Goal: Task Accomplishment & Management: Use online tool/utility

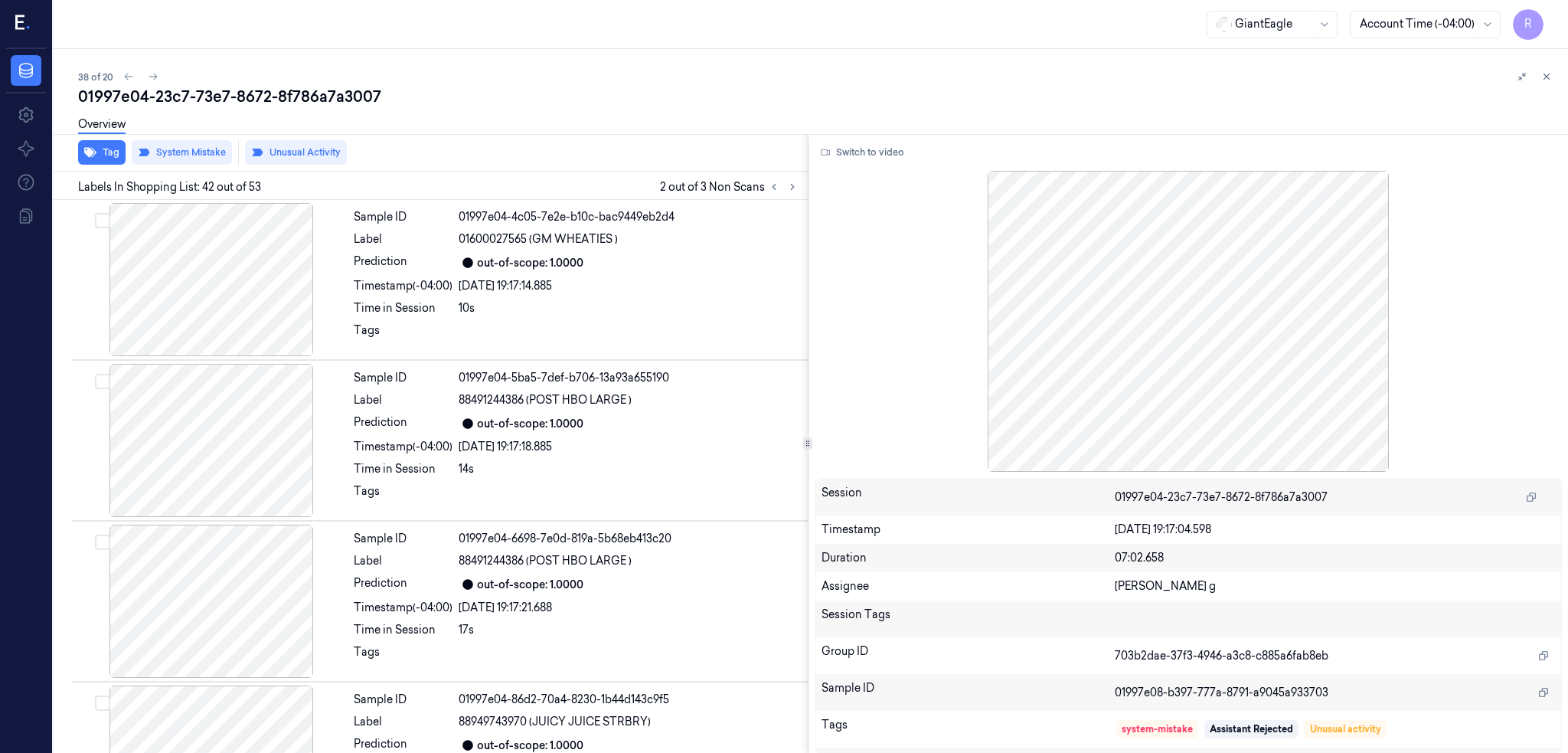
scroll to position [6399, 0]
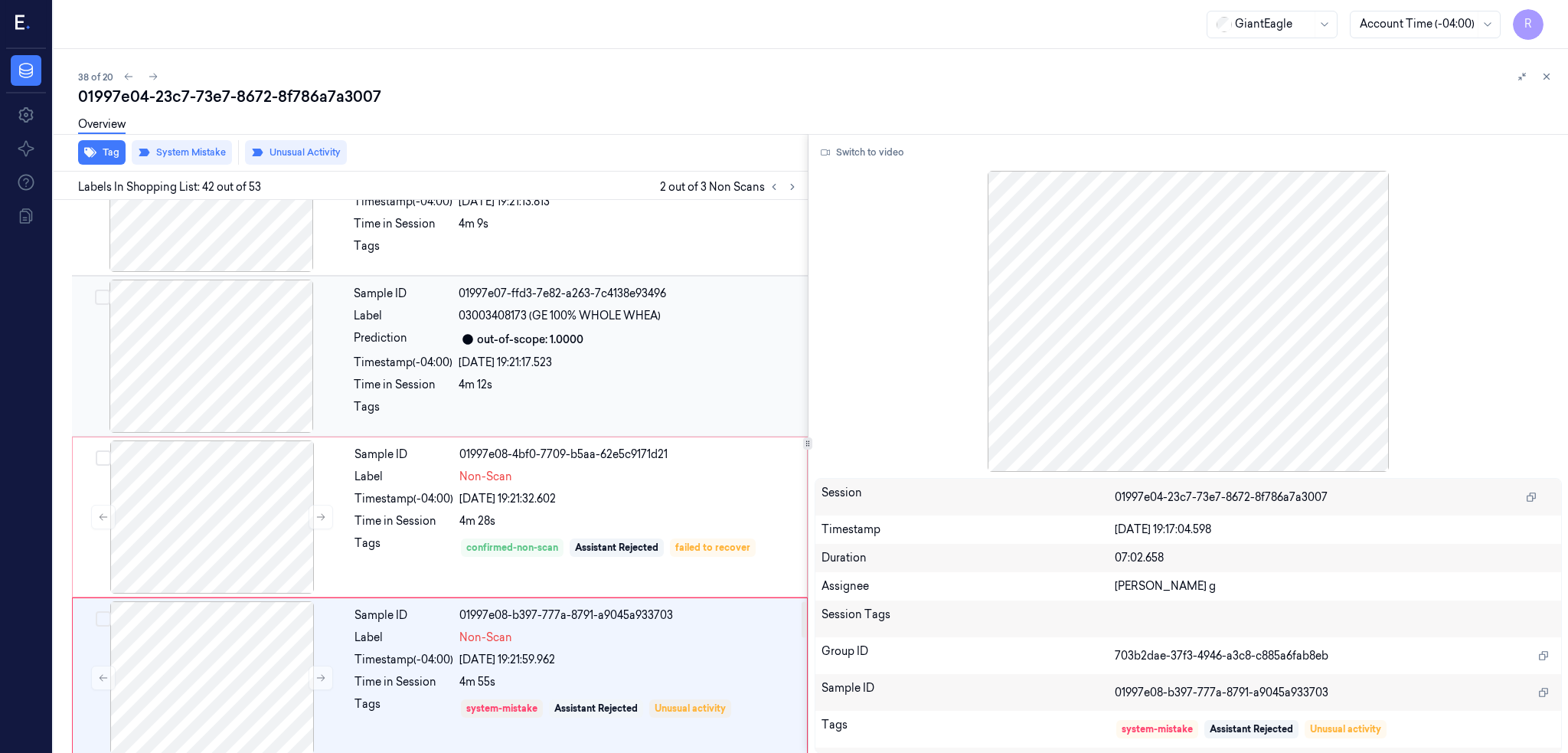
click at [166, 335] on div at bounding box center [211, 356] width 272 height 154
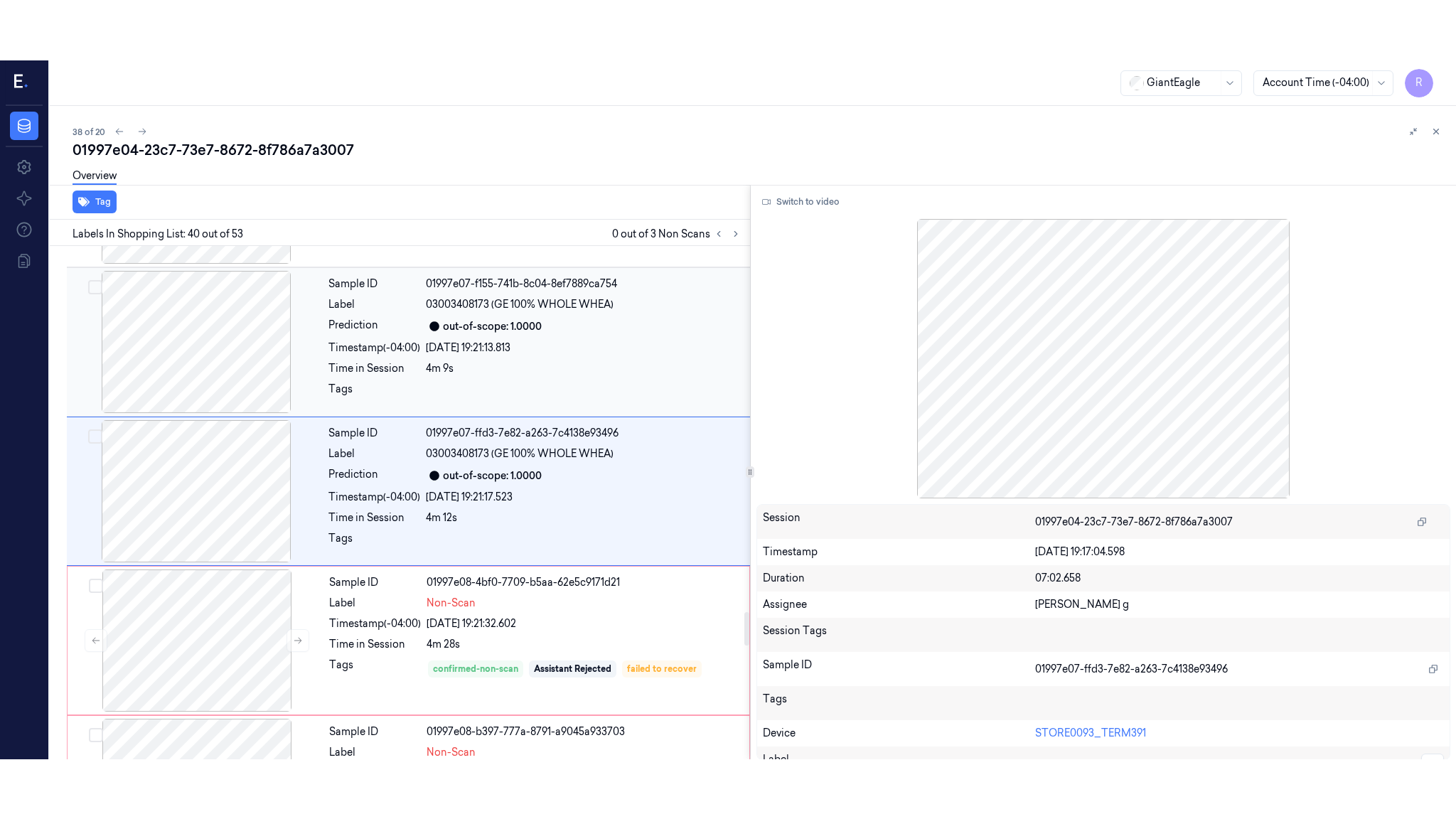
scroll to position [5643, 0]
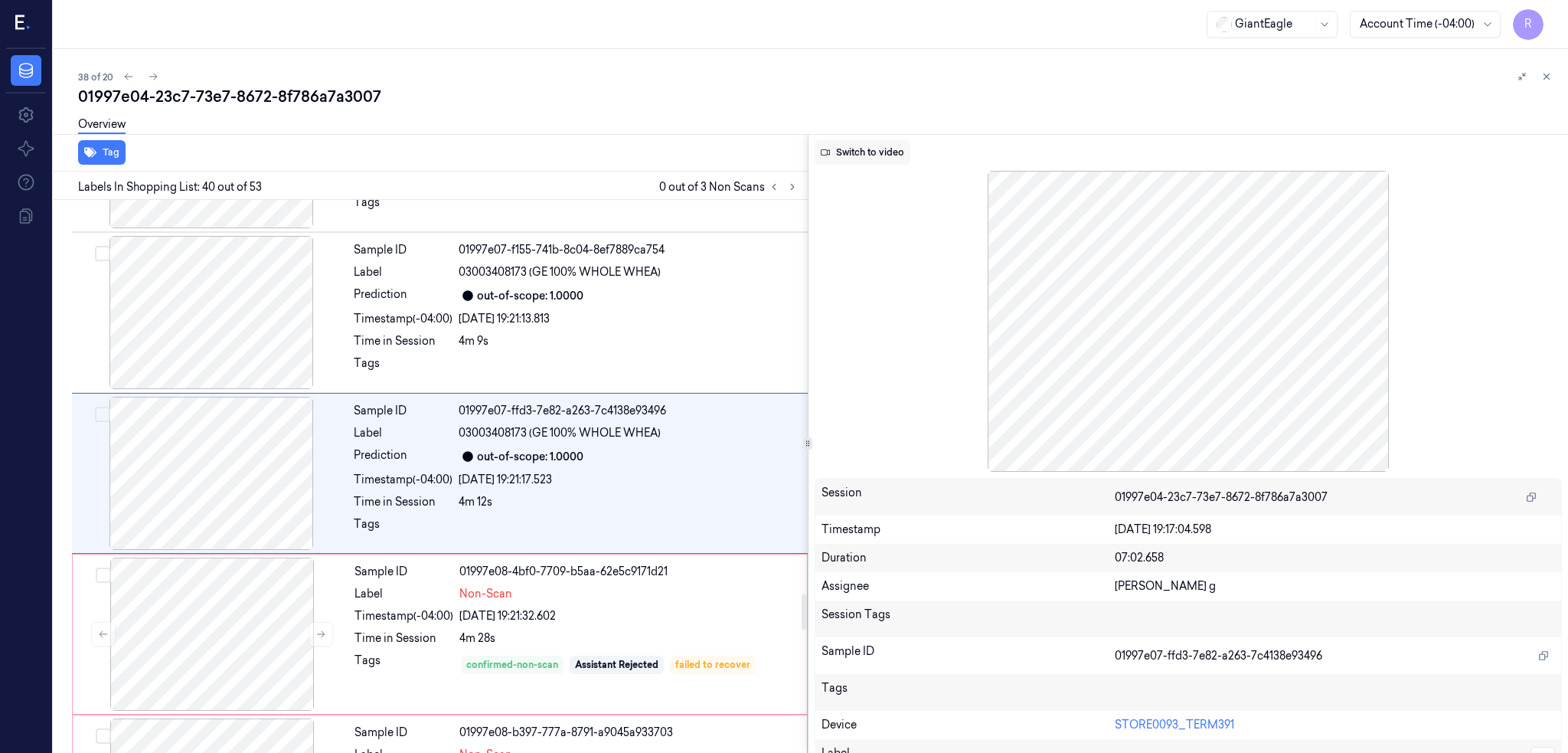
click at [845, 160] on button "Switch to video" at bounding box center [862, 153] width 96 height 25
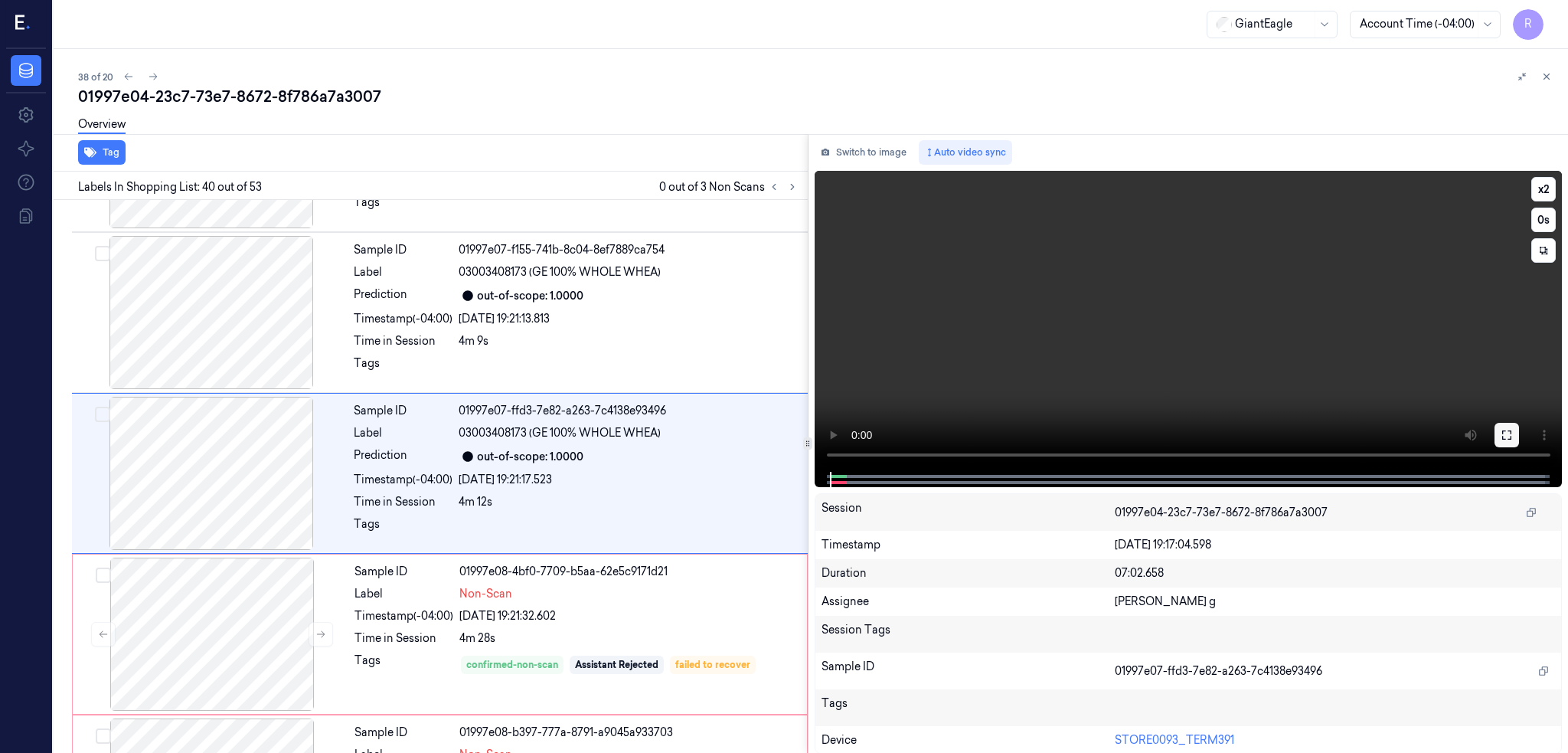
click at [1513, 434] on icon at bounding box center [1507, 435] width 12 height 12
click at [237, 454] on div at bounding box center [211, 474] width 272 height 154
click at [1519, 427] on button at bounding box center [1507, 435] width 25 height 25
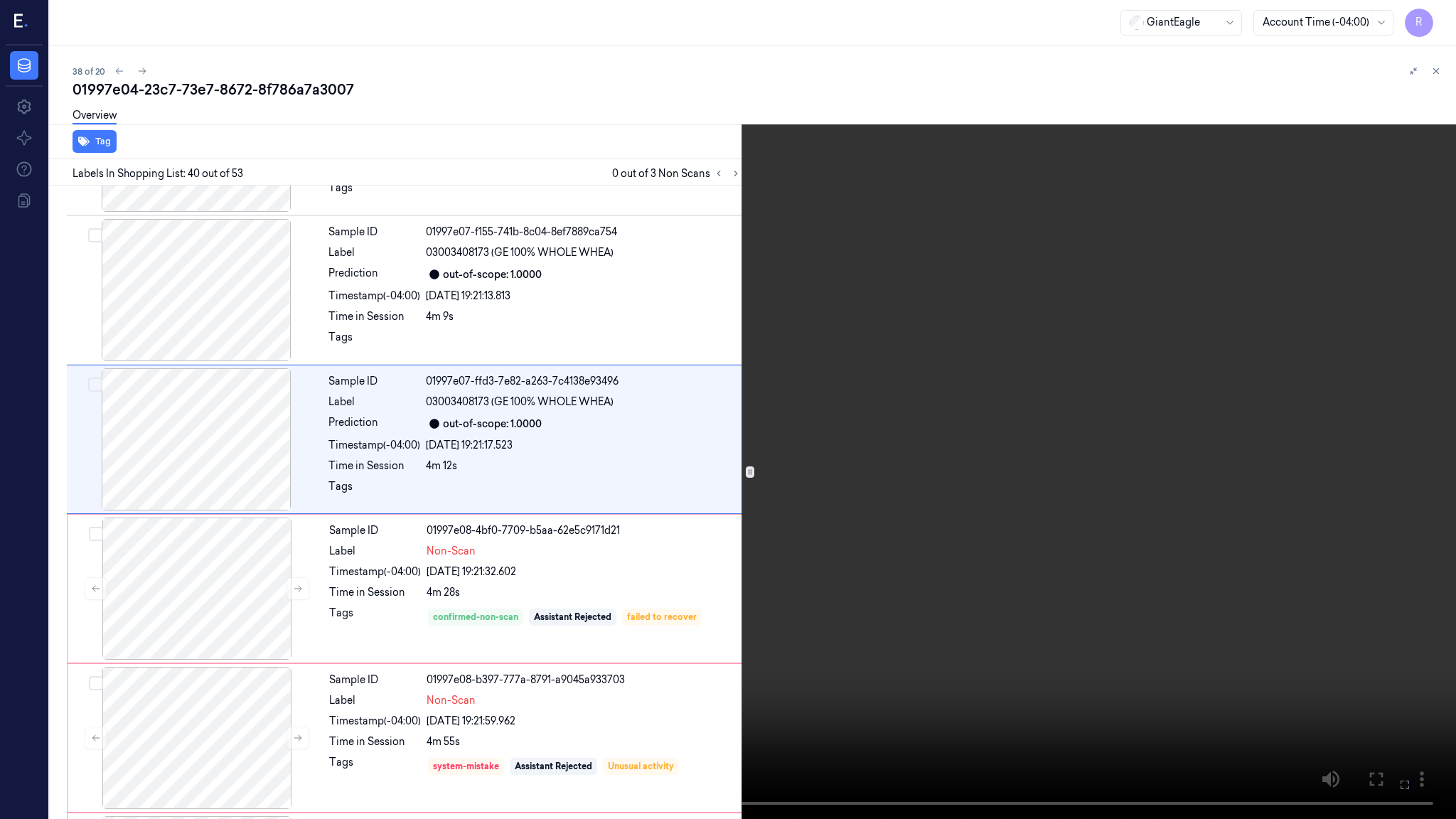
click at [859, 532] on video at bounding box center [728, 409] width 1456 height 819
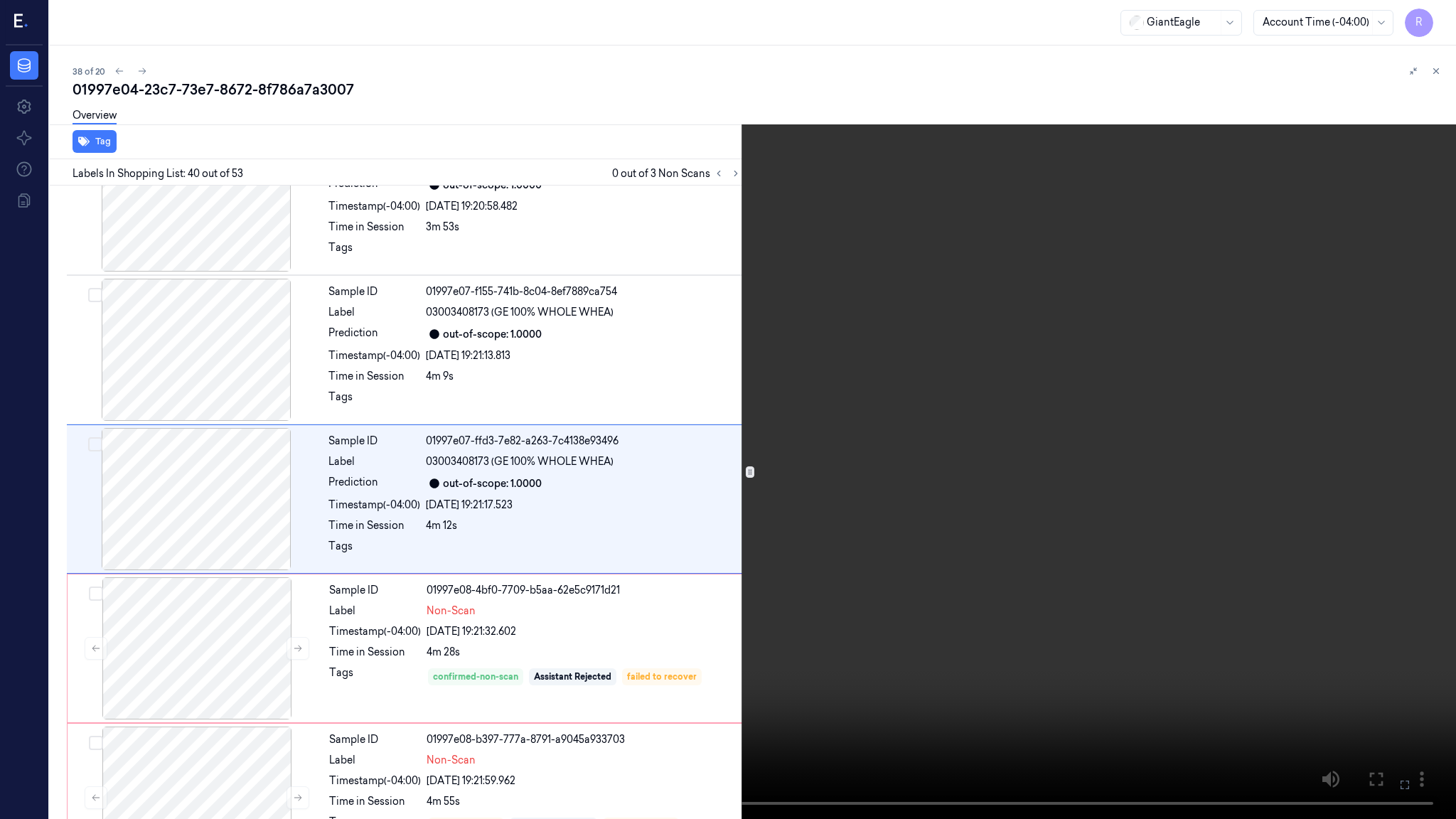
scroll to position [5583, 0]
click at [853, 540] on video at bounding box center [728, 409] width 1456 height 819
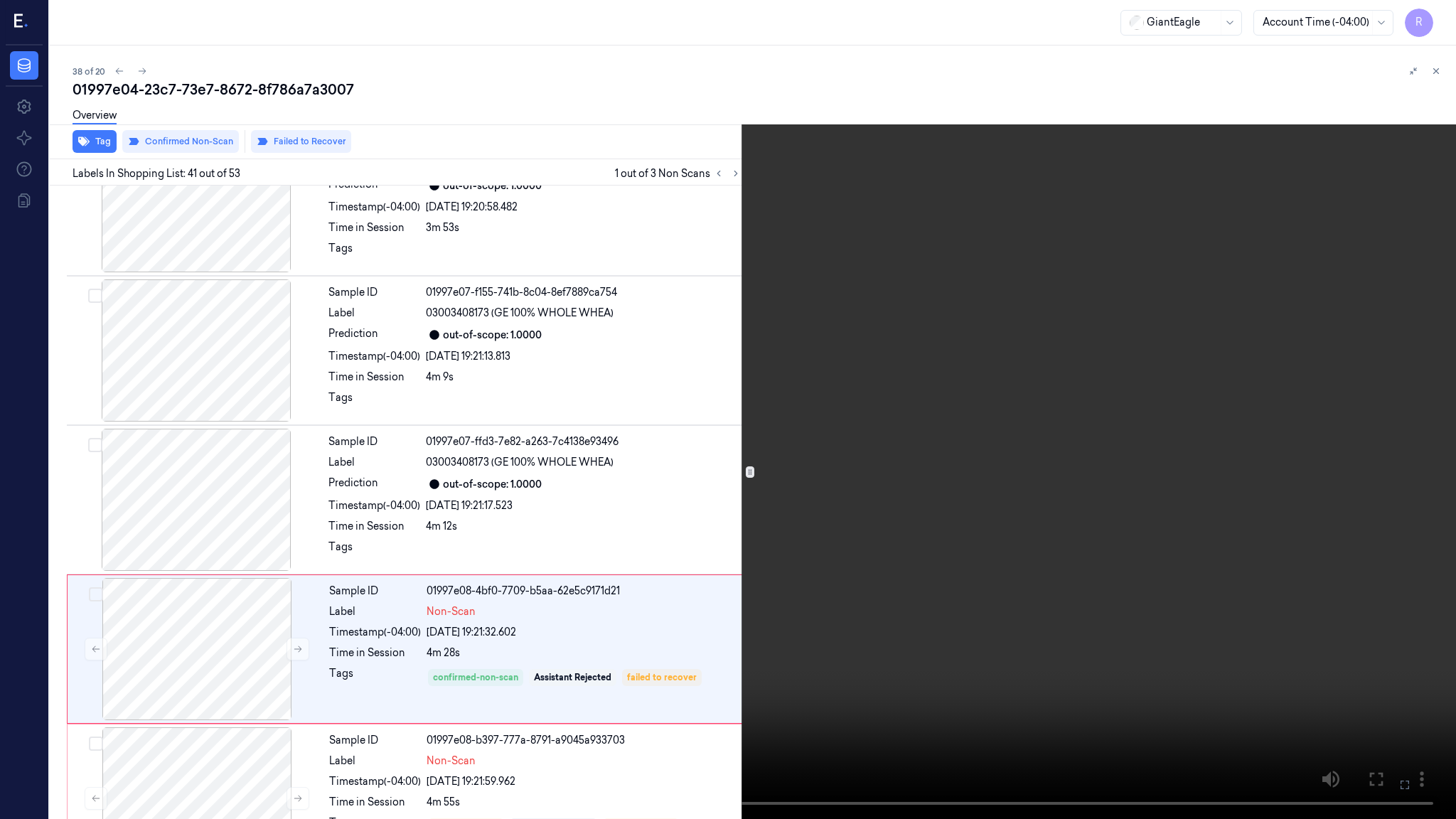
scroll to position [5732, 0]
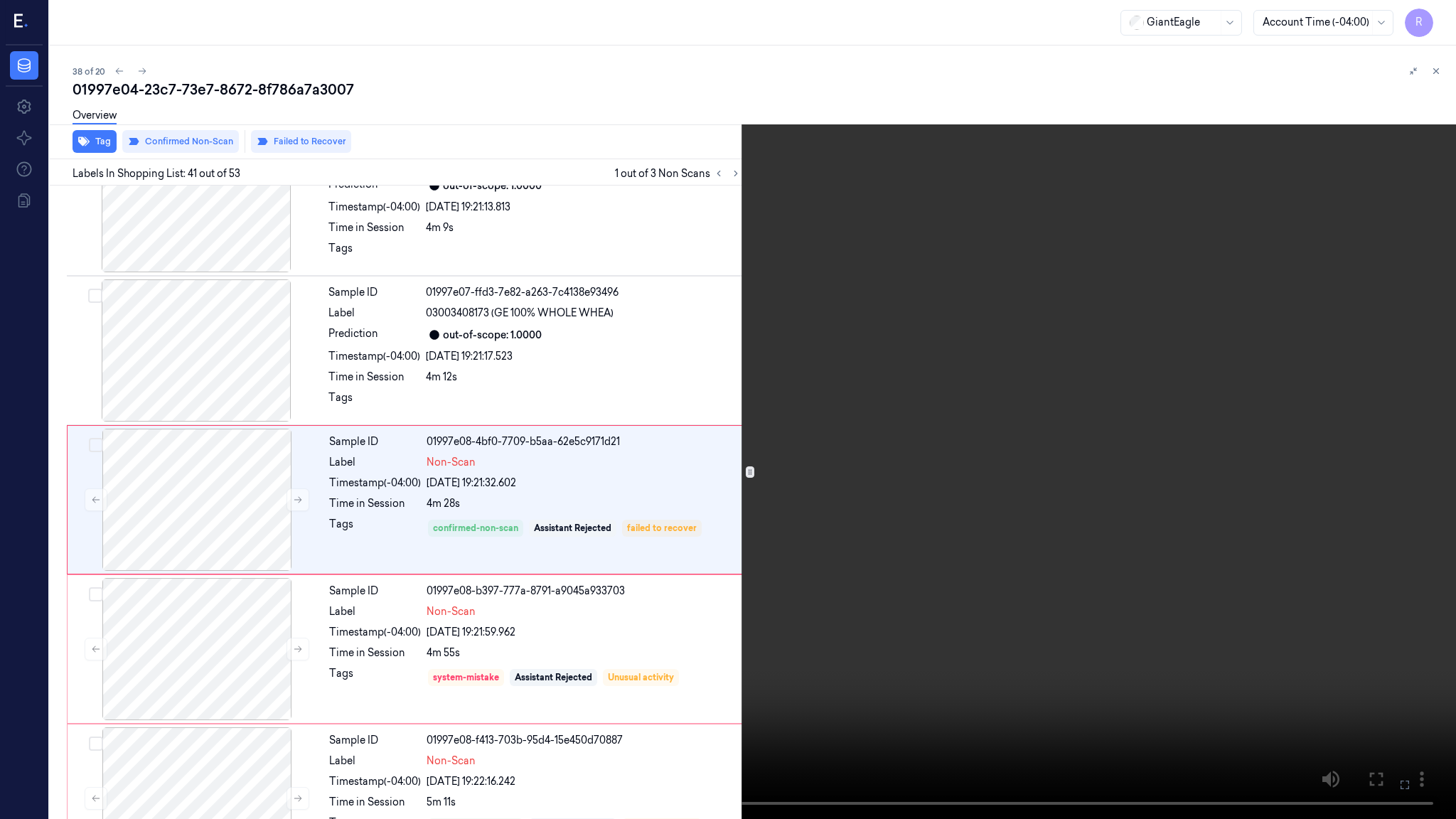
click at [985, 674] on video at bounding box center [728, 409] width 1456 height 819
click at [979, 679] on video at bounding box center [728, 409] width 1456 height 819
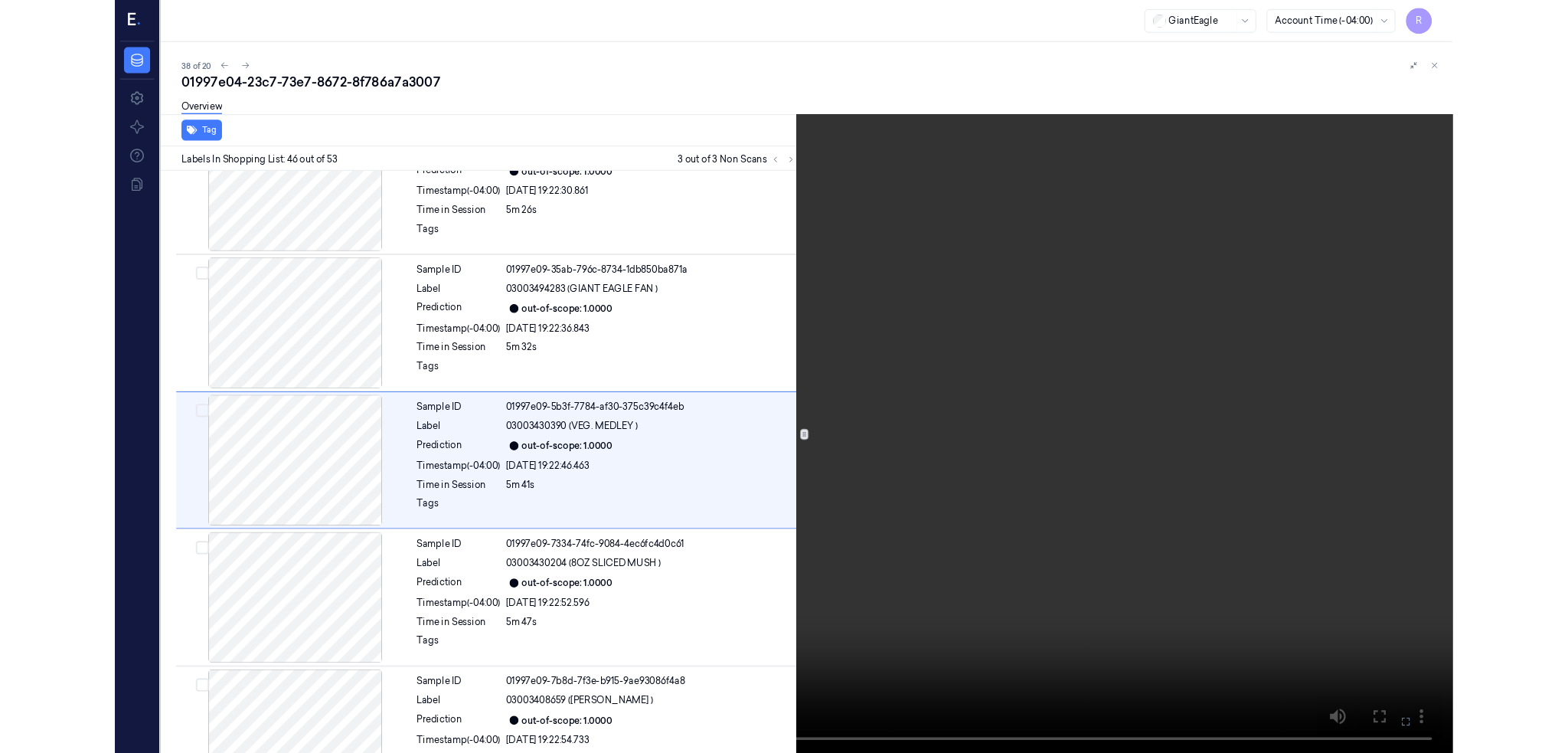
scroll to position [6977, 0]
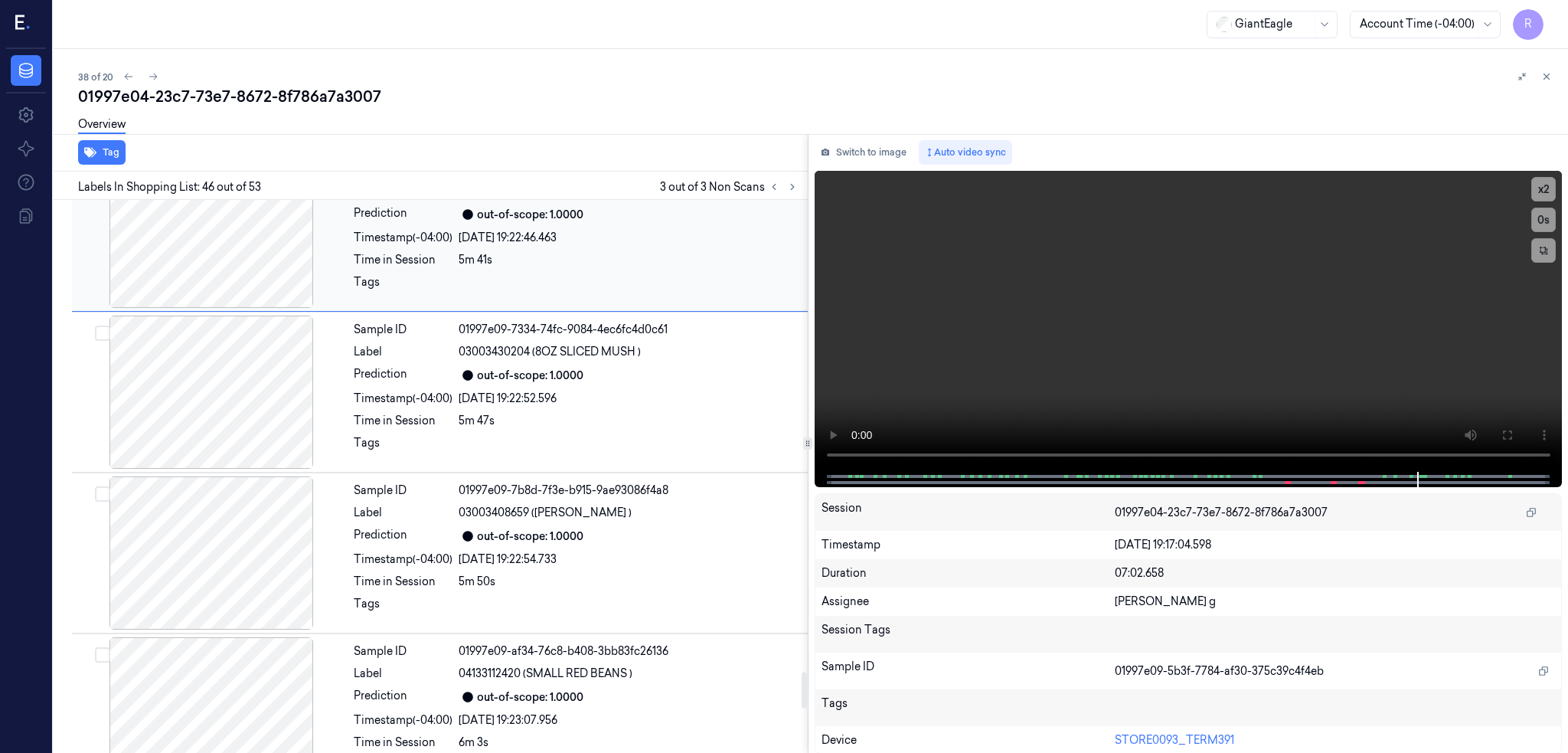
click at [225, 268] on div at bounding box center [211, 232] width 272 height 154
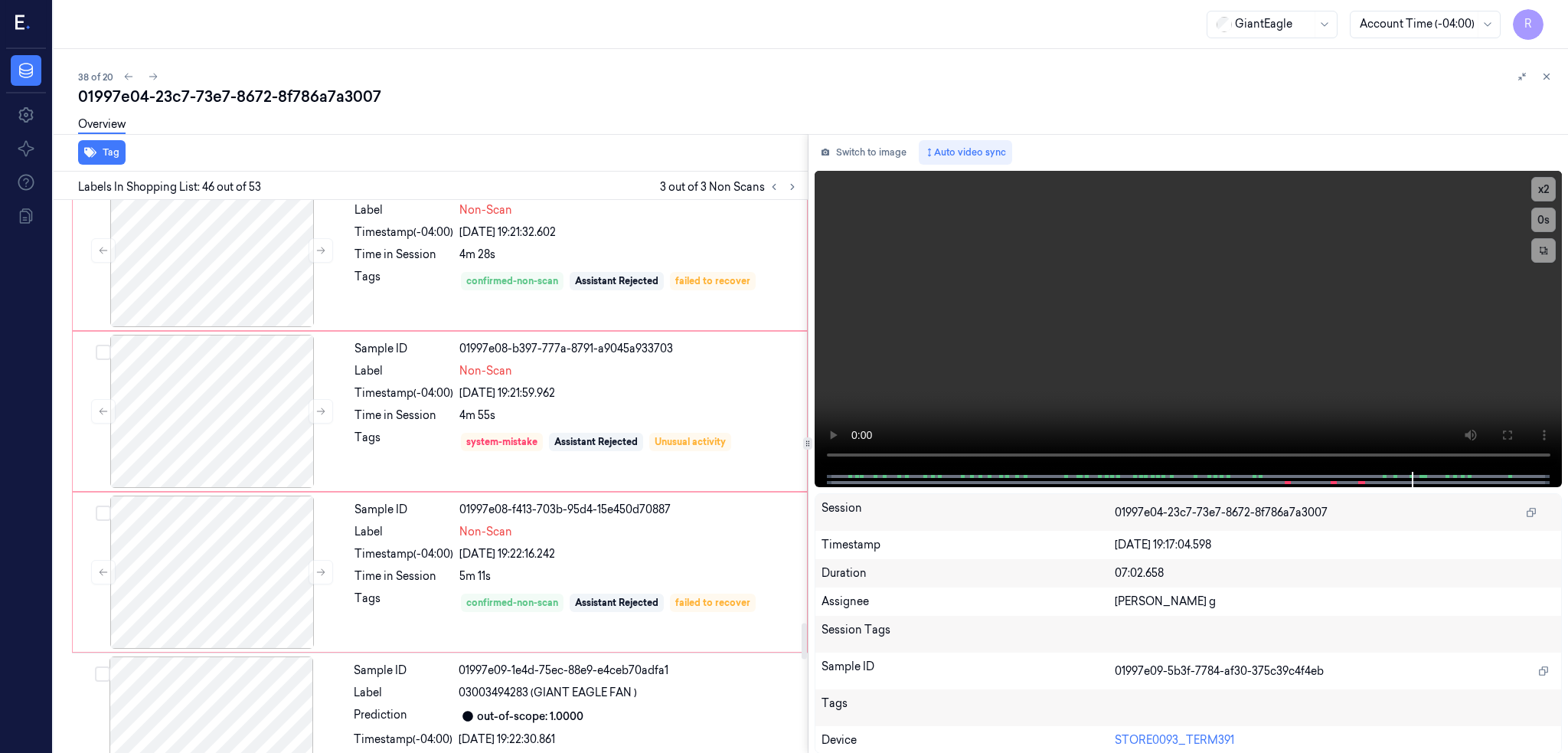
scroll to position [6226, 0]
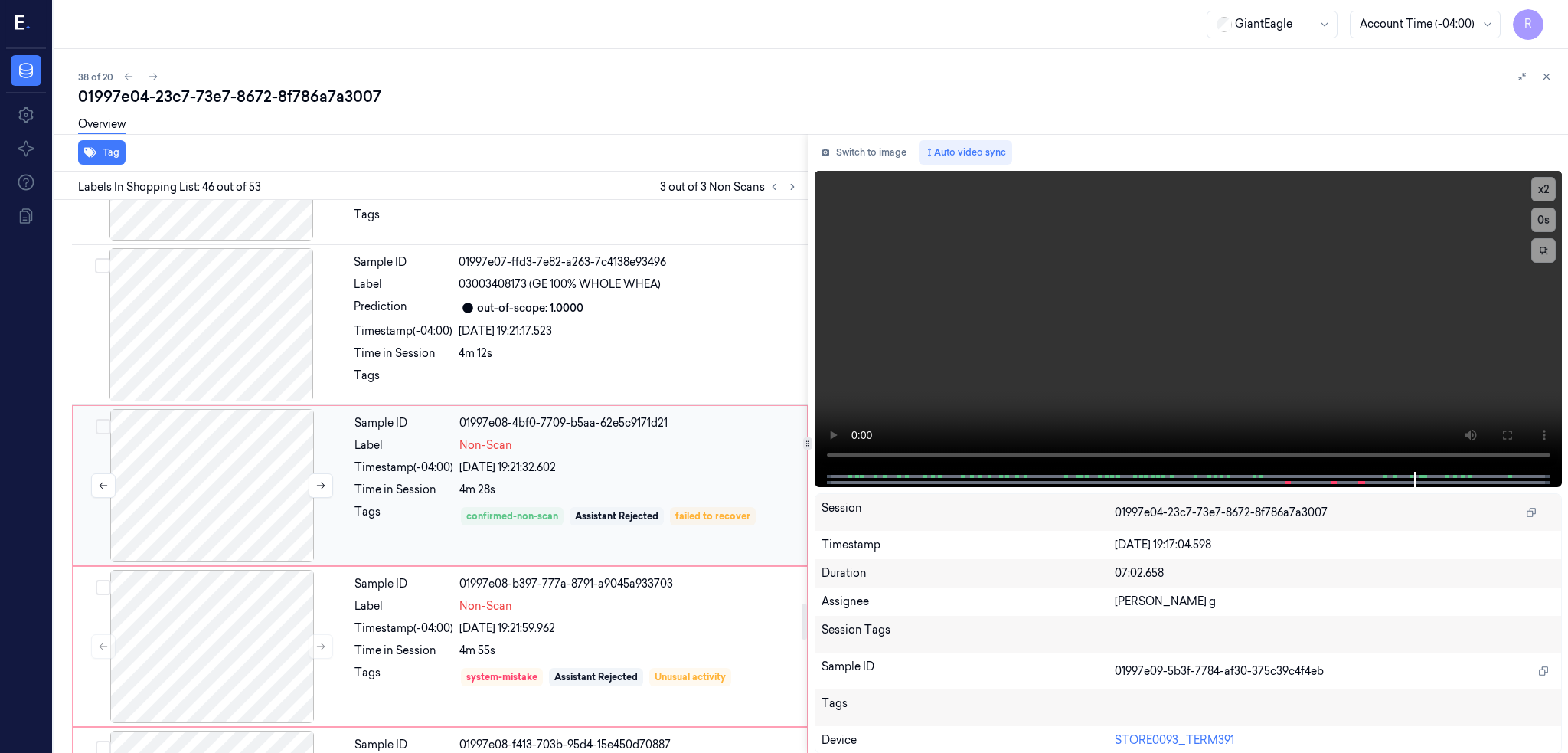
click at [226, 489] on div at bounding box center [212, 486] width 272 height 154
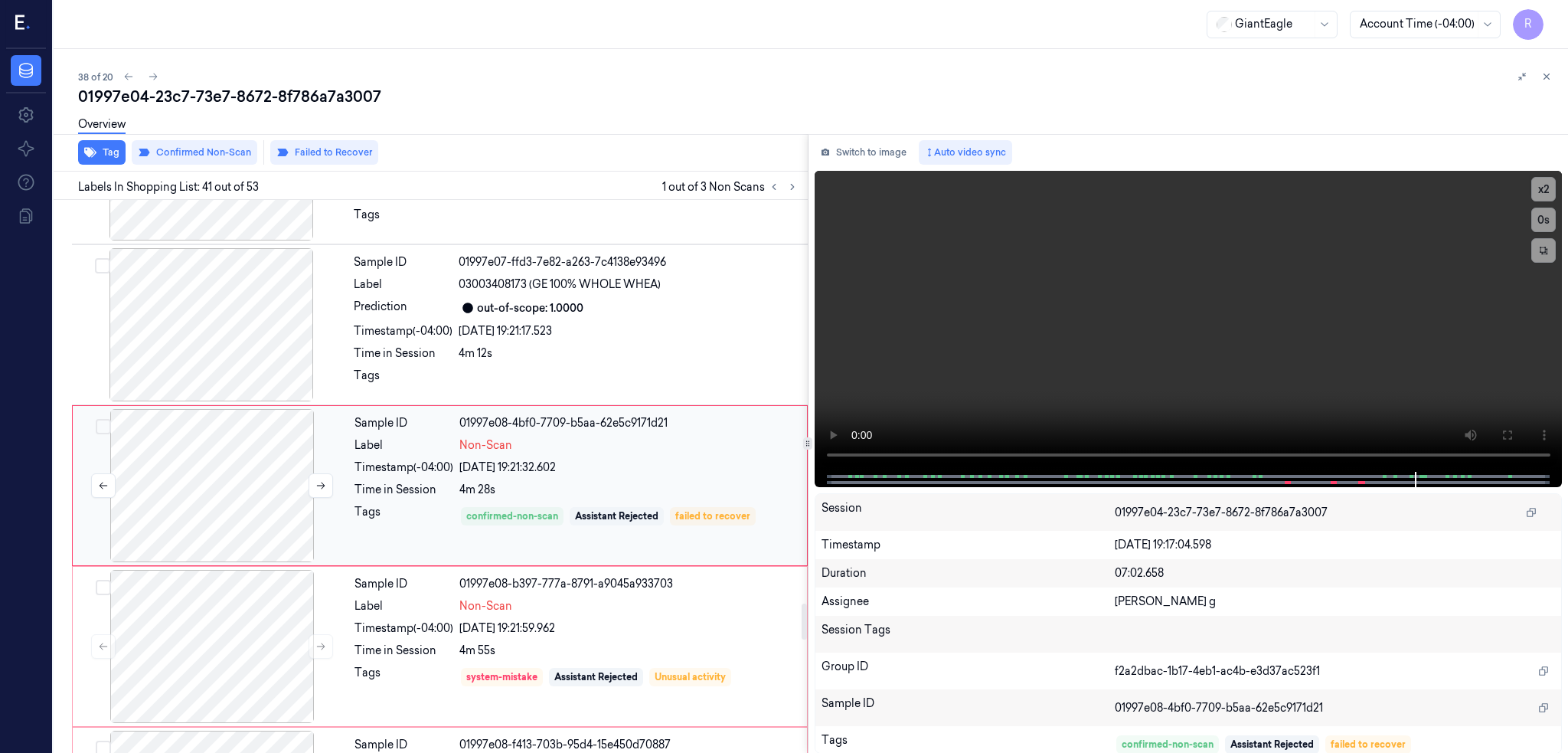
scroll to position [6238, 0]
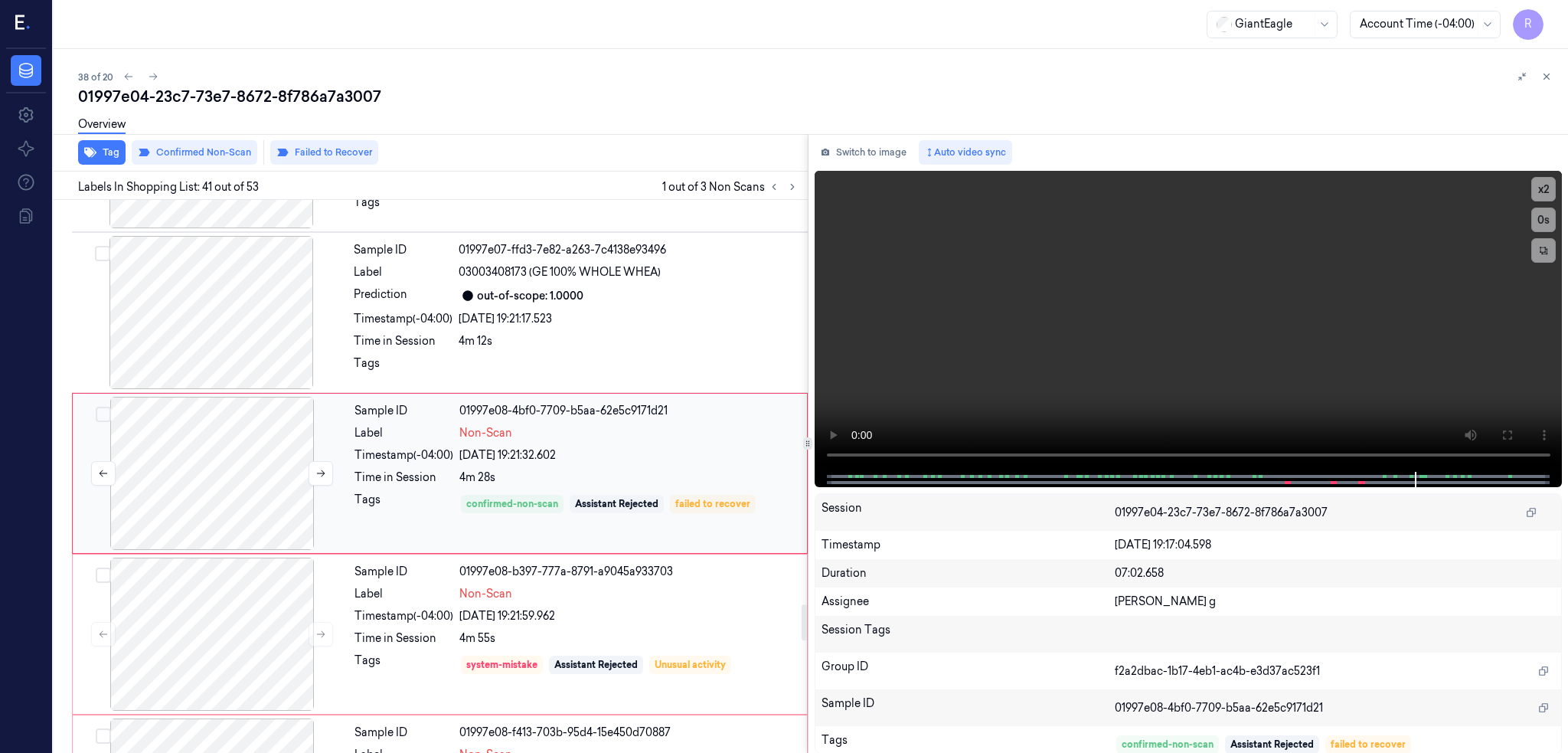
click at [226, 489] on div at bounding box center [212, 474] width 272 height 154
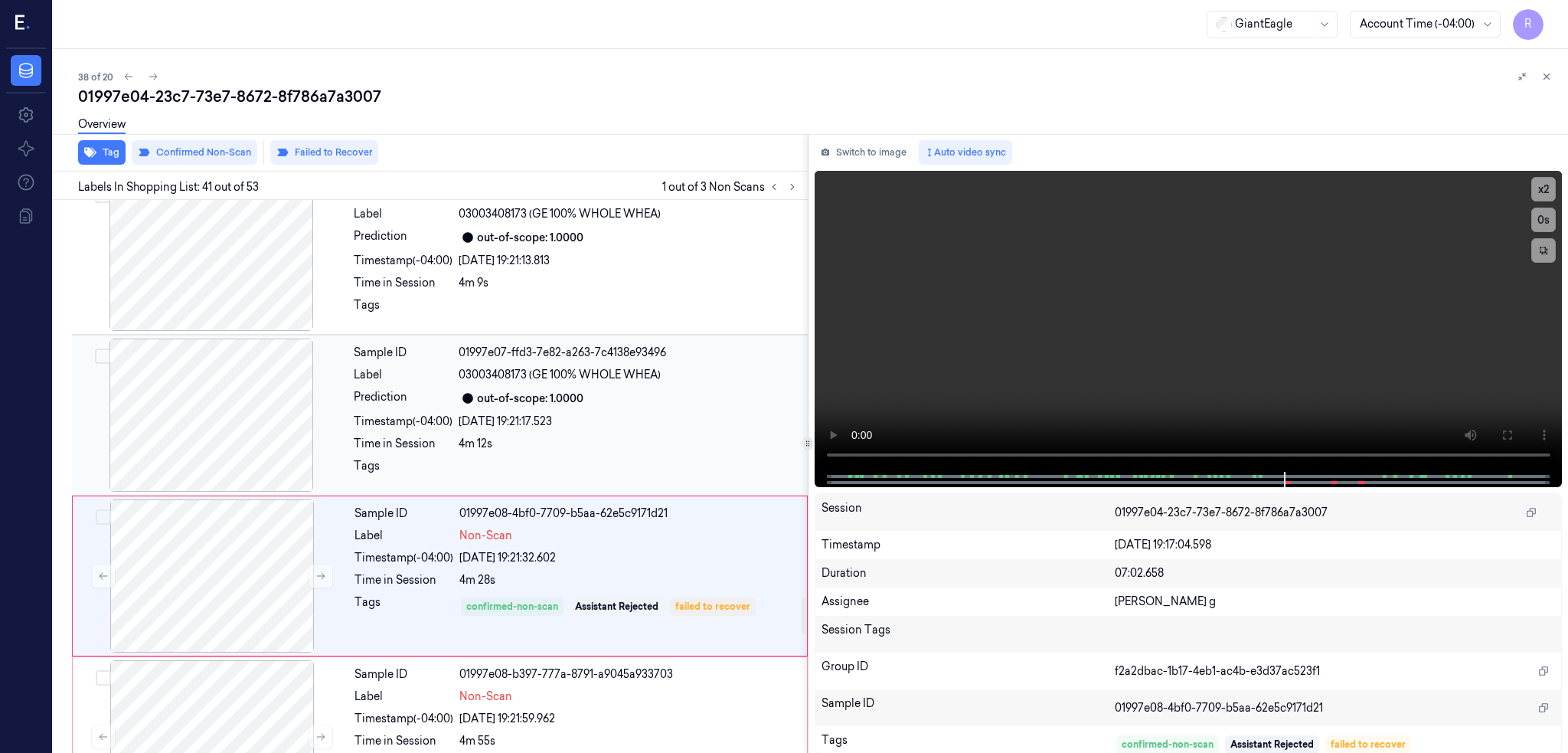
click at [226, 422] on div at bounding box center [211, 415] width 272 height 154
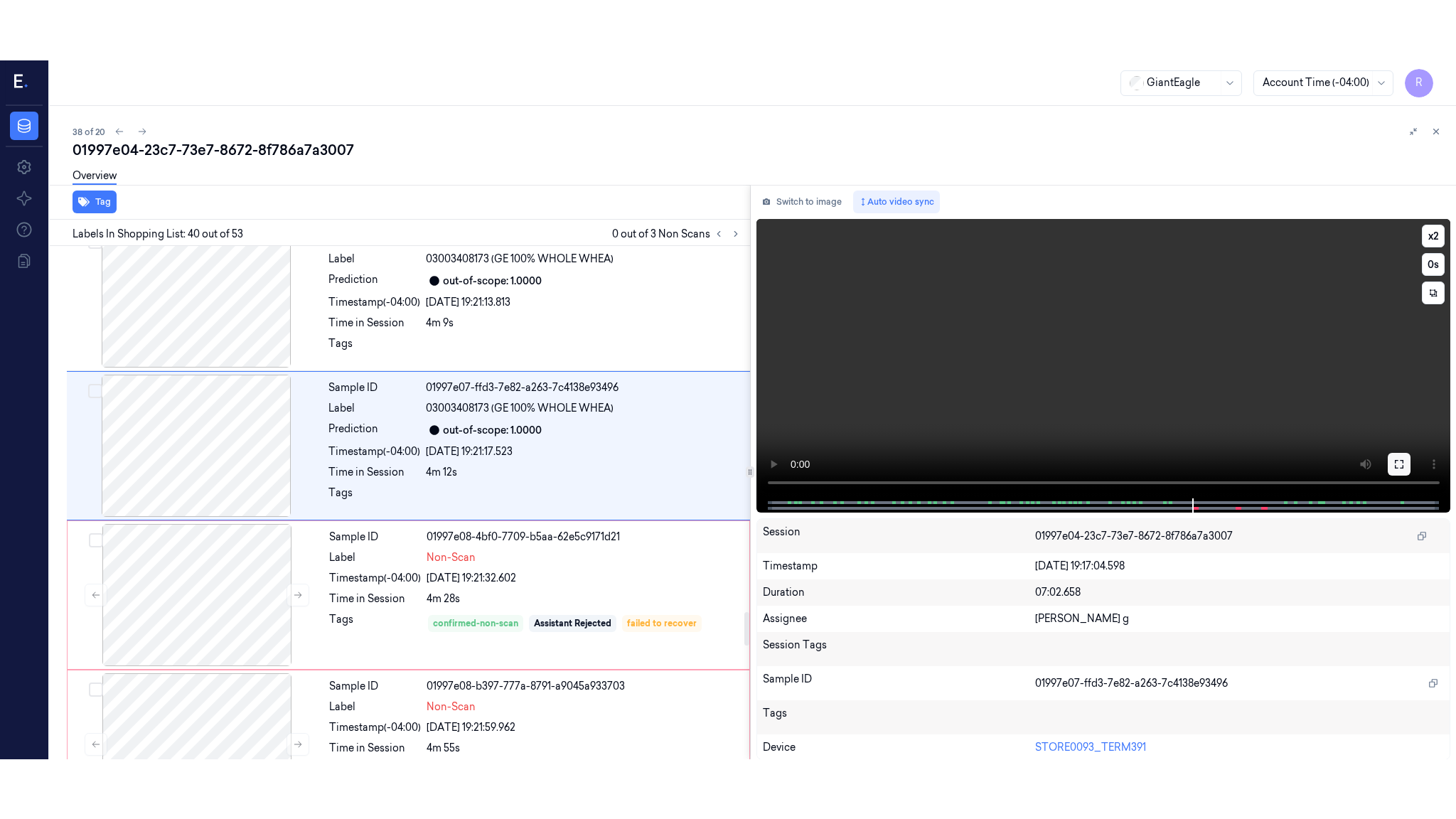
scroll to position [5643, 0]
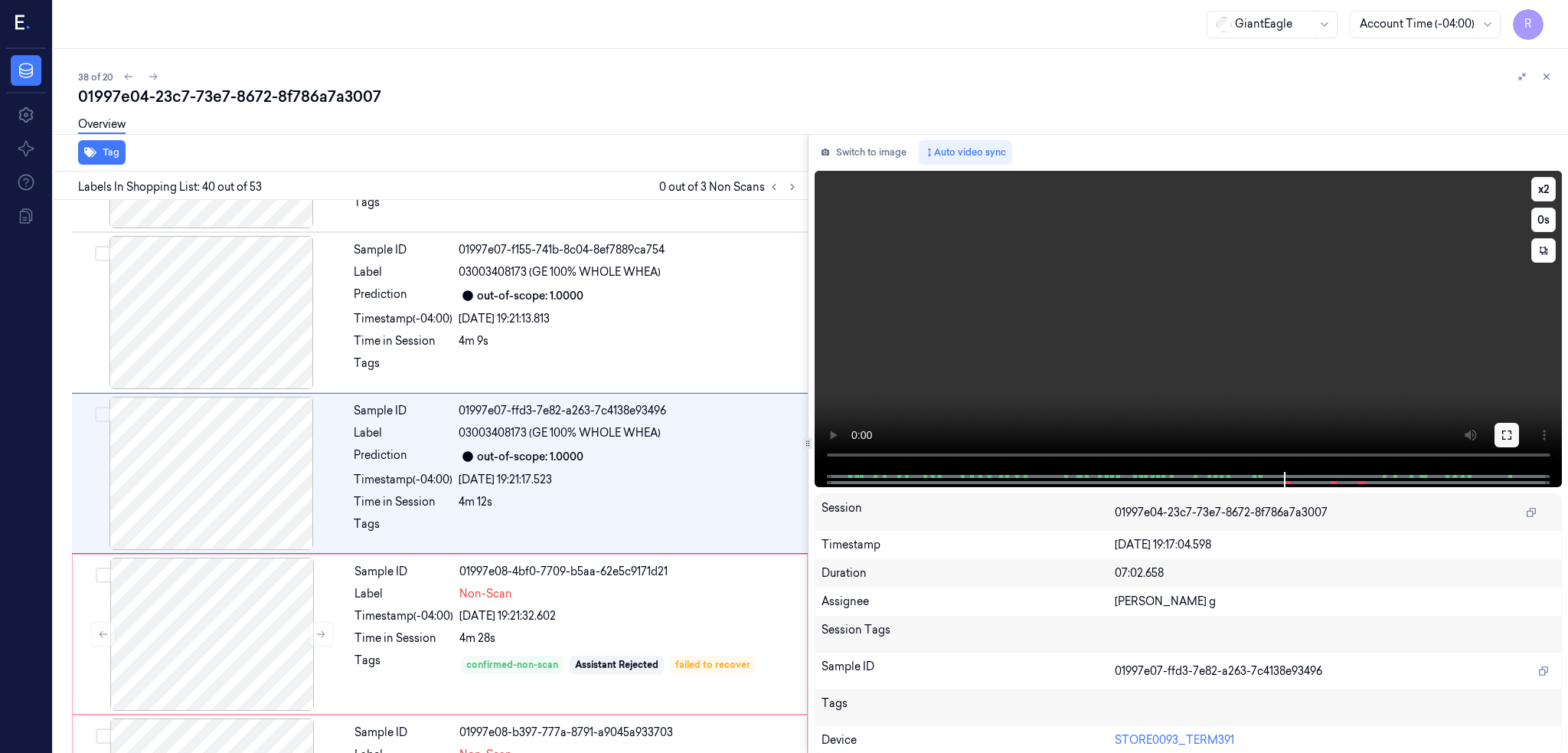
click at [1519, 423] on button at bounding box center [1507, 435] width 25 height 25
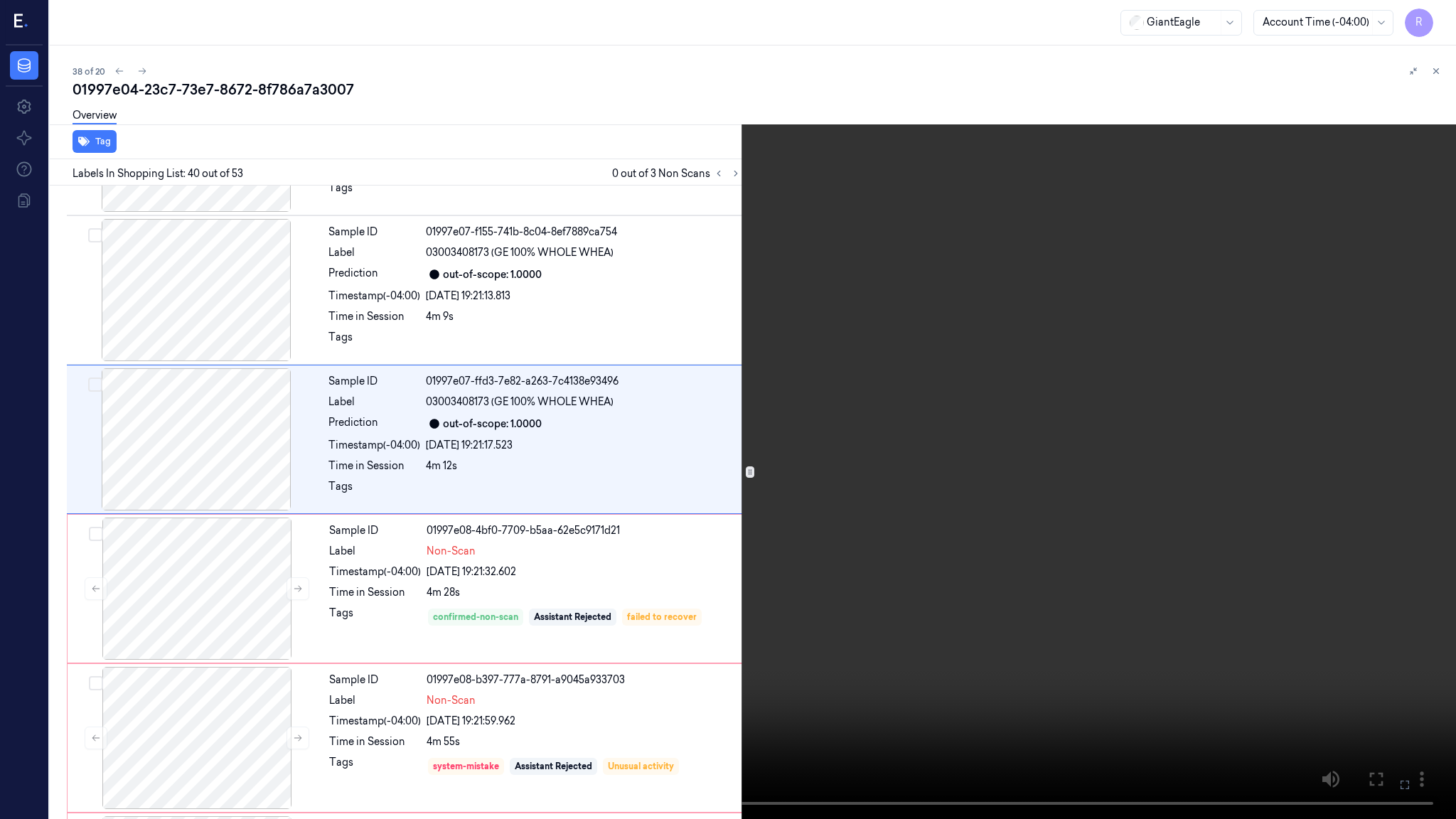
click at [835, 452] on video at bounding box center [728, 409] width 1456 height 819
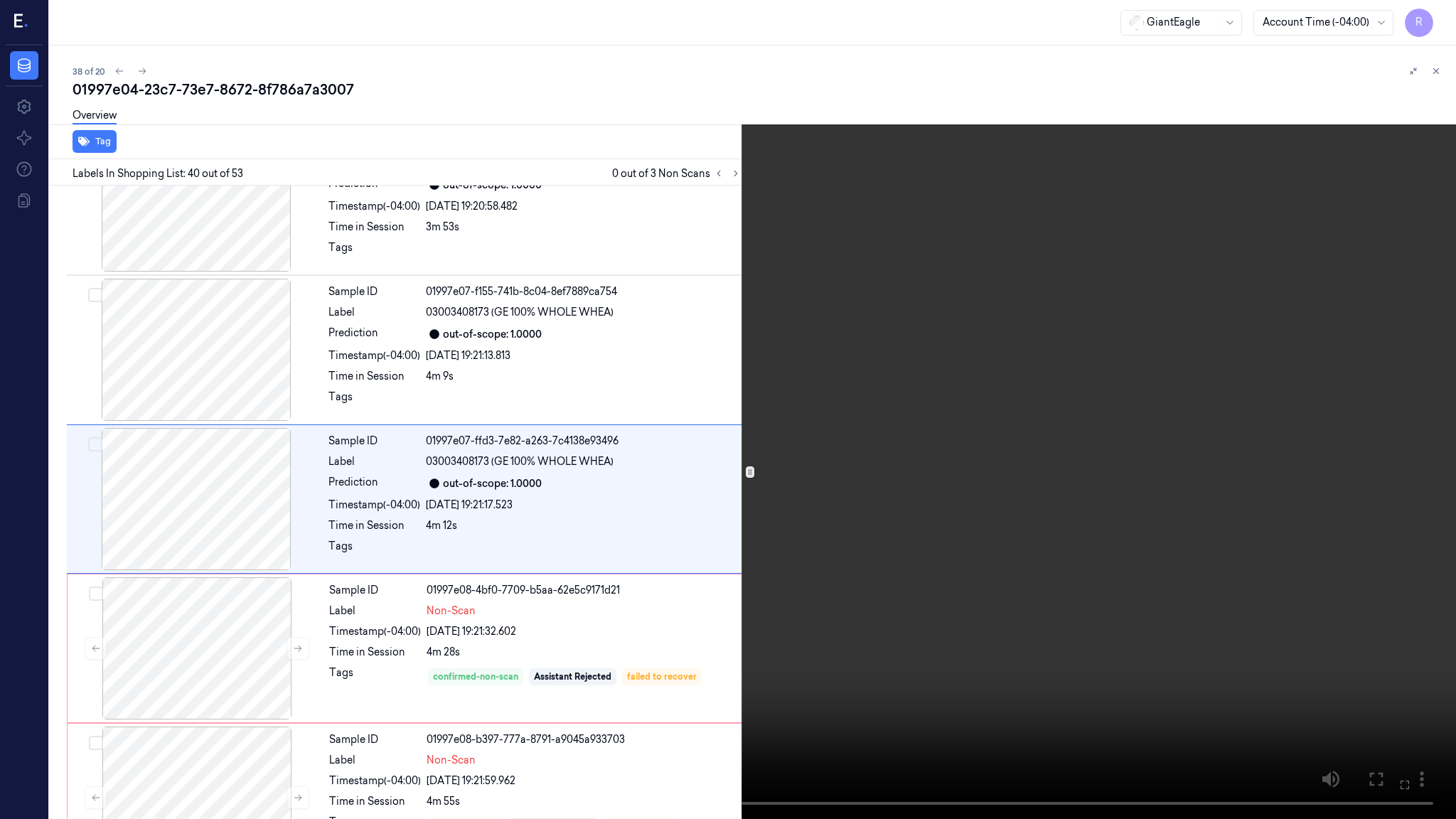
scroll to position [5583, 0]
click at [835, 448] on video at bounding box center [728, 409] width 1456 height 819
click at [819, 465] on video at bounding box center [728, 409] width 1456 height 819
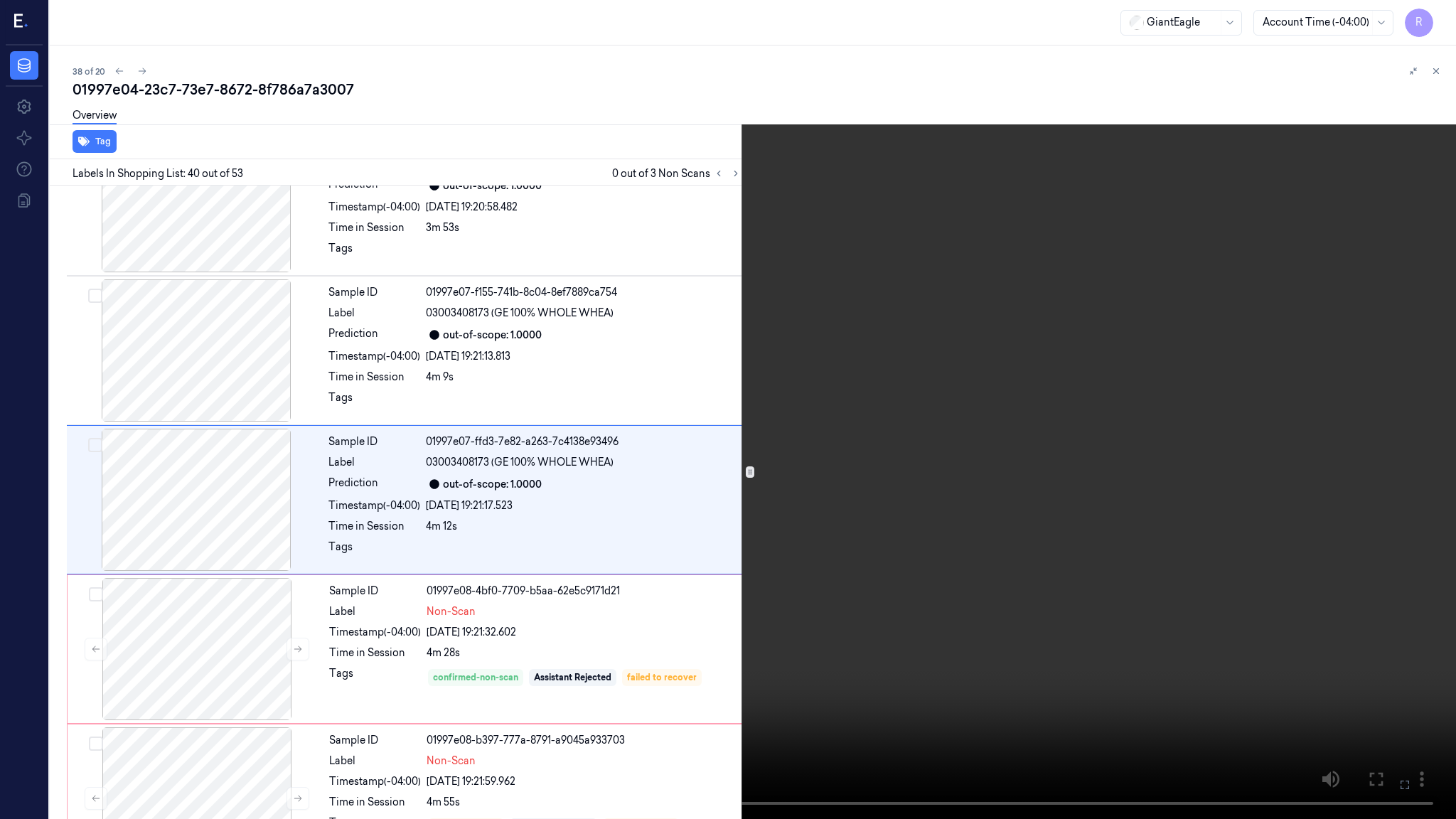
click at [792, 550] on video at bounding box center [728, 409] width 1456 height 819
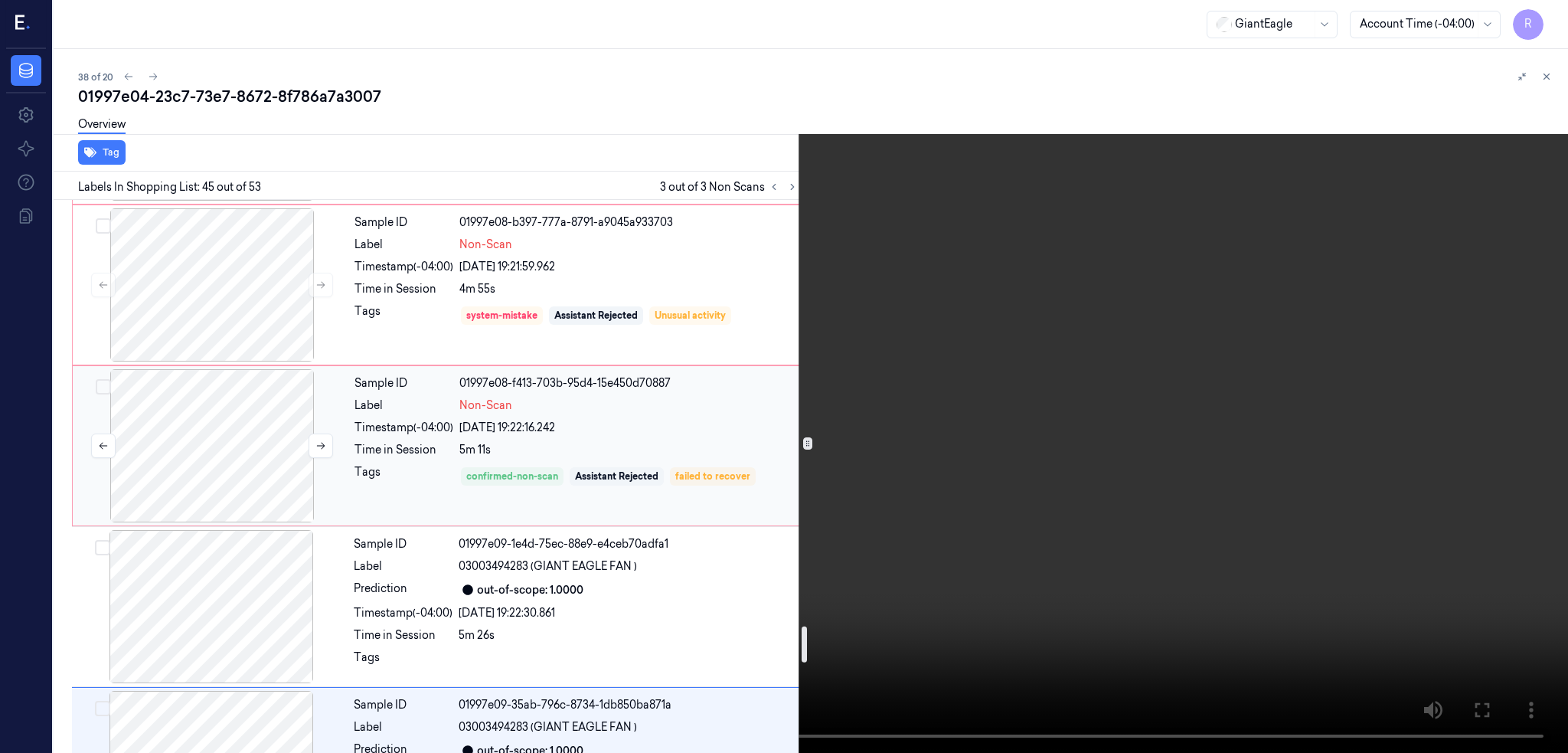
scroll to position [6575, 0]
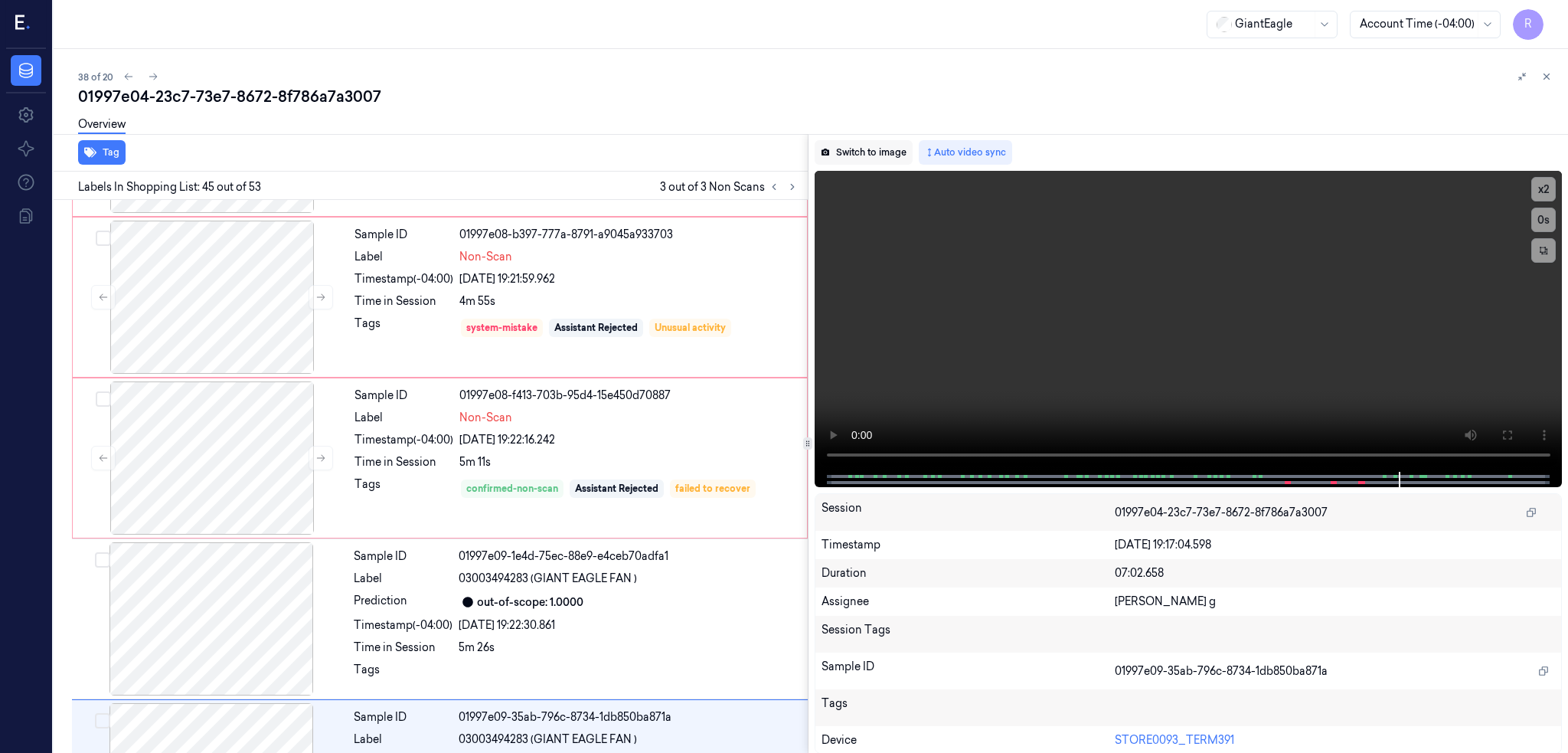
click at [894, 156] on button "Switch to image" at bounding box center [863, 153] width 98 height 25
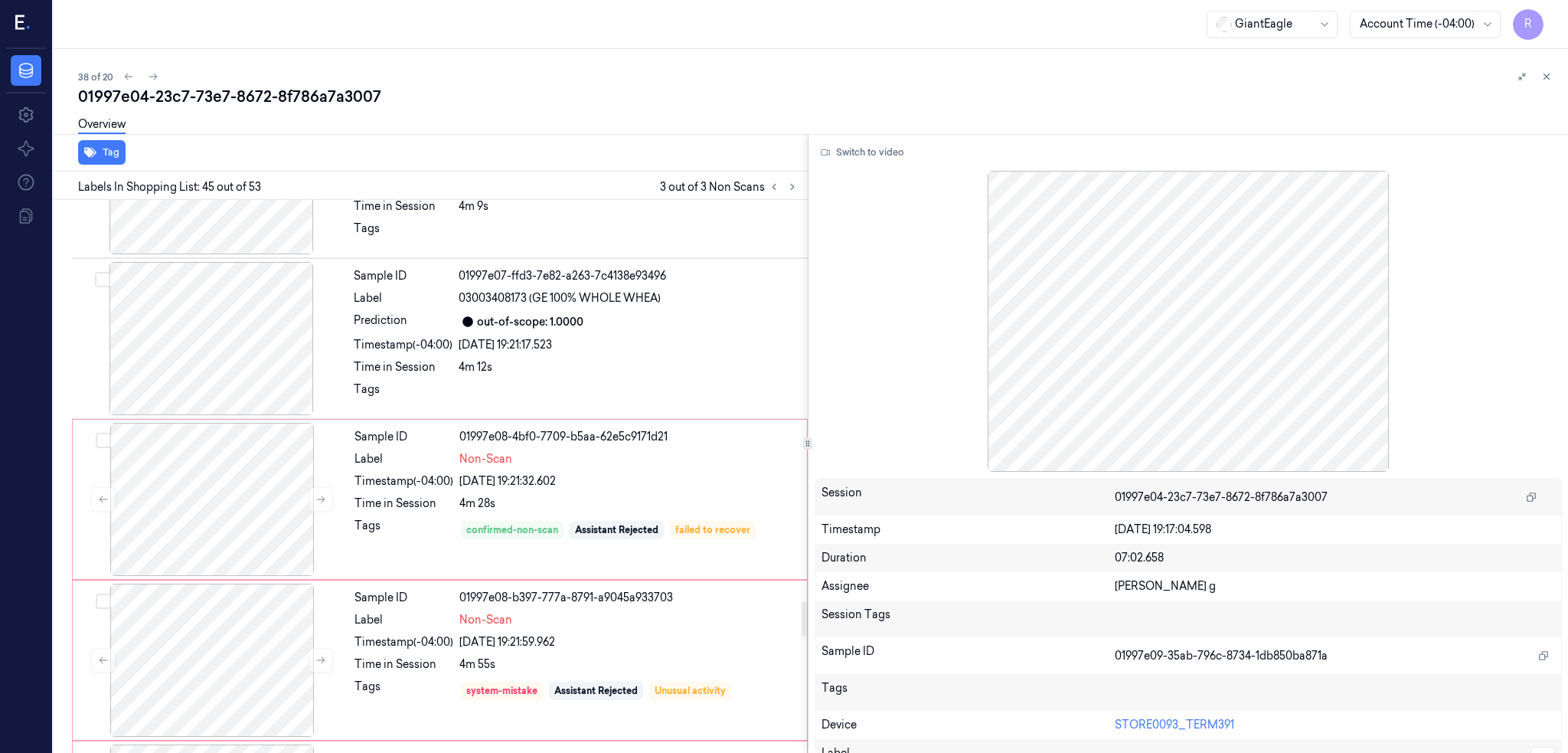
scroll to position [6165, 0]
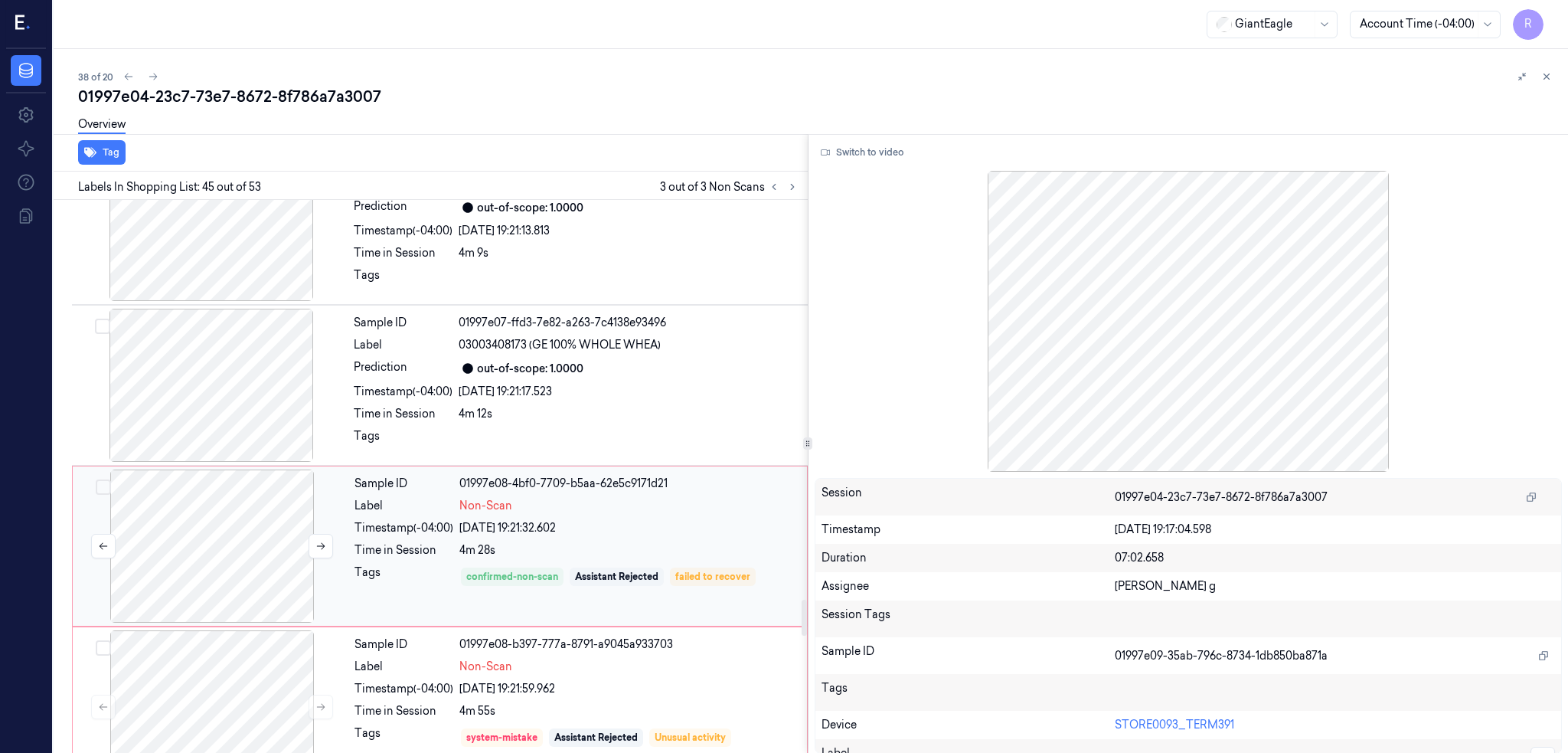
click at [204, 553] on div at bounding box center [212, 546] width 272 height 154
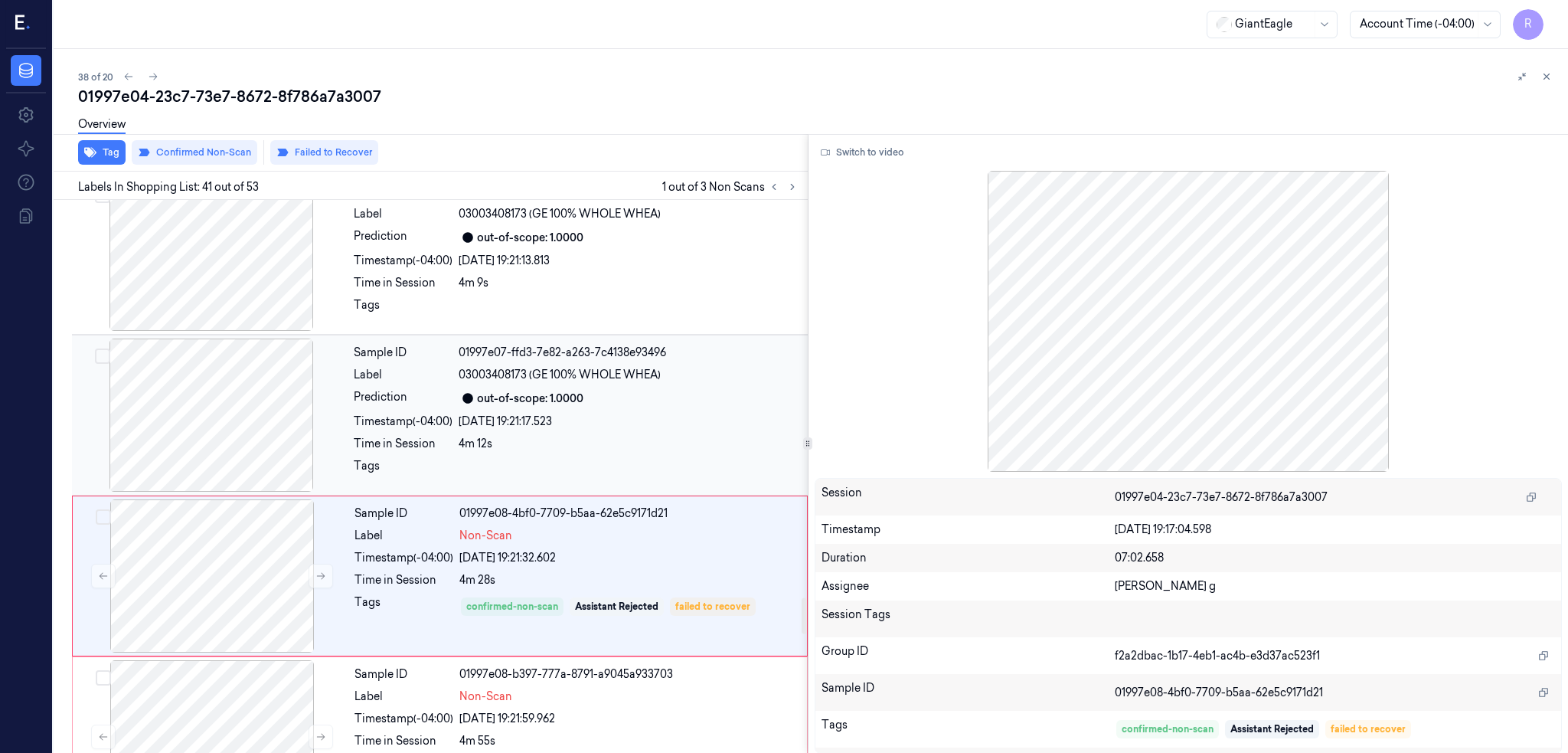
click at [221, 397] on div at bounding box center [211, 415] width 272 height 154
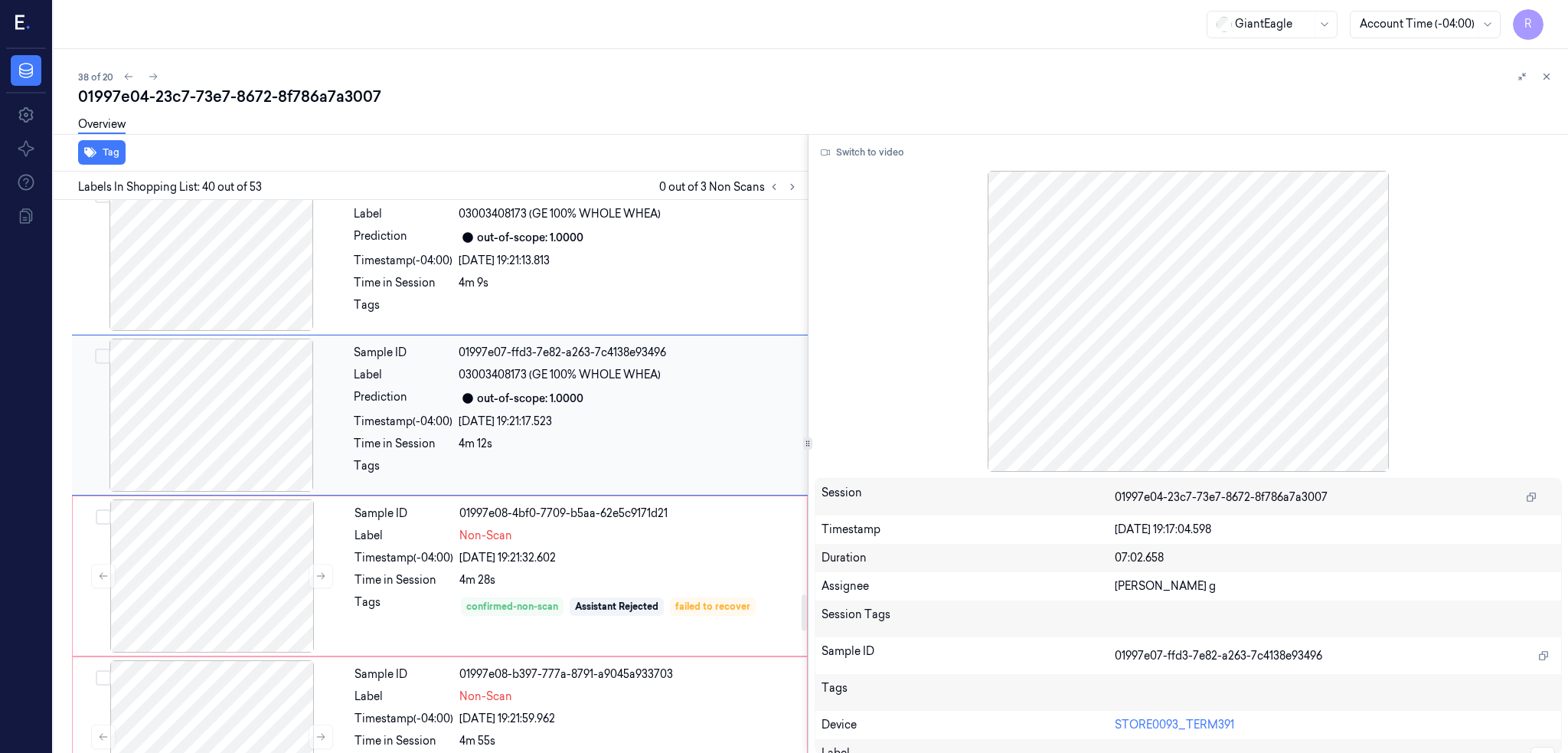
scroll to position [6077, 0]
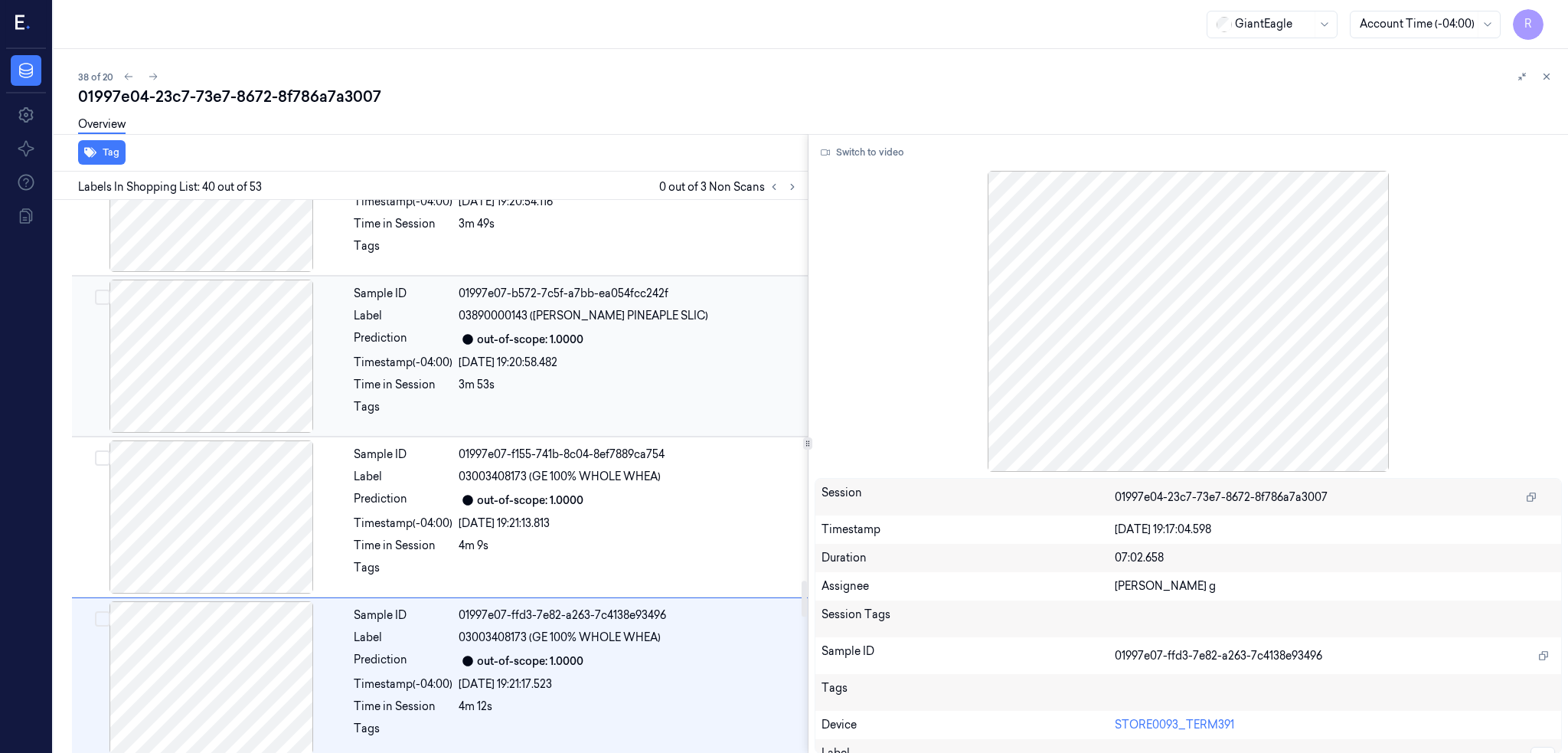
click at [233, 374] on div at bounding box center [211, 356] width 272 height 154
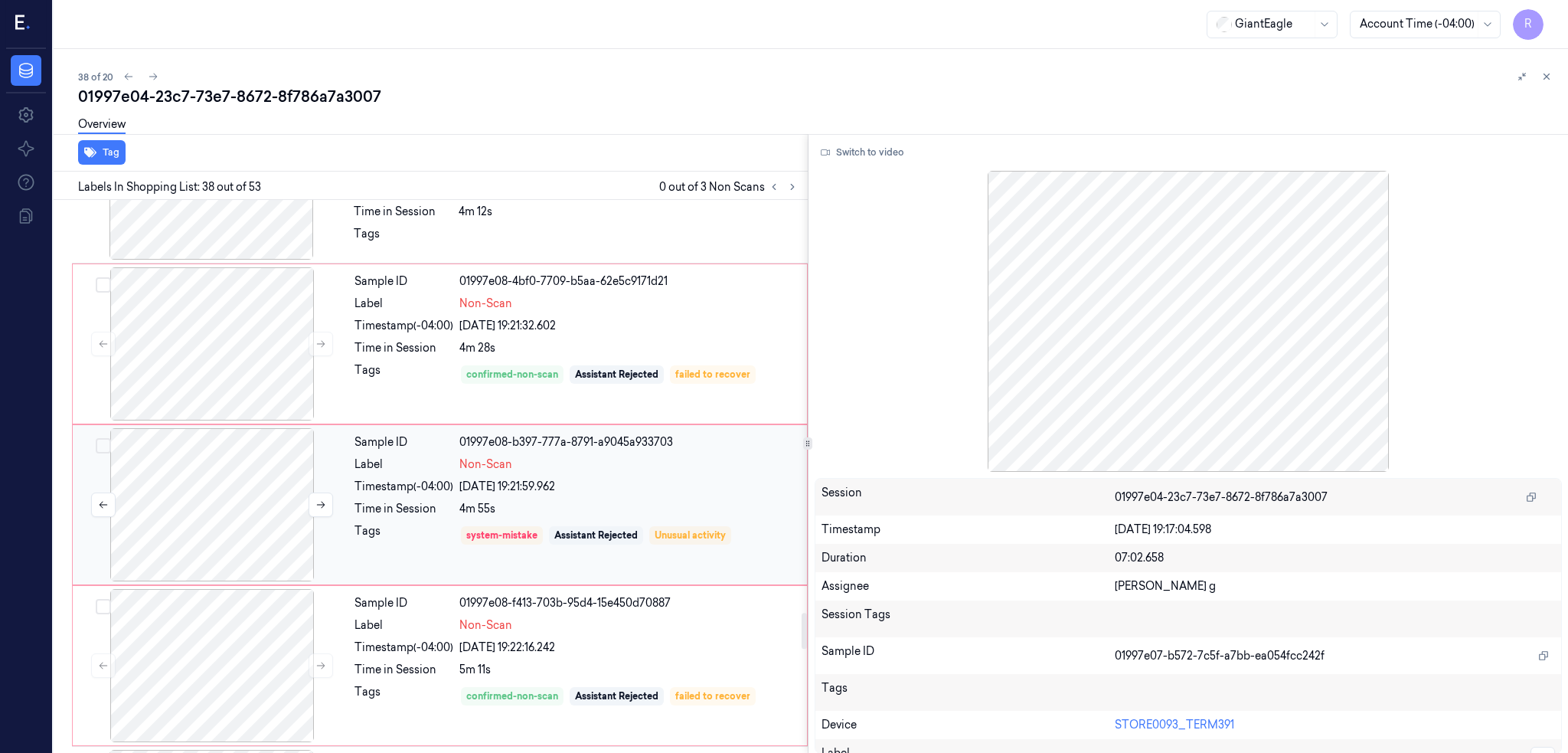
click at [245, 495] on div at bounding box center [212, 505] width 272 height 154
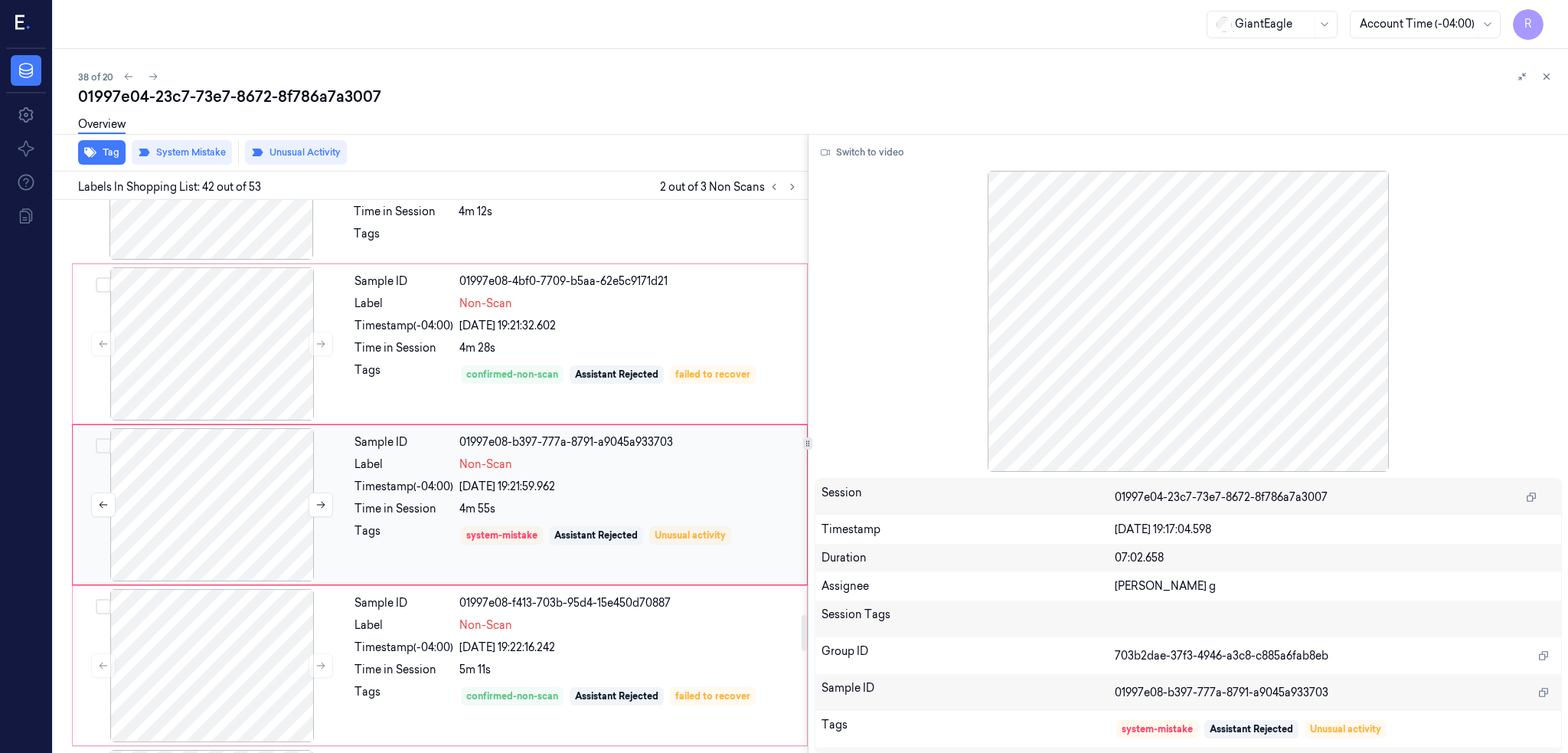
scroll to position [6399, 0]
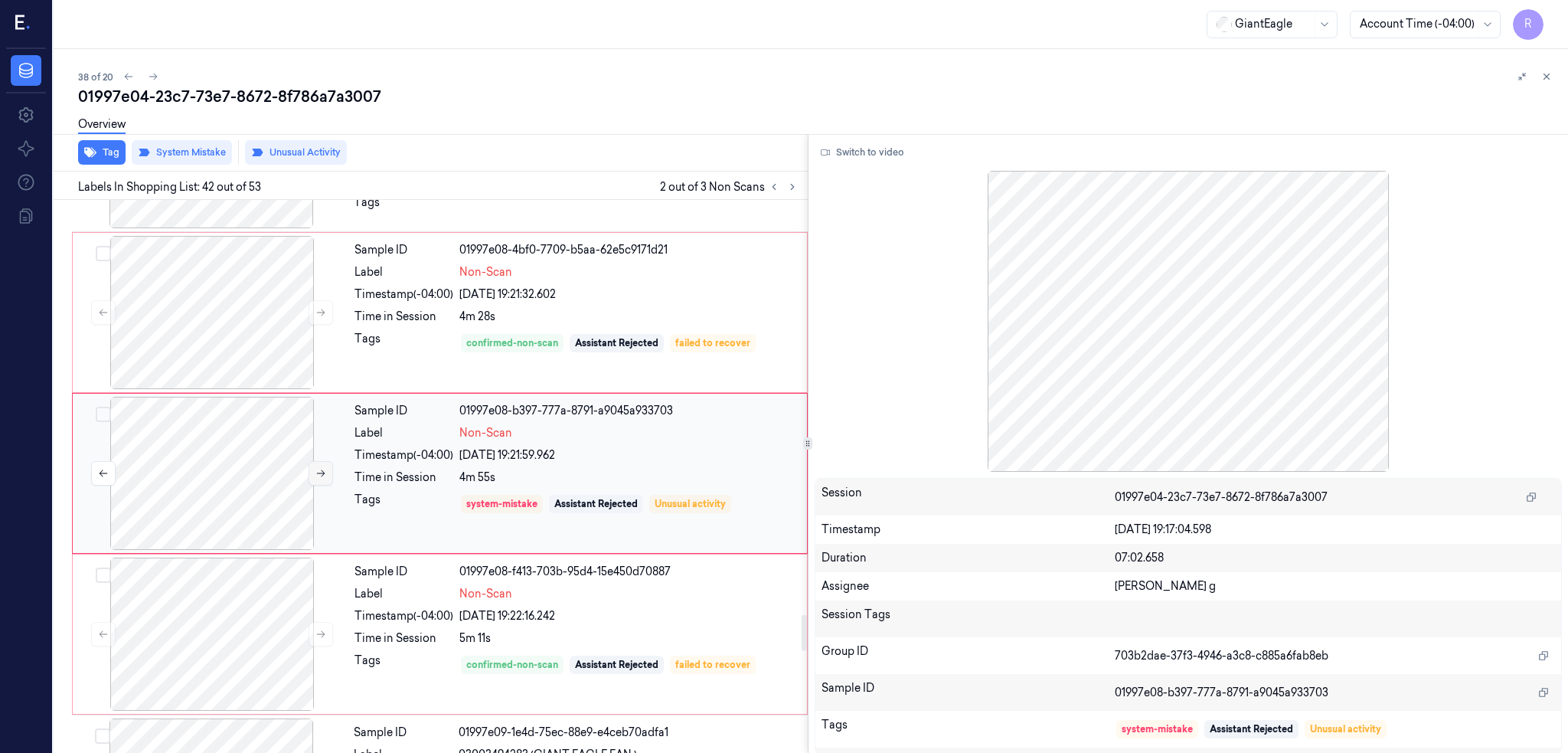
click at [309, 473] on button at bounding box center [321, 474] width 25 height 25
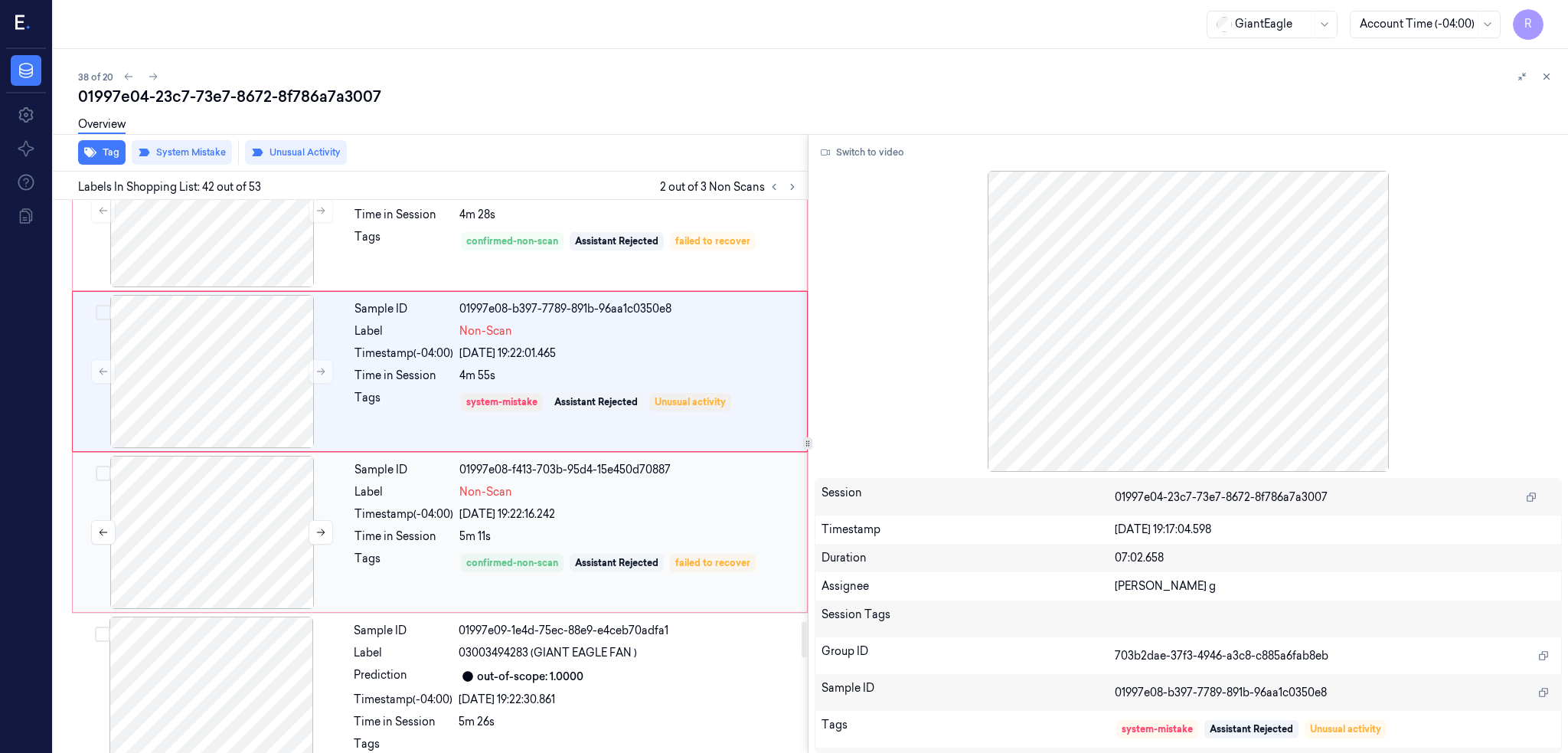
click at [242, 543] on div at bounding box center [212, 533] width 272 height 154
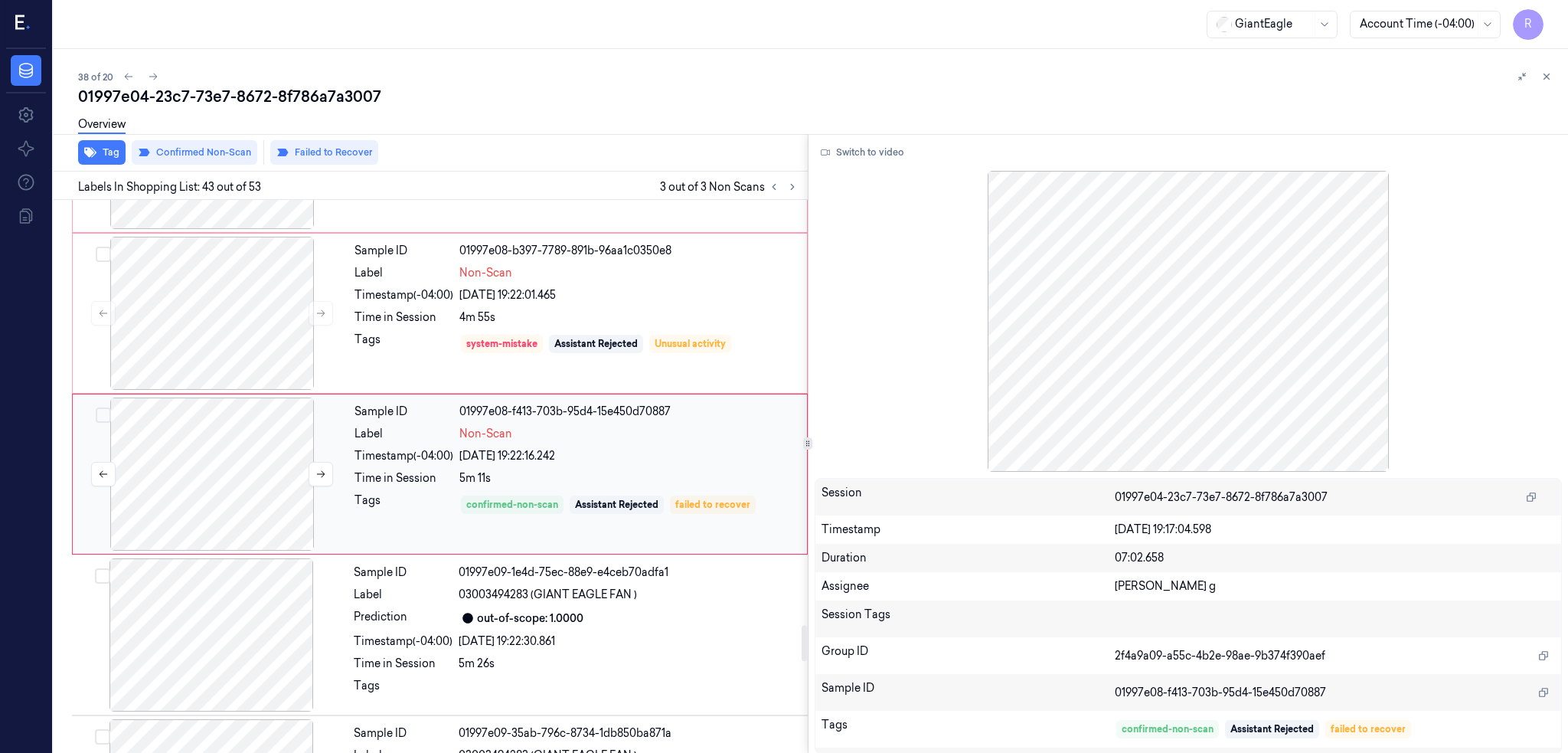
scroll to position [6560, 0]
click at [322, 477] on icon at bounding box center [321, 473] width 8 height 7
click at [230, 326] on div at bounding box center [212, 312] width 272 height 154
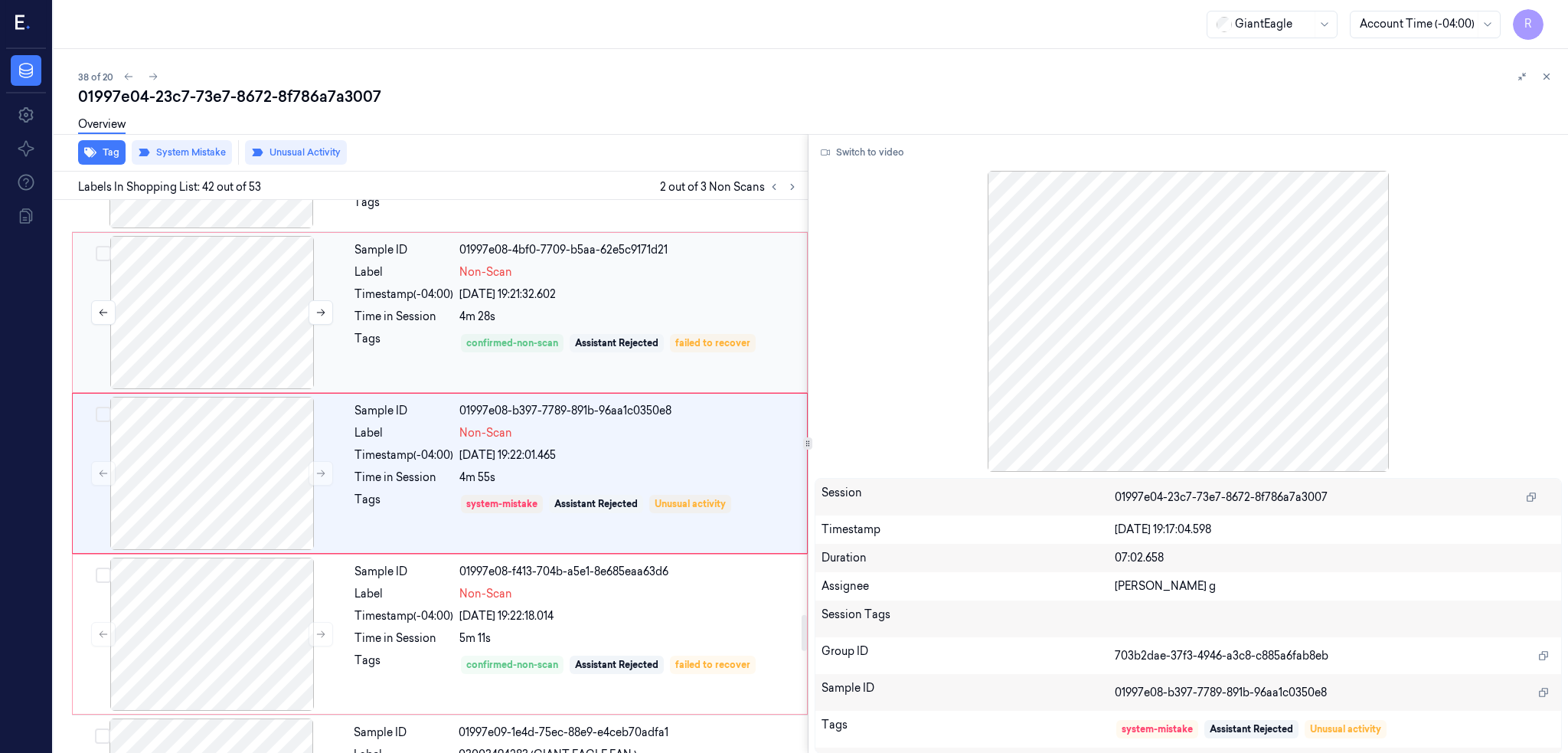
scroll to position [6194, 0]
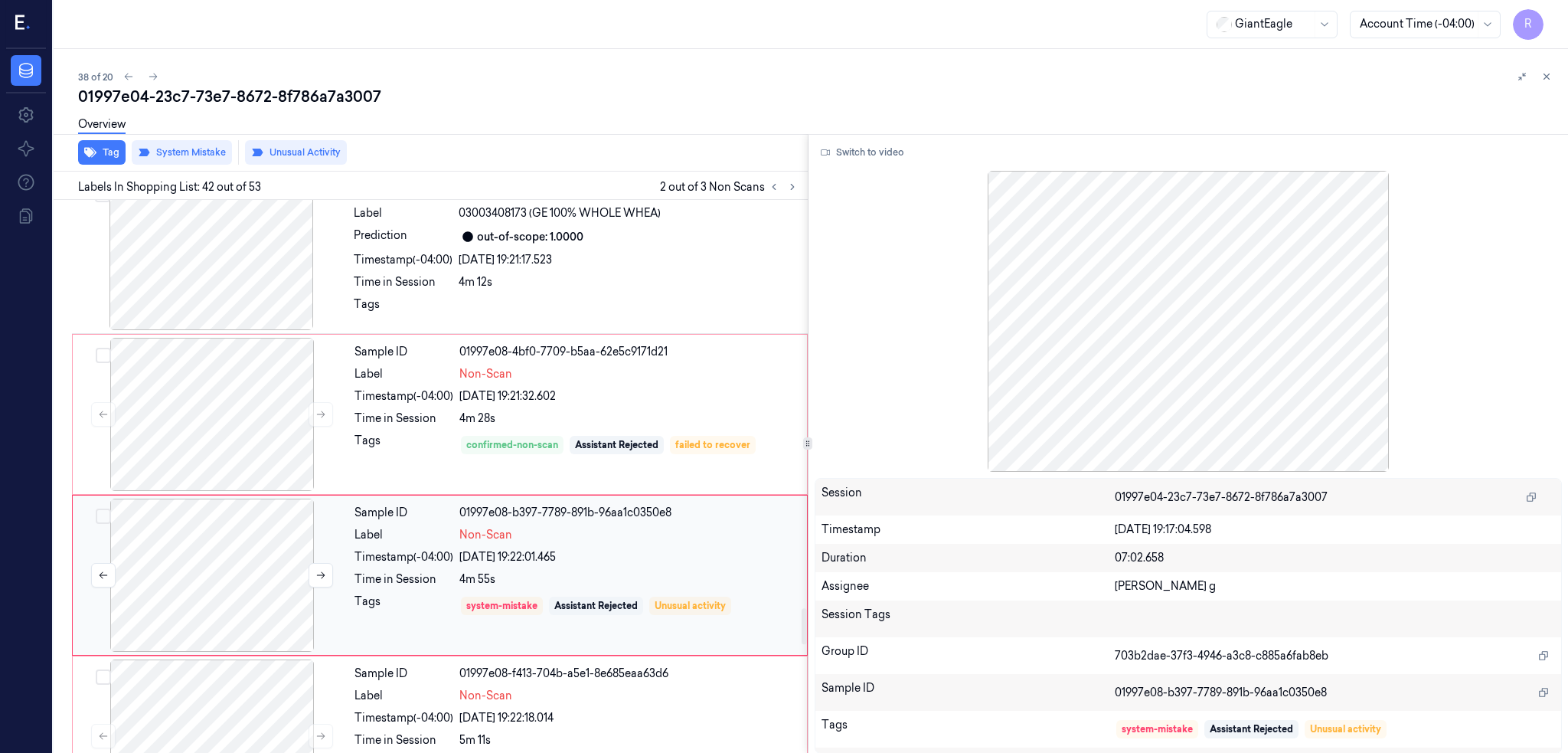
click at [212, 570] on div at bounding box center [212, 575] width 272 height 154
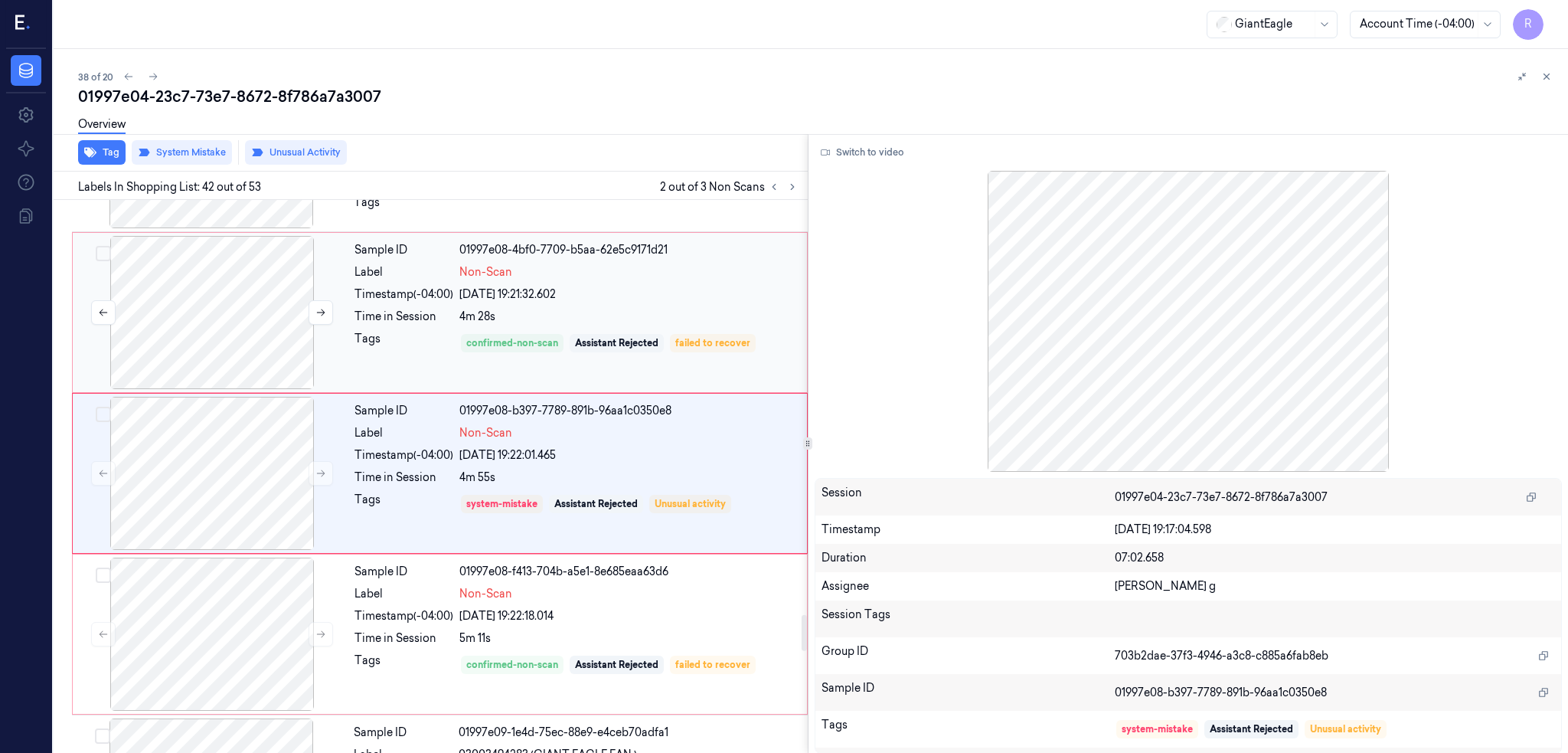
click at [209, 307] on div at bounding box center [212, 312] width 272 height 154
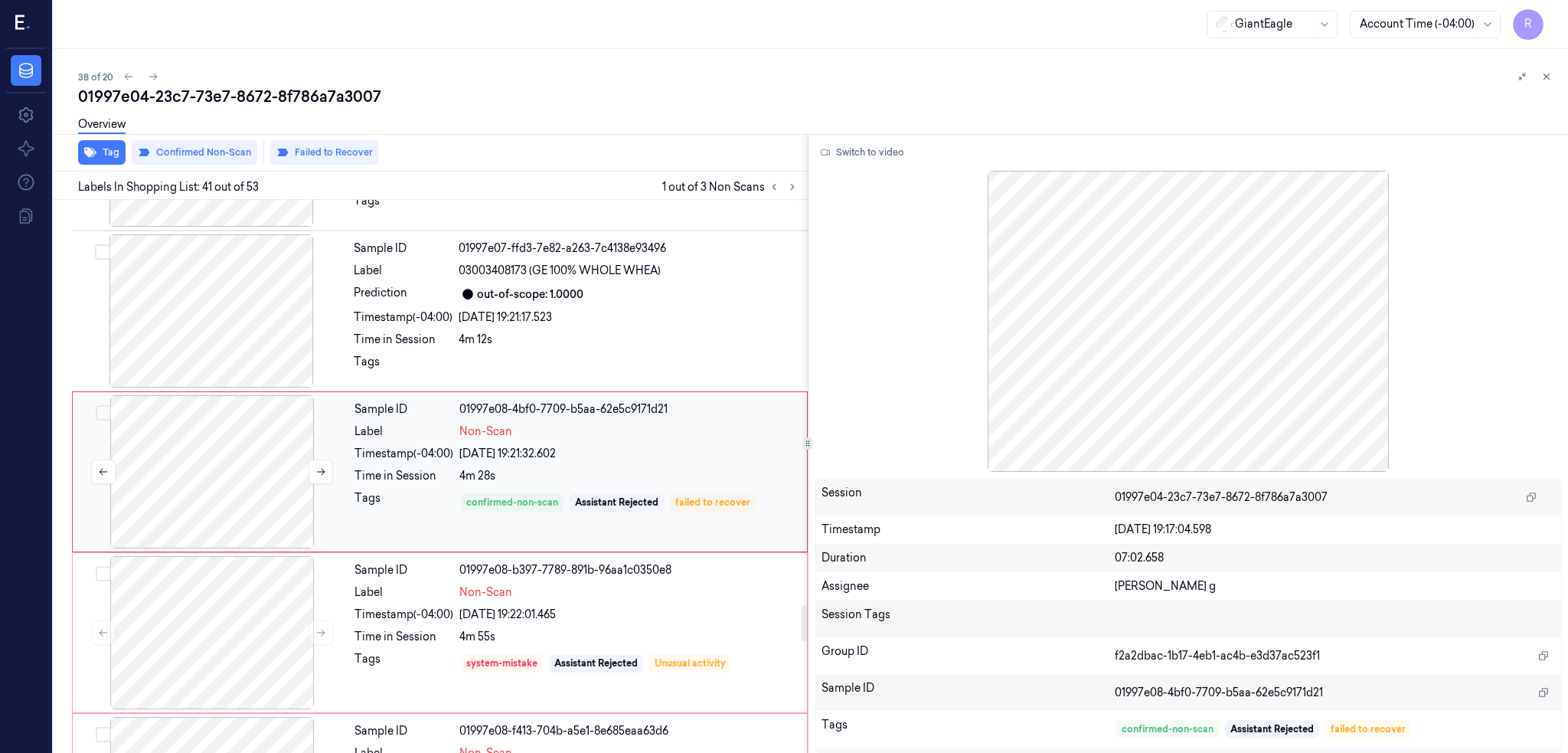
scroll to position [6238, 0]
click at [325, 471] on icon at bounding box center [321, 473] width 11 height 11
click at [327, 471] on button at bounding box center [321, 474] width 25 height 25
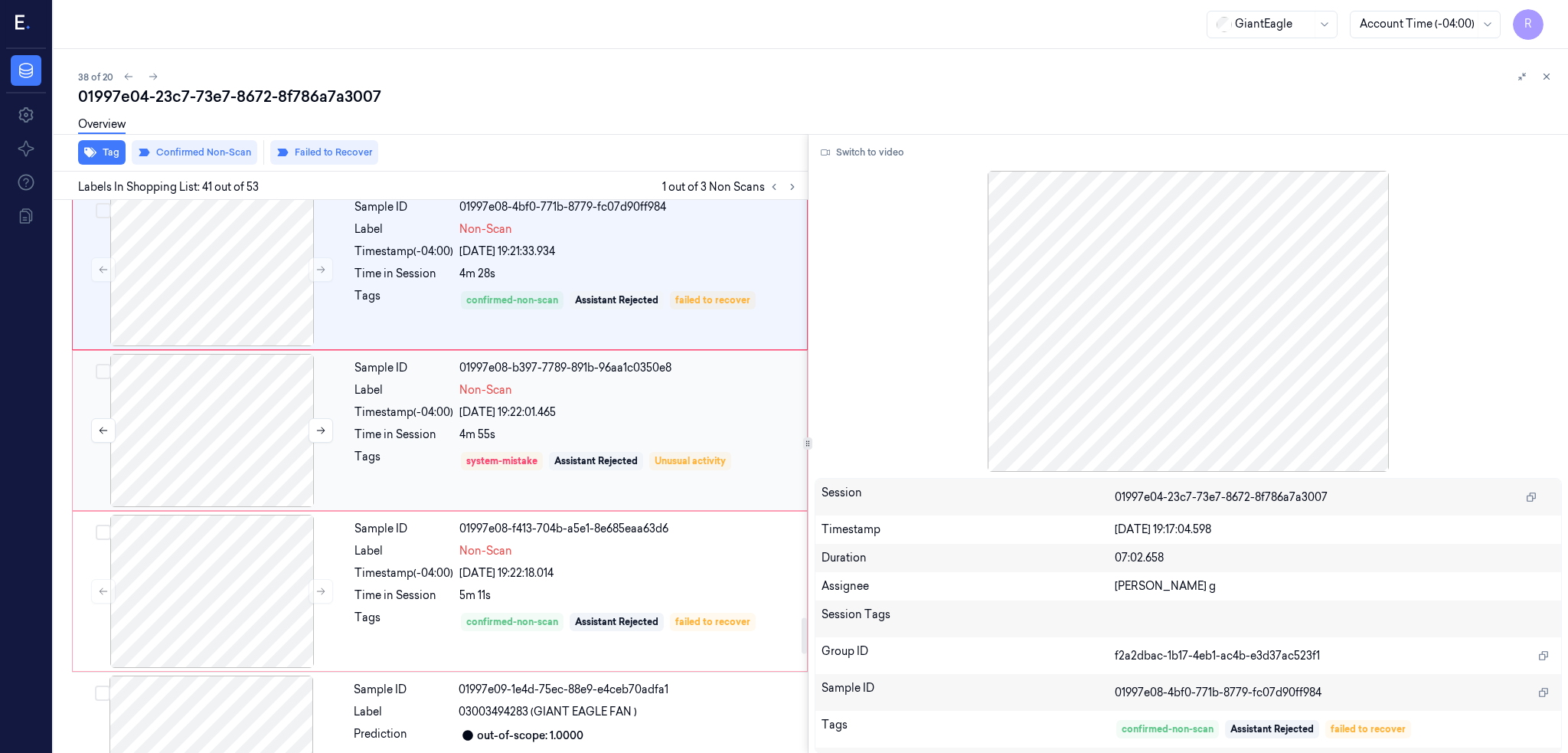
click at [214, 422] on div at bounding box center [212, 431] width 272 height 154
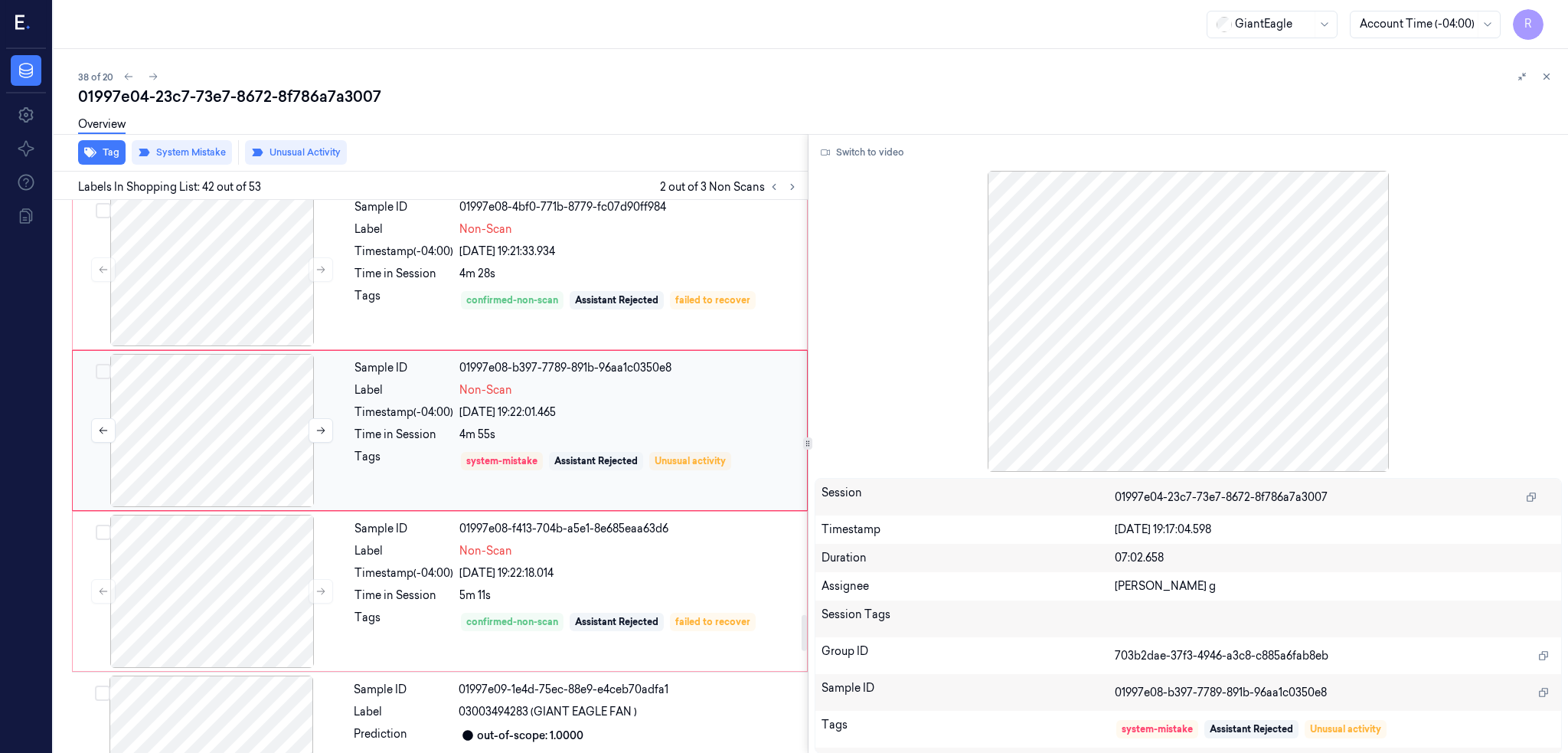
scroll to position [6399, 0]
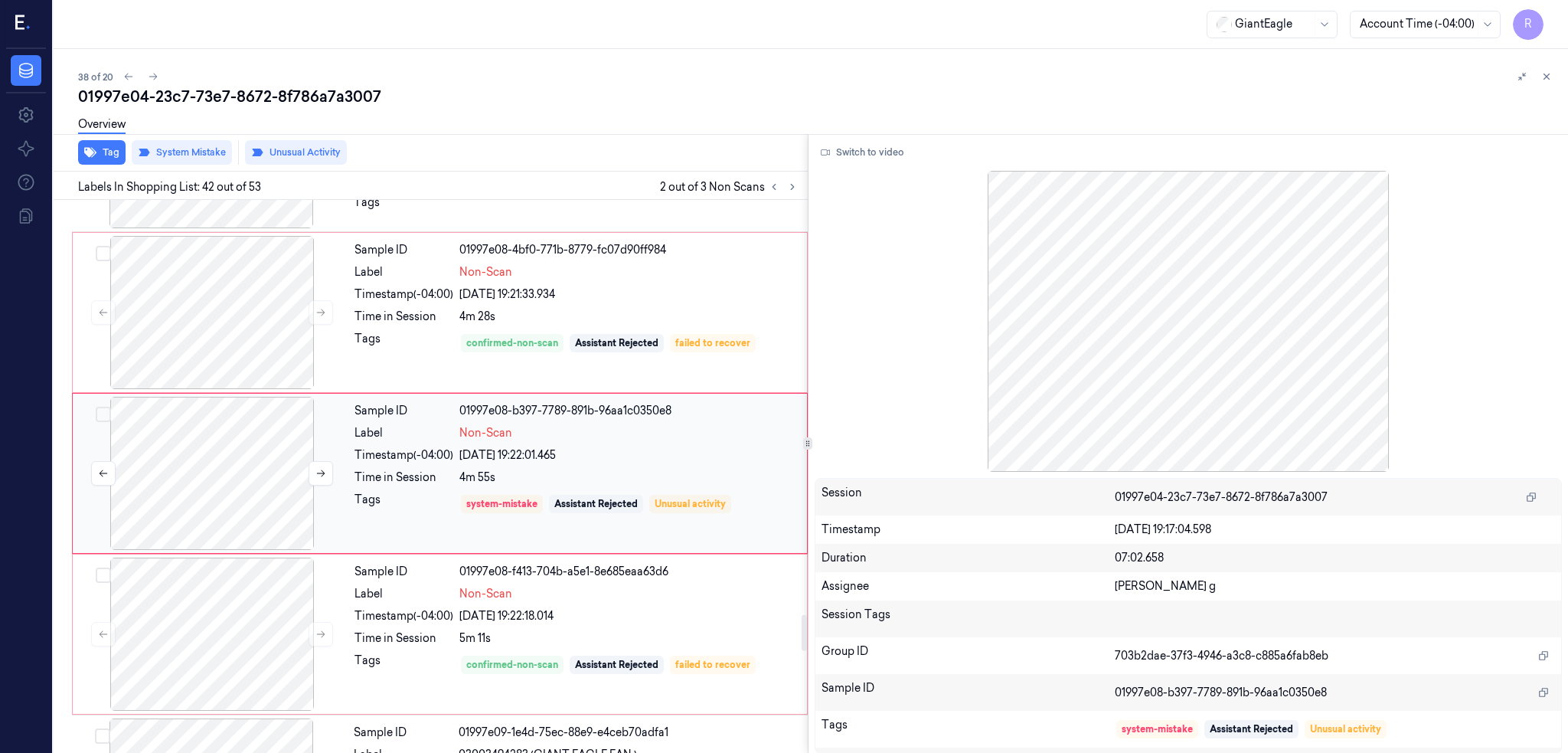
click at [273, 475] on div at bounding box center [212, 474] width 272 height 154
click at [326, 471] on button at bounding box center [321, 474] width 25 height 25
click at [236, 310] on div at bounding box center [212, 312] width 272 height 154
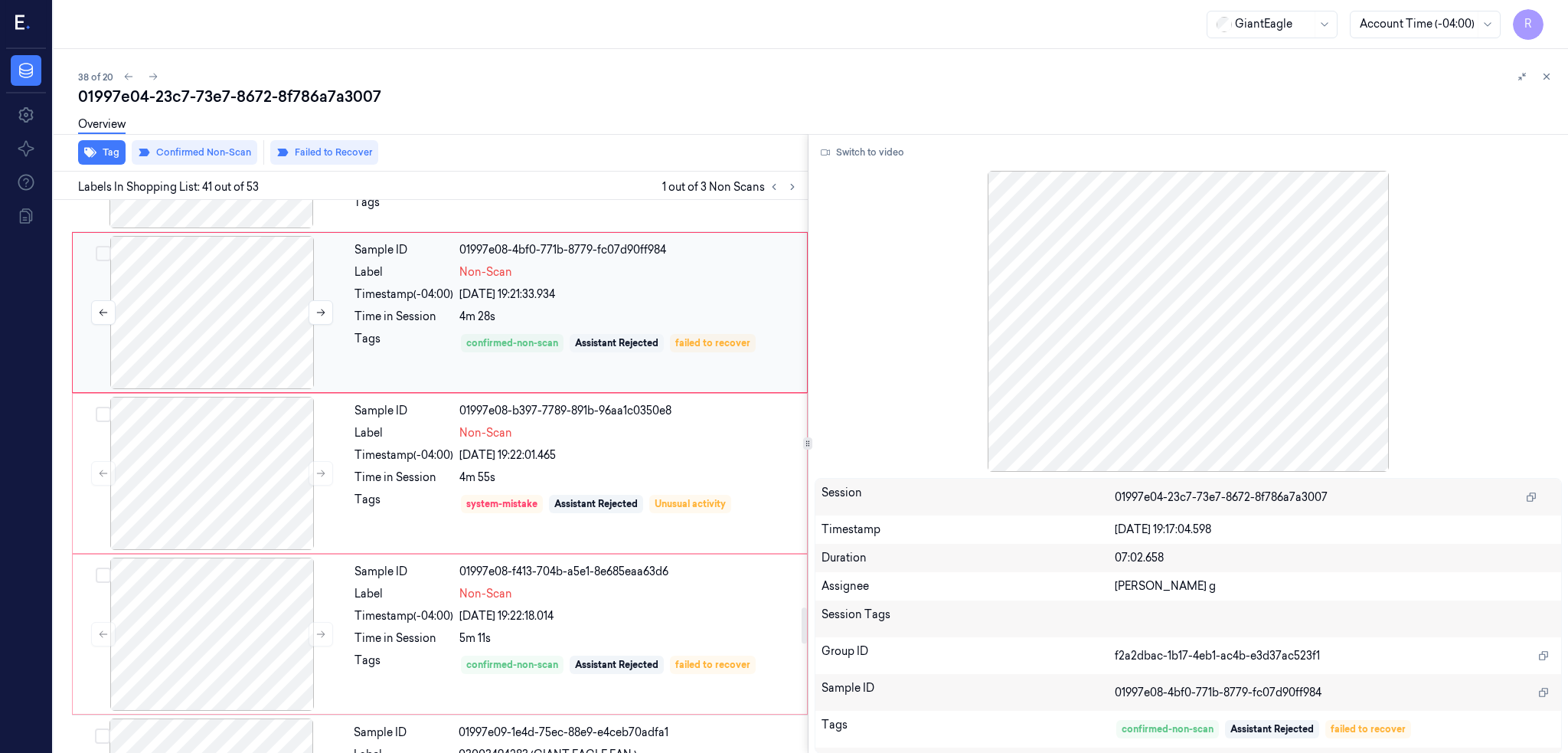
scroll to position [6238, 0]
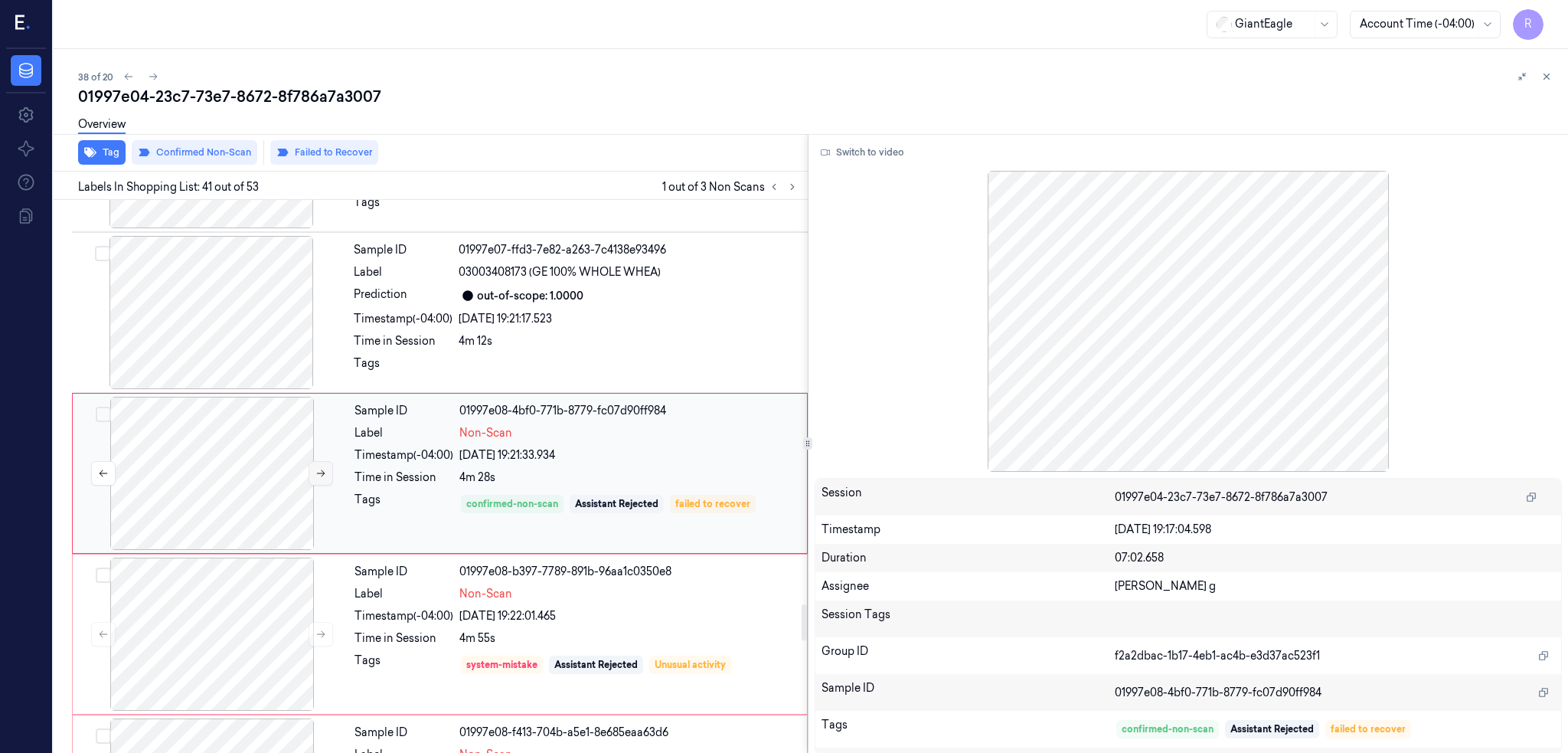
click at [319, 476] on icon at bounding box center [321, 473] width 8 height 7
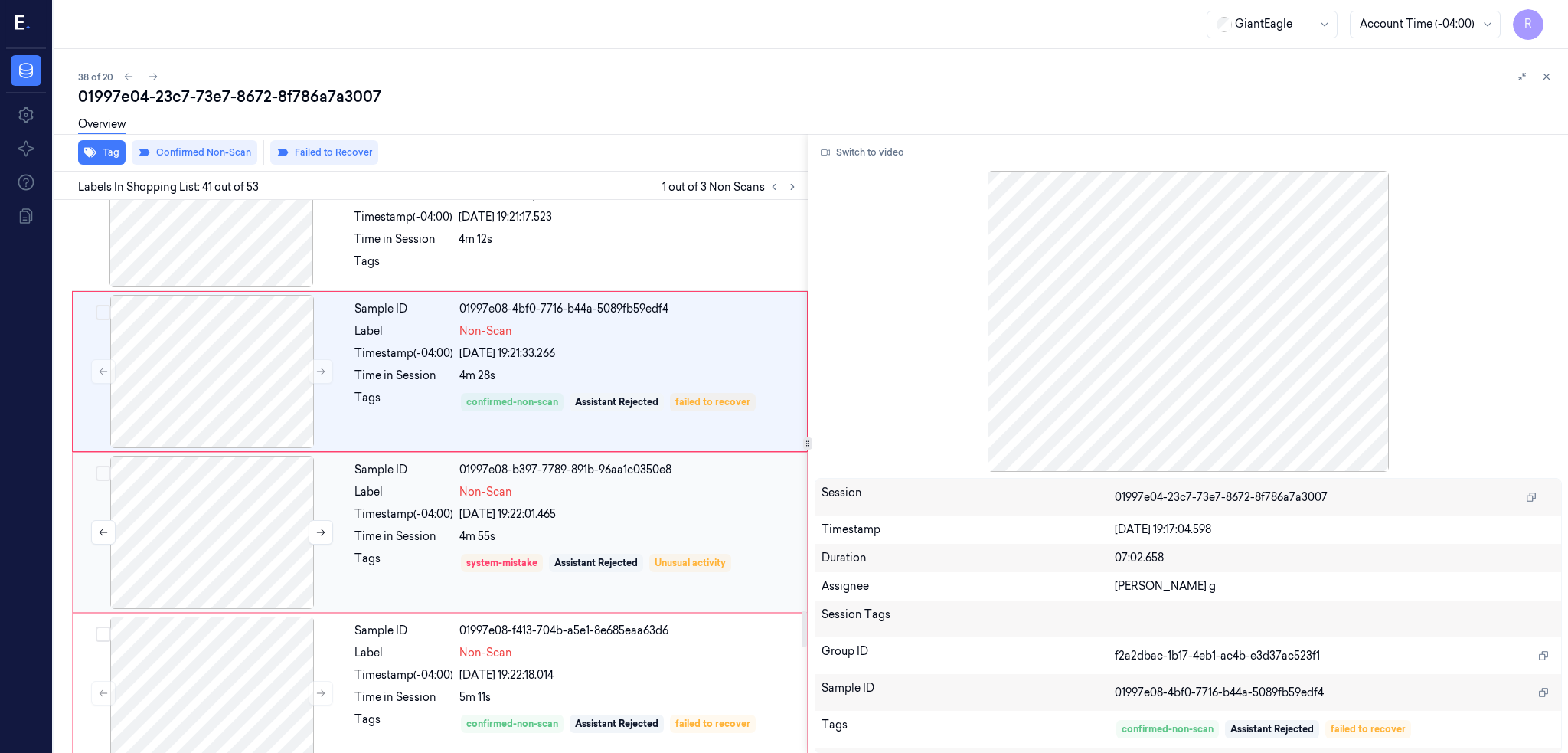
click at [229, 531] on div at bounding box center [212, 533] width 272 height 154
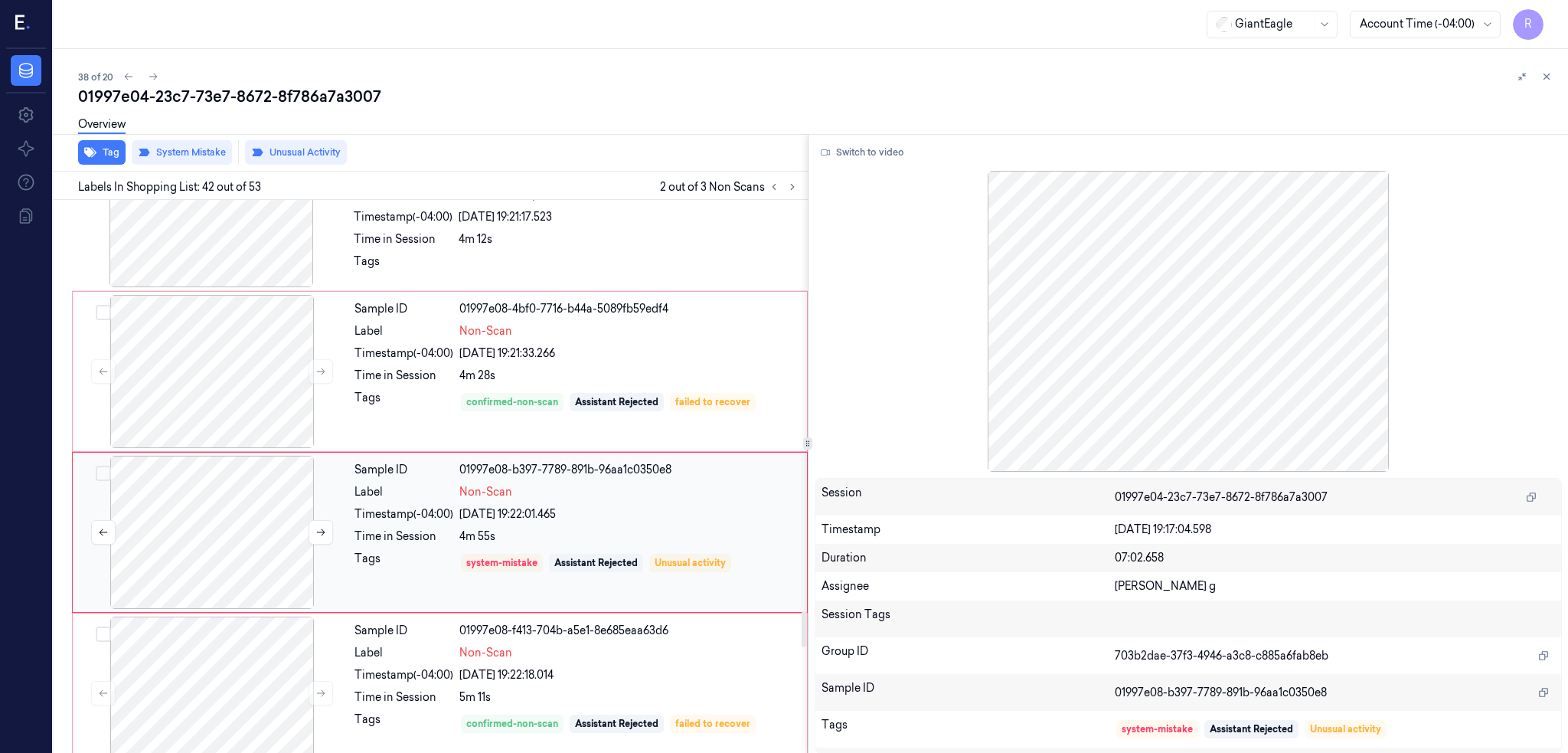
scroll to position [6399, 0]
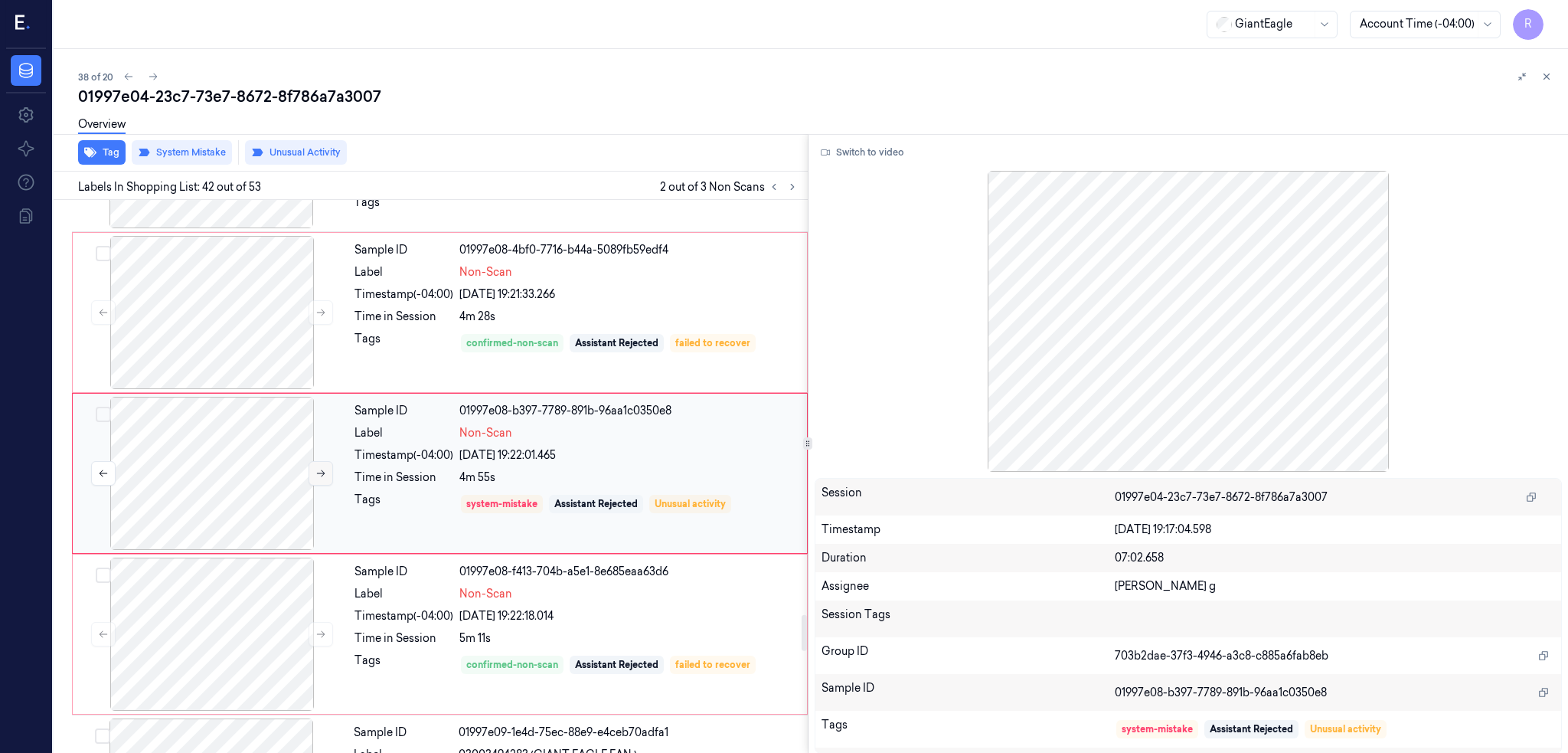
click at [326, 471] on button at bounding box center [321, 474] width 25 height 25
click at [326, 471] on button at bounding box center [321, 474] width 25 height 25
click at [241, 348] on div at bounding box center [212, 312] width 272 height 154
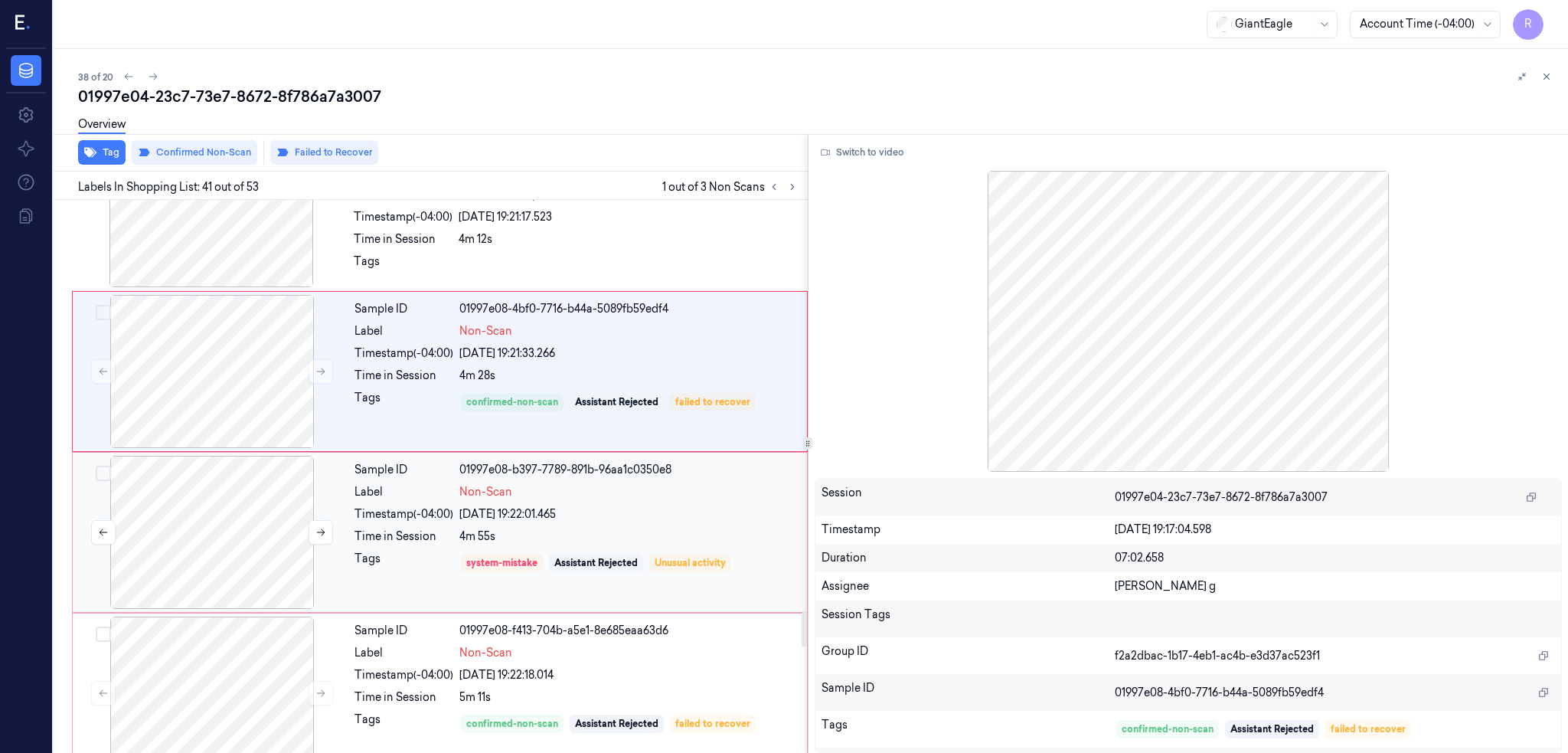
click at [253, 524] on div at bounding box center [212, 533] width 272 height 154
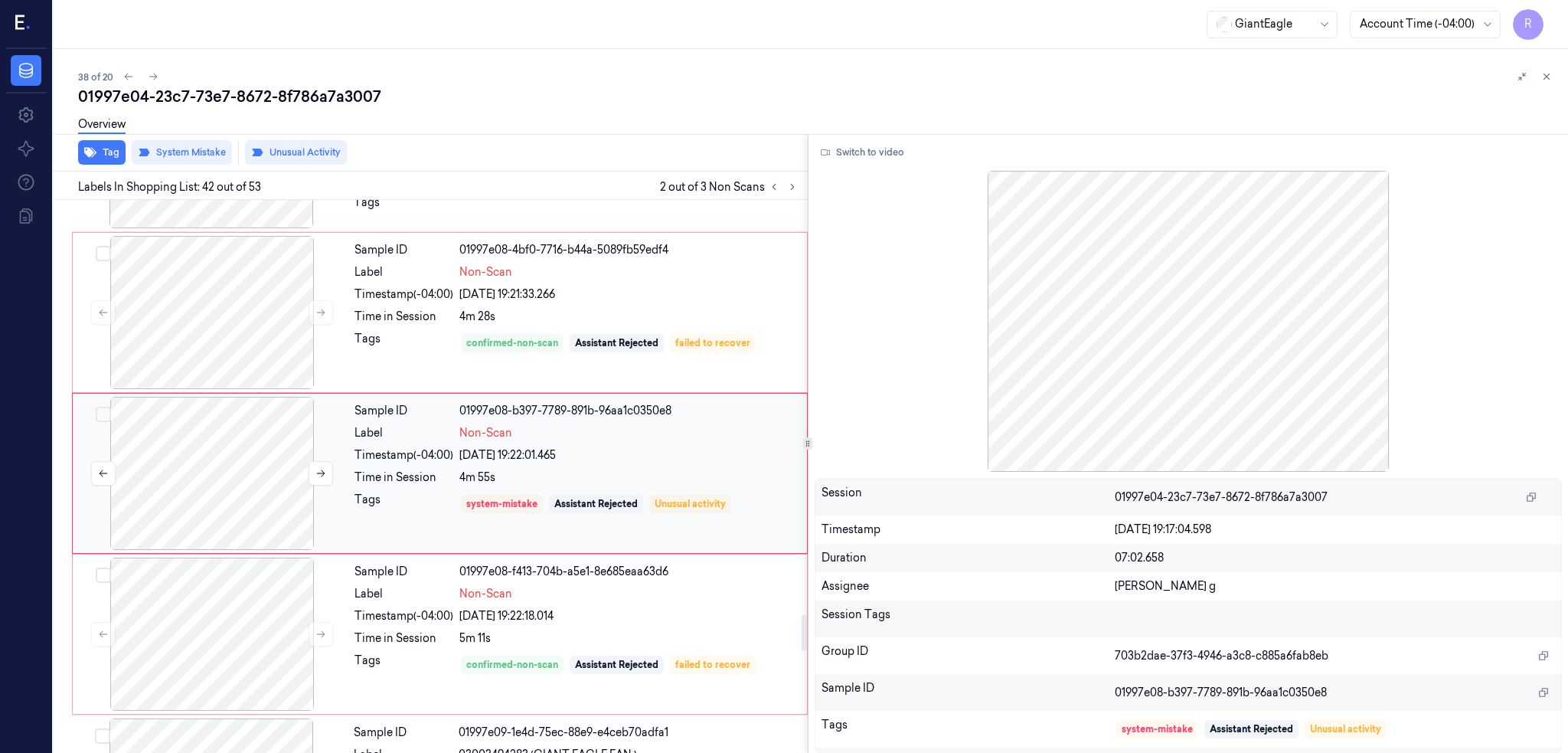
click at [225, 454] on div at bounding box center [212, 474] width 272 height 154
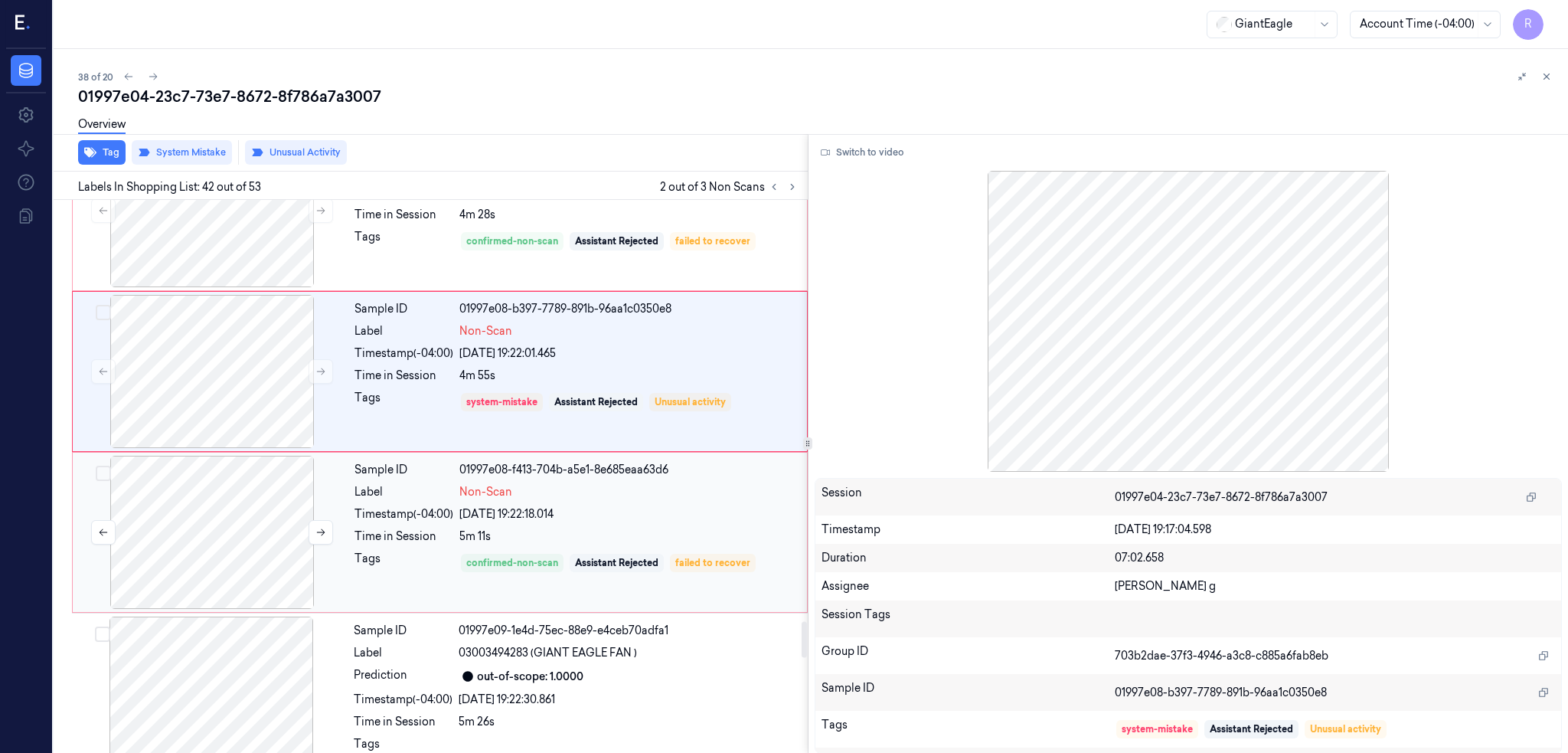
click at [225, 522] on div at bounding box center [212, 533] width 272 height 154
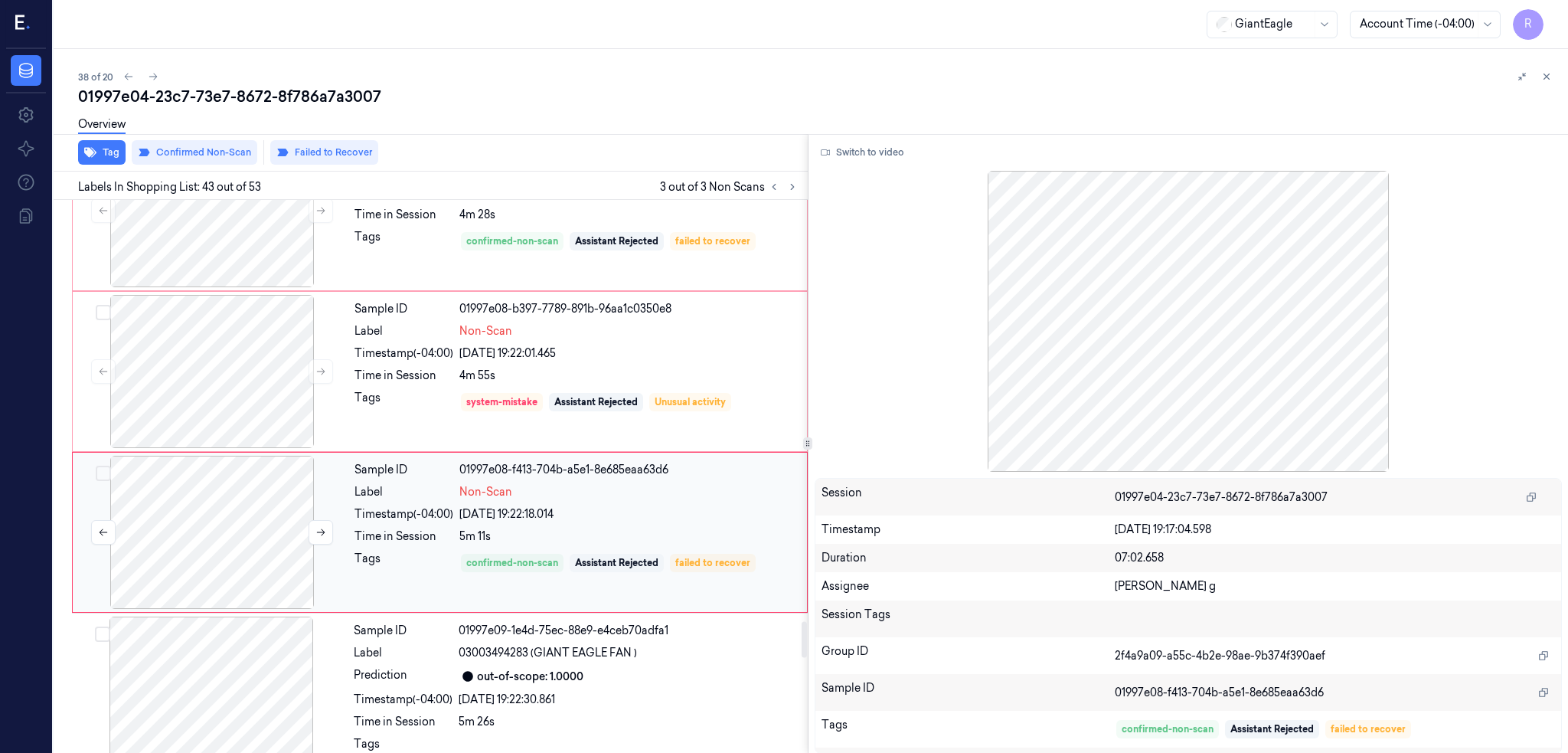
scroll to position [6560, 0]
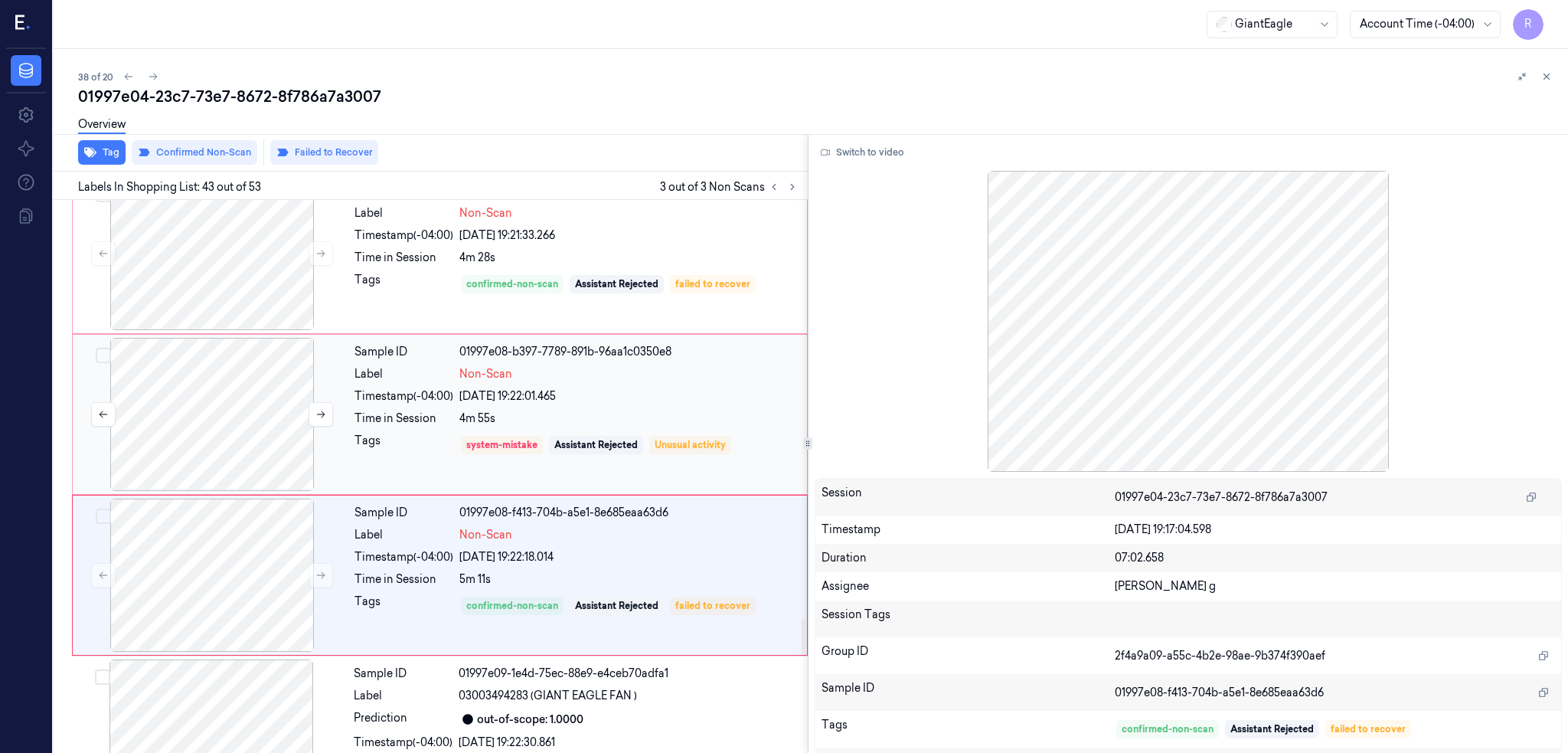
click at [238, 417] on div at bounding box center [212, 414] width 272 height 154
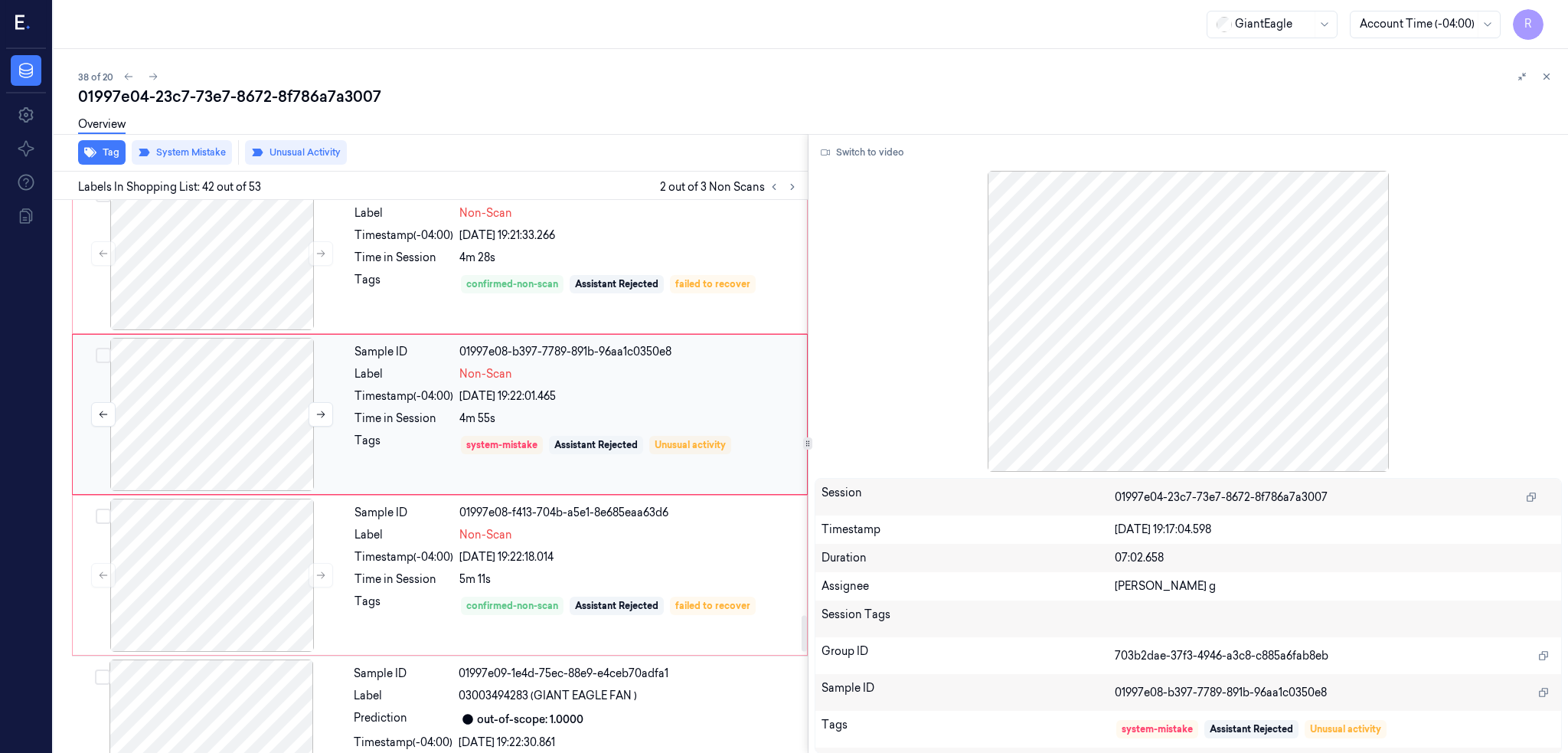
scroll to position [6399, 0]
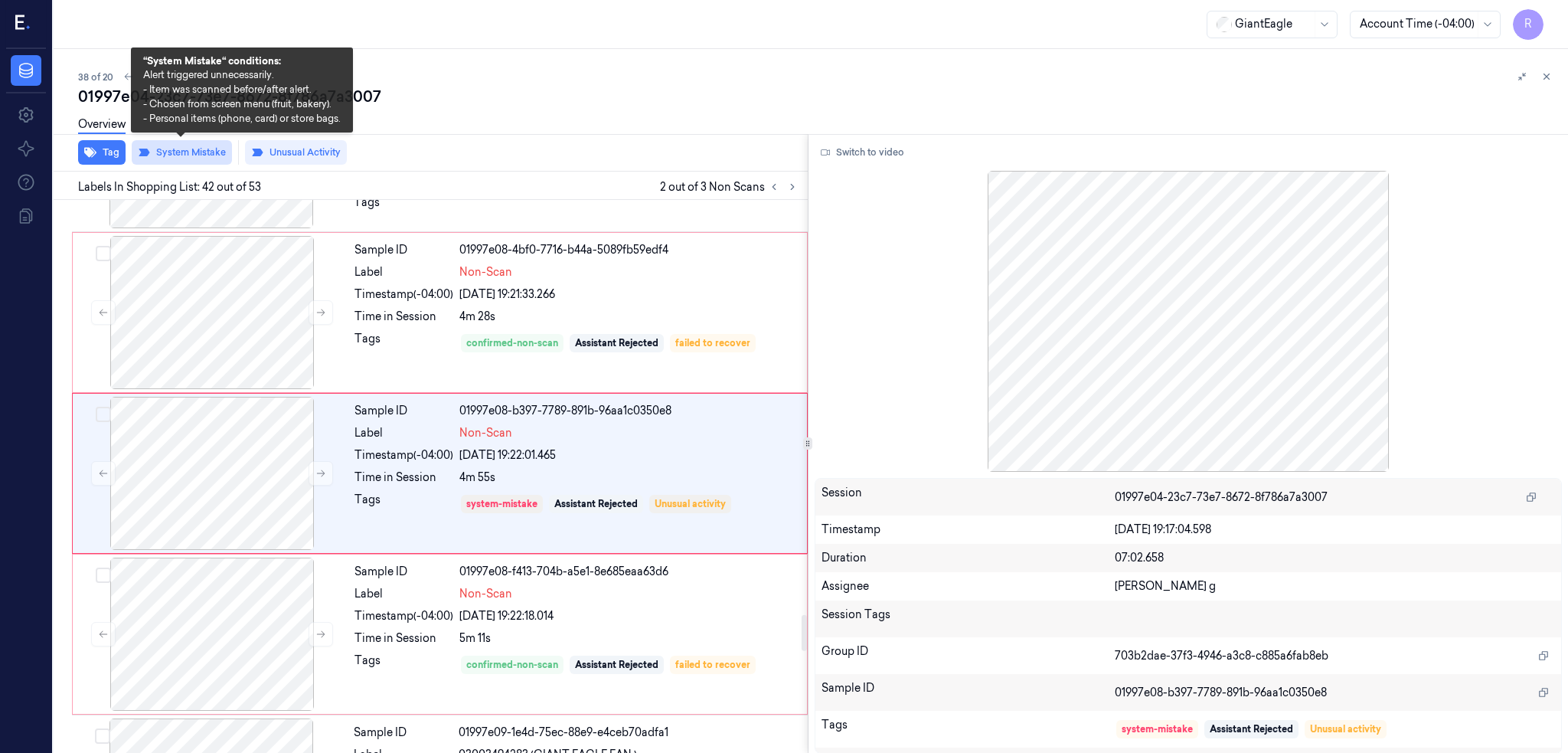
click at [181, 156] on button "System Mistake" at bounding box center [182, 153] width 101 height 25
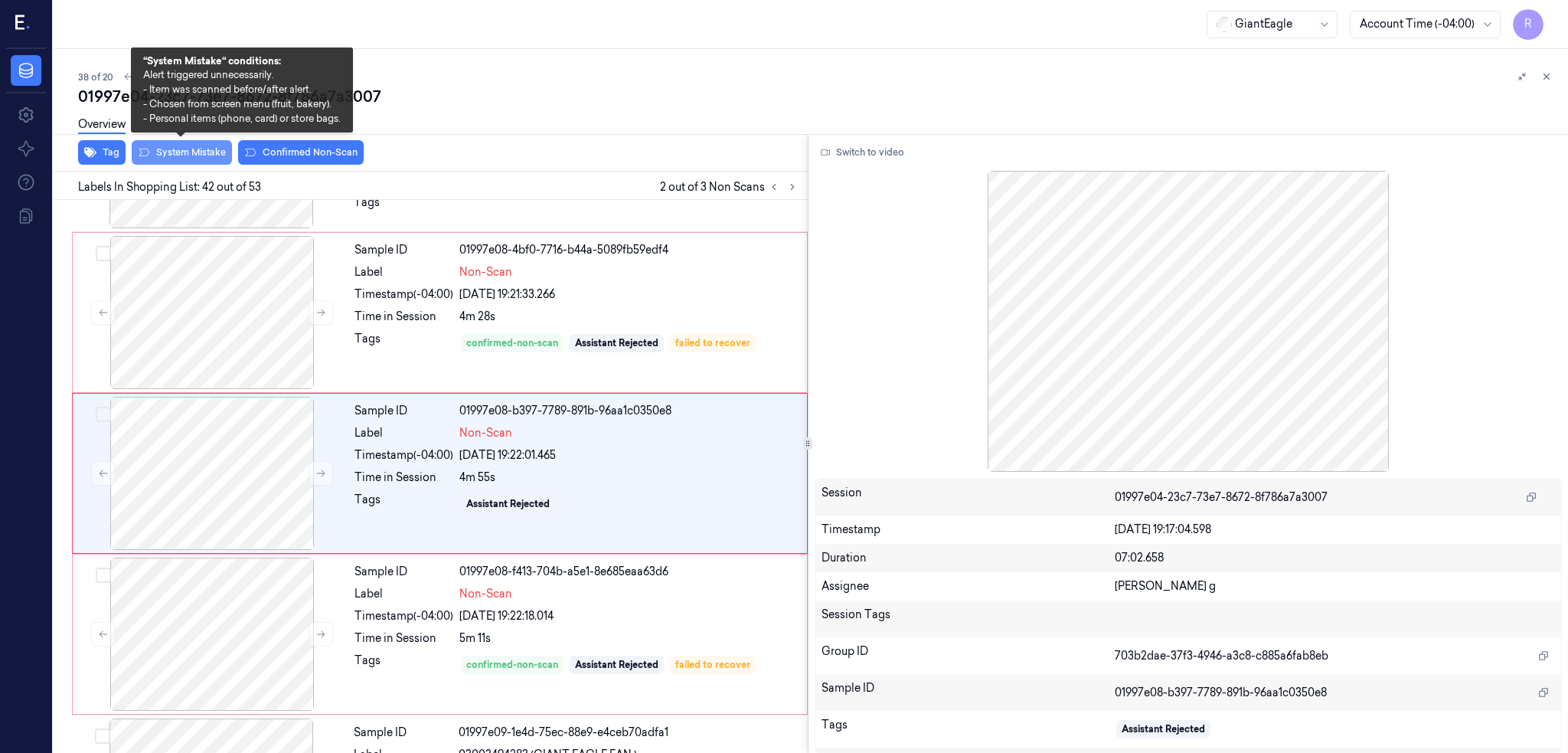
click at [181, 156] on button "System Mistake" at bounding box center [182, 153] width 101 height 25
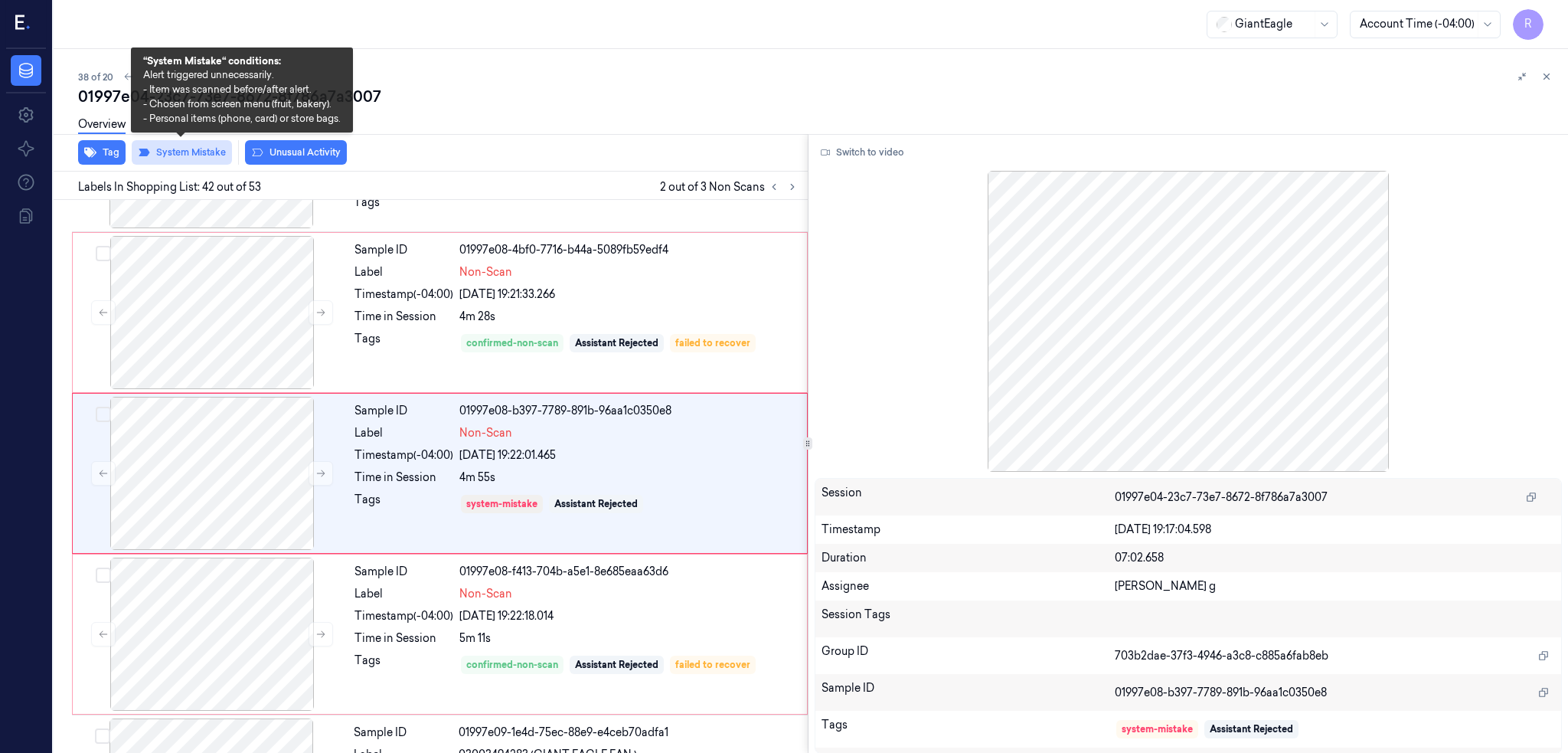
click at [181, 156] on button "System Mistake" at bounding box center [182, 153] width 101 height 25
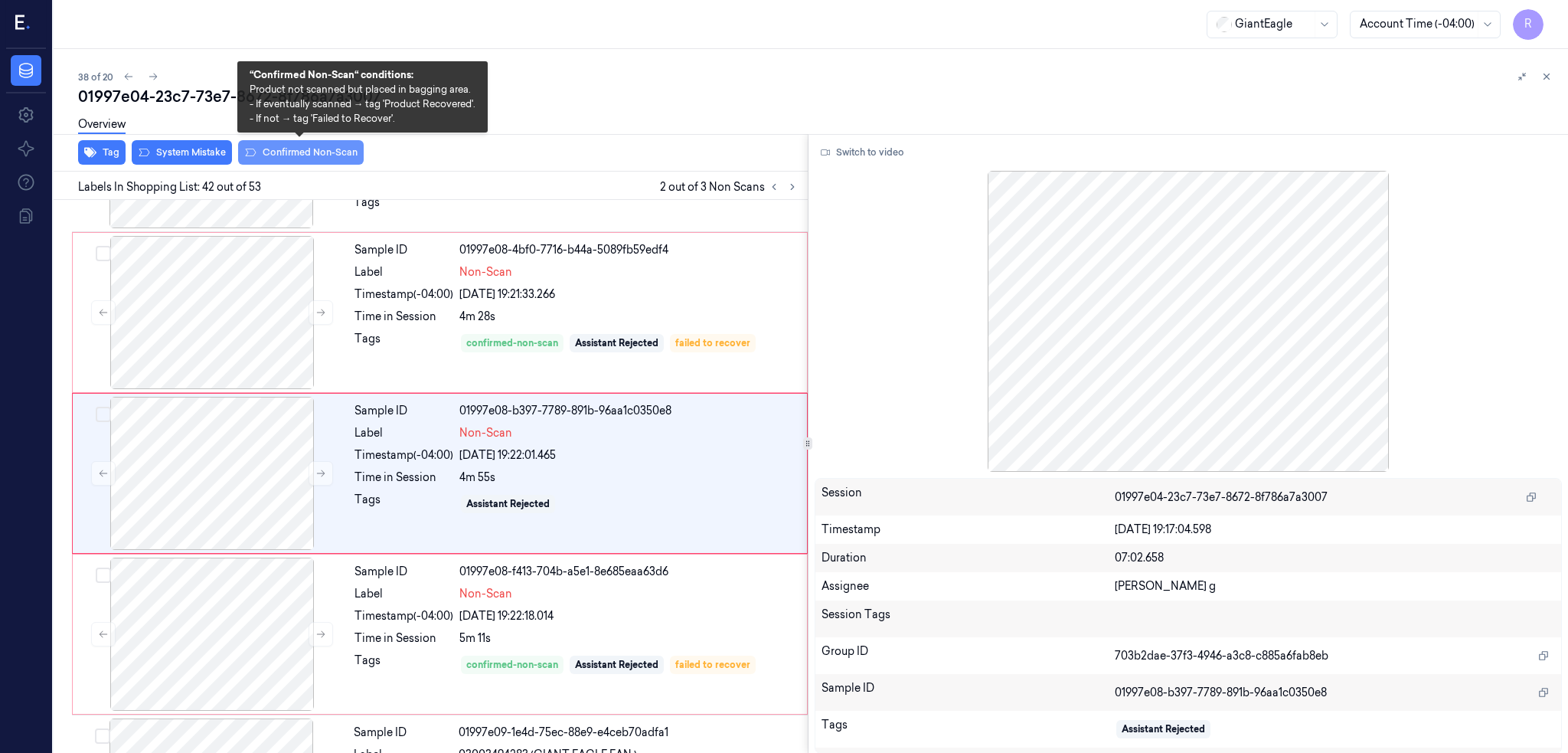
click at [308, 156] on button "Confirmed Non-Scan" at bounding box center [301, 153] width 126 height 25
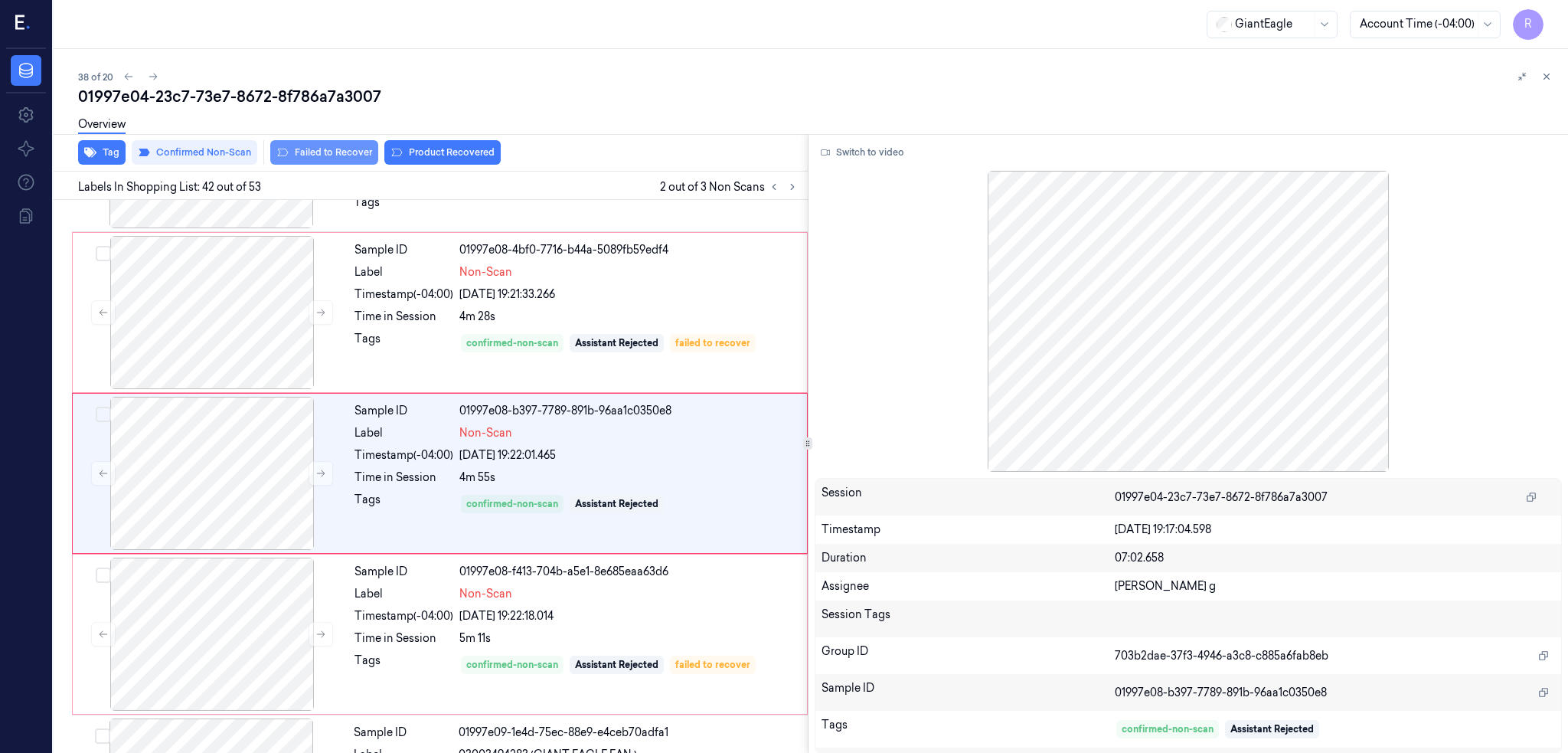
click at [307, 151] on button "Failed to Recover" at bounding box center [324, 153] width 108 height 25
click at [274, 96] on div "01997e04-23c7-73e7-8672-8f786a7a3007" at bounding box center [817, 97] width 1477 height 21
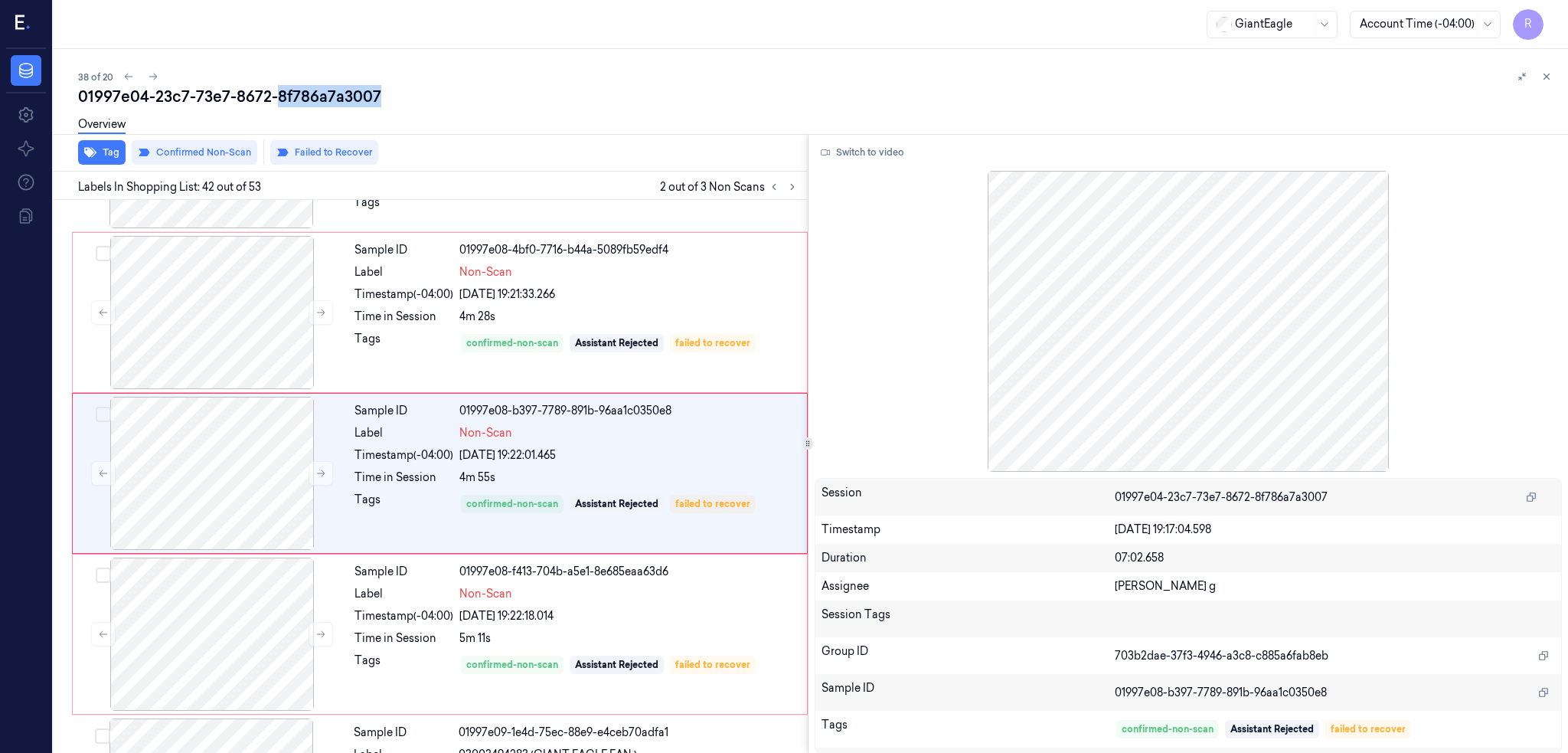
click at [274, 96] on div "01997e04-23c7-73e7-8672-8f786a7a3007" at bounding box center [817, 97] width 1477 height 21
copy div "8f786a7a3007"
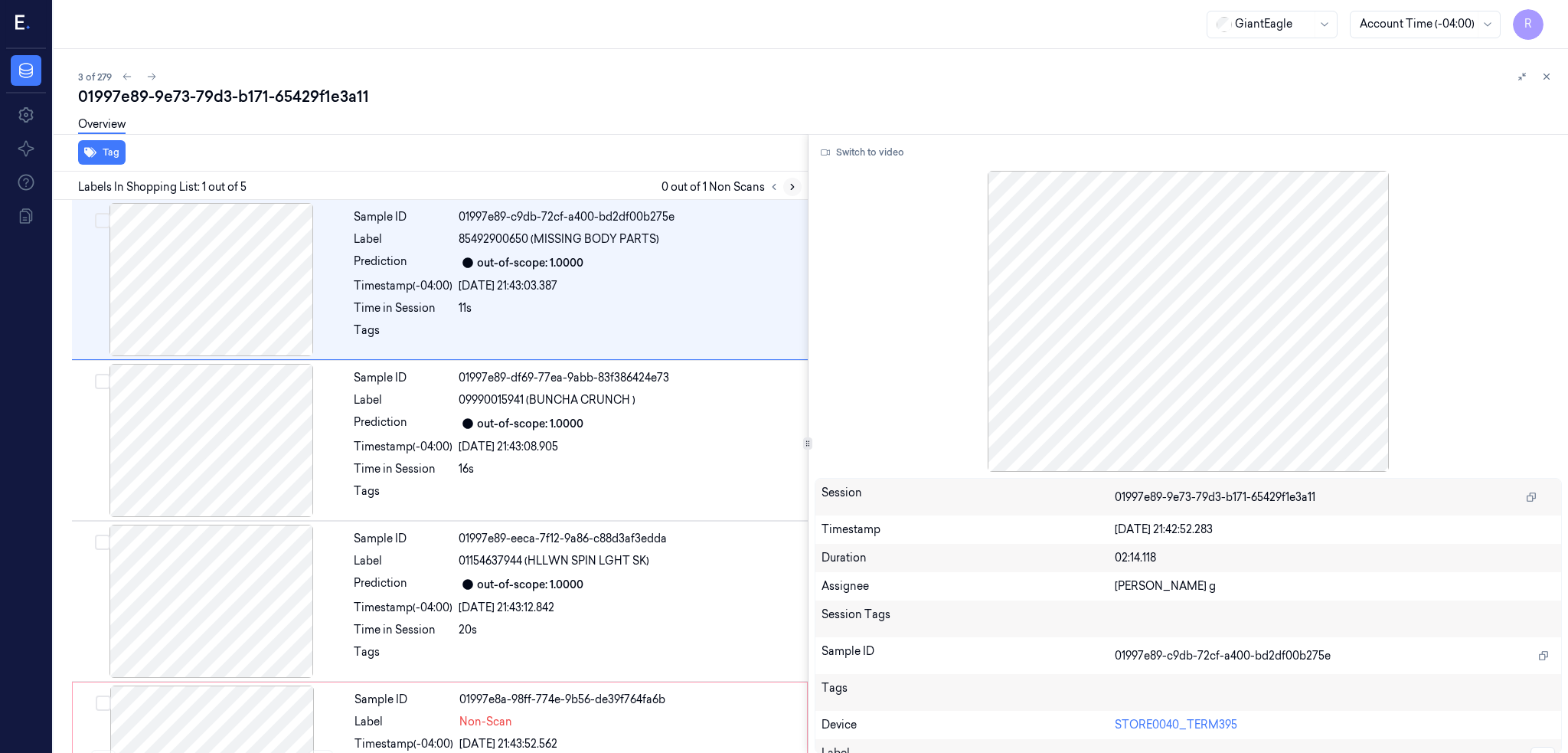
click at [801, 187] on button at bounding box center [792, 187] width 18 height 18
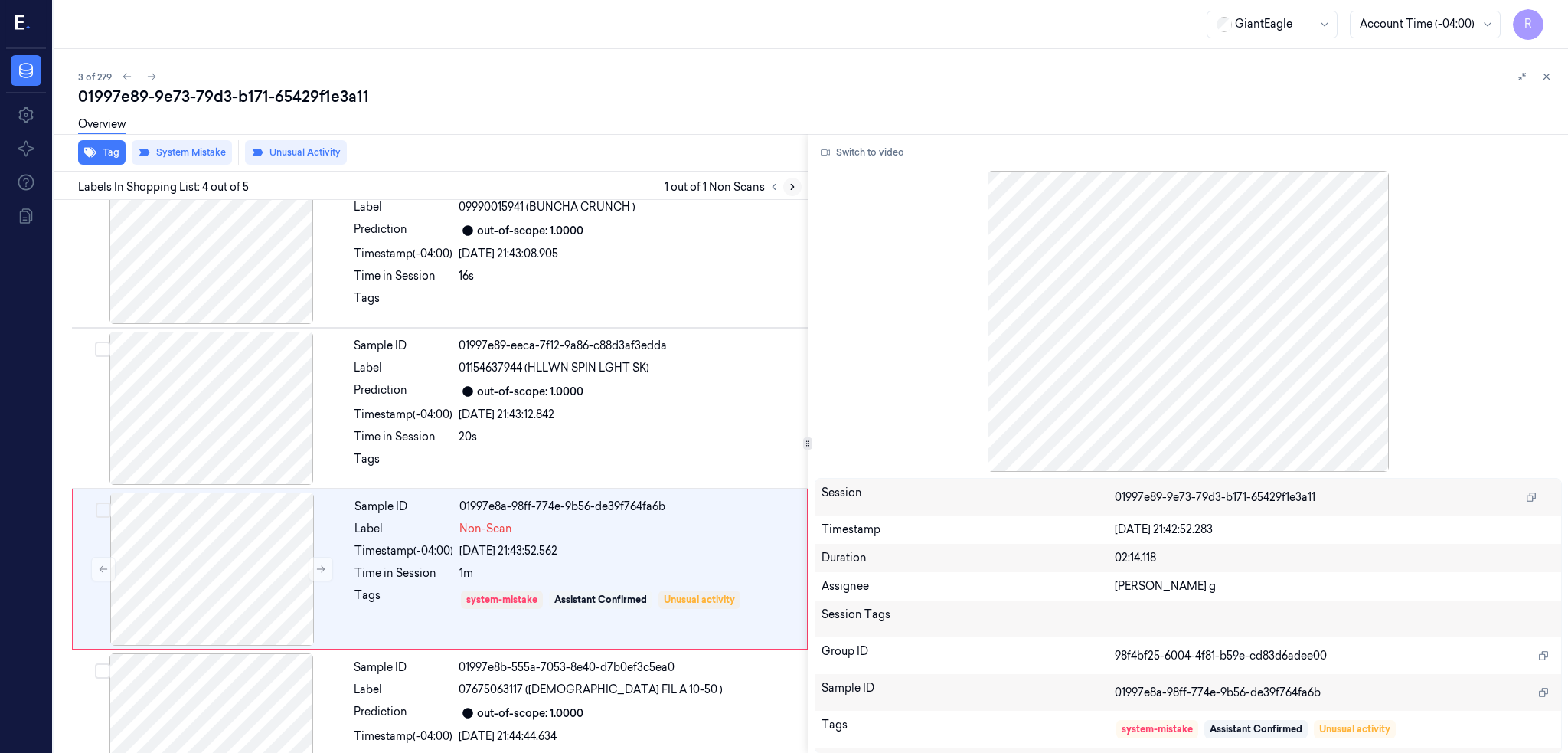
scroll to position [254, 0]
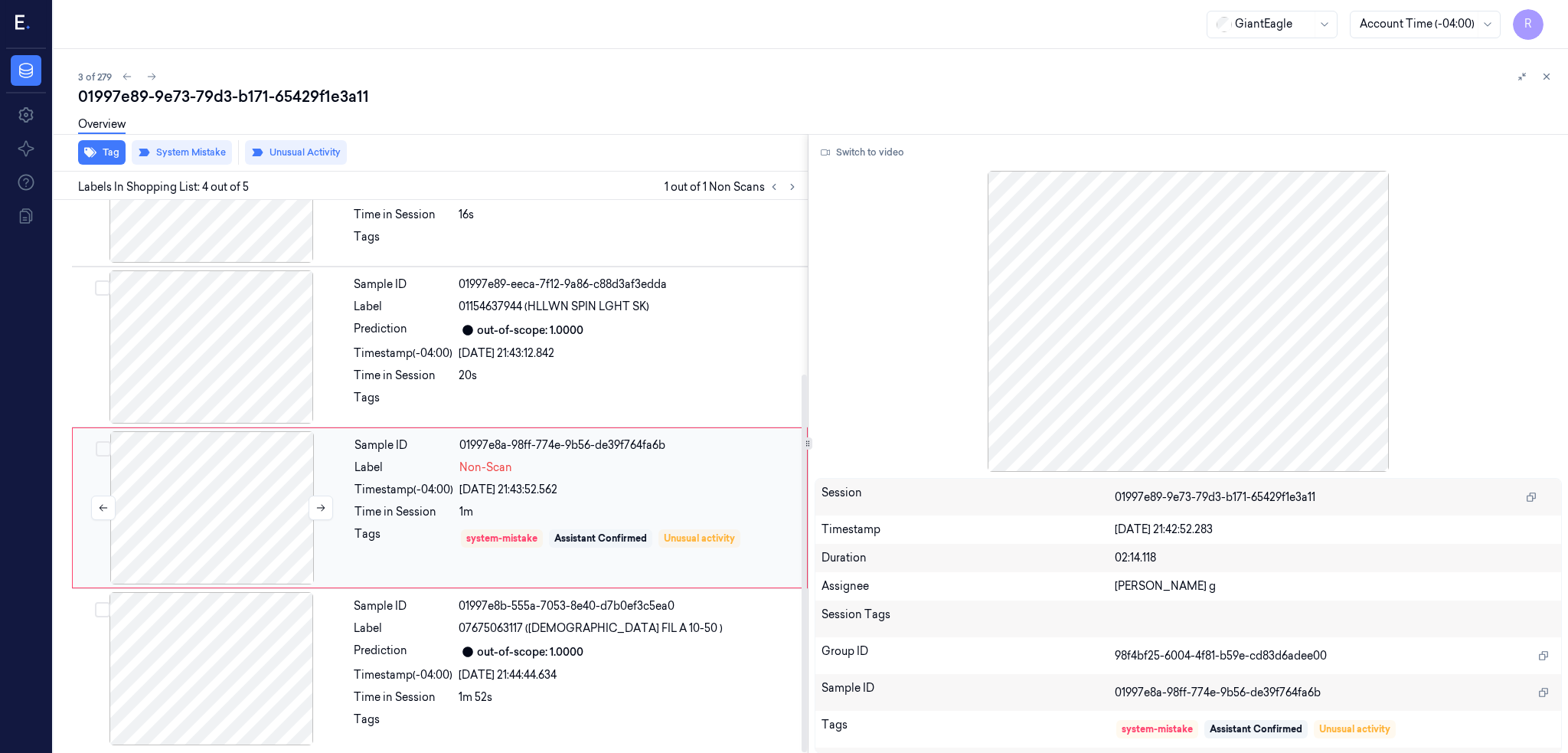
click at [210, 497] on div at bounding box center [212, 508] width 272 height 154
click at [202, 349] on div at bounding box center [211, 346] width 272 height 154
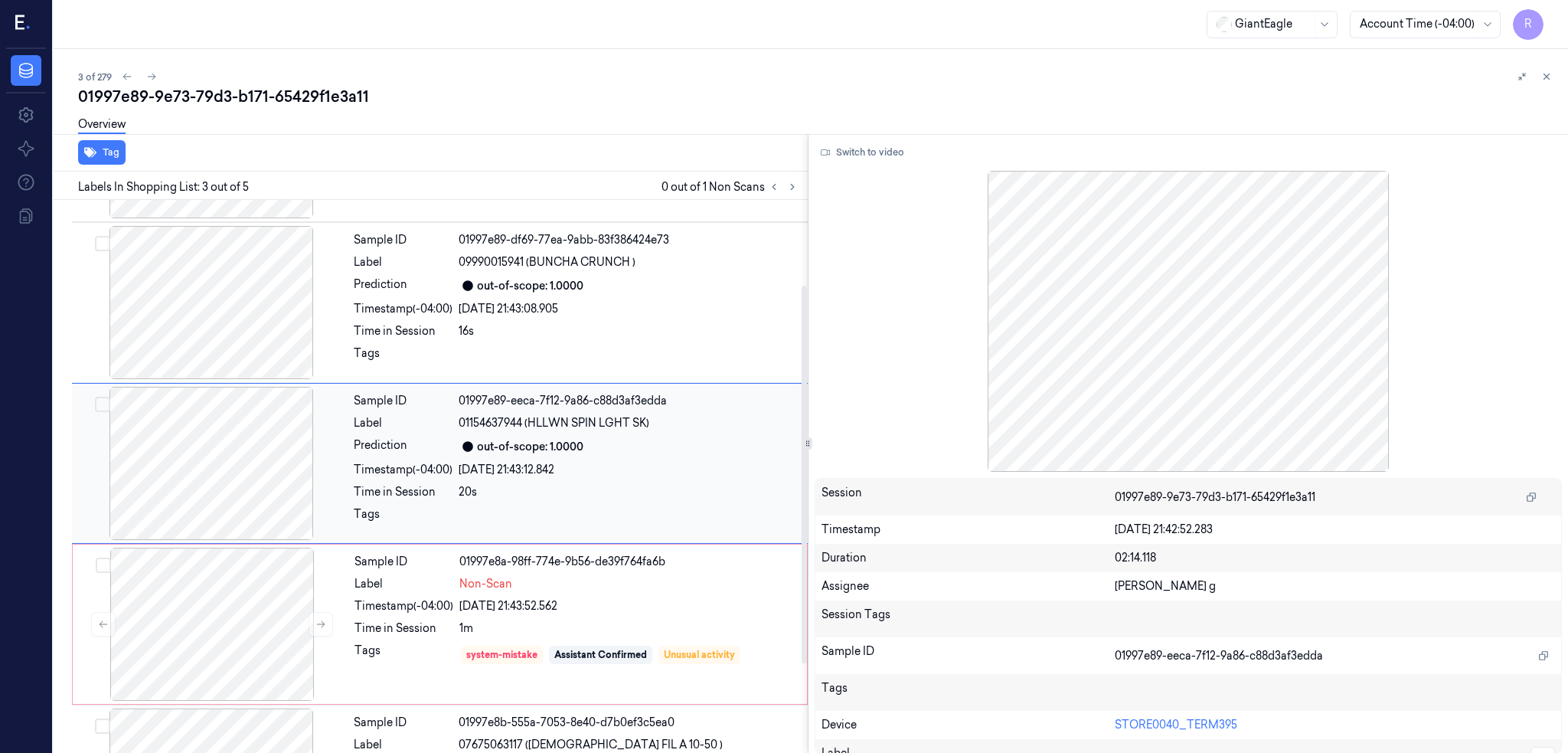
scroll to position [124, 0]
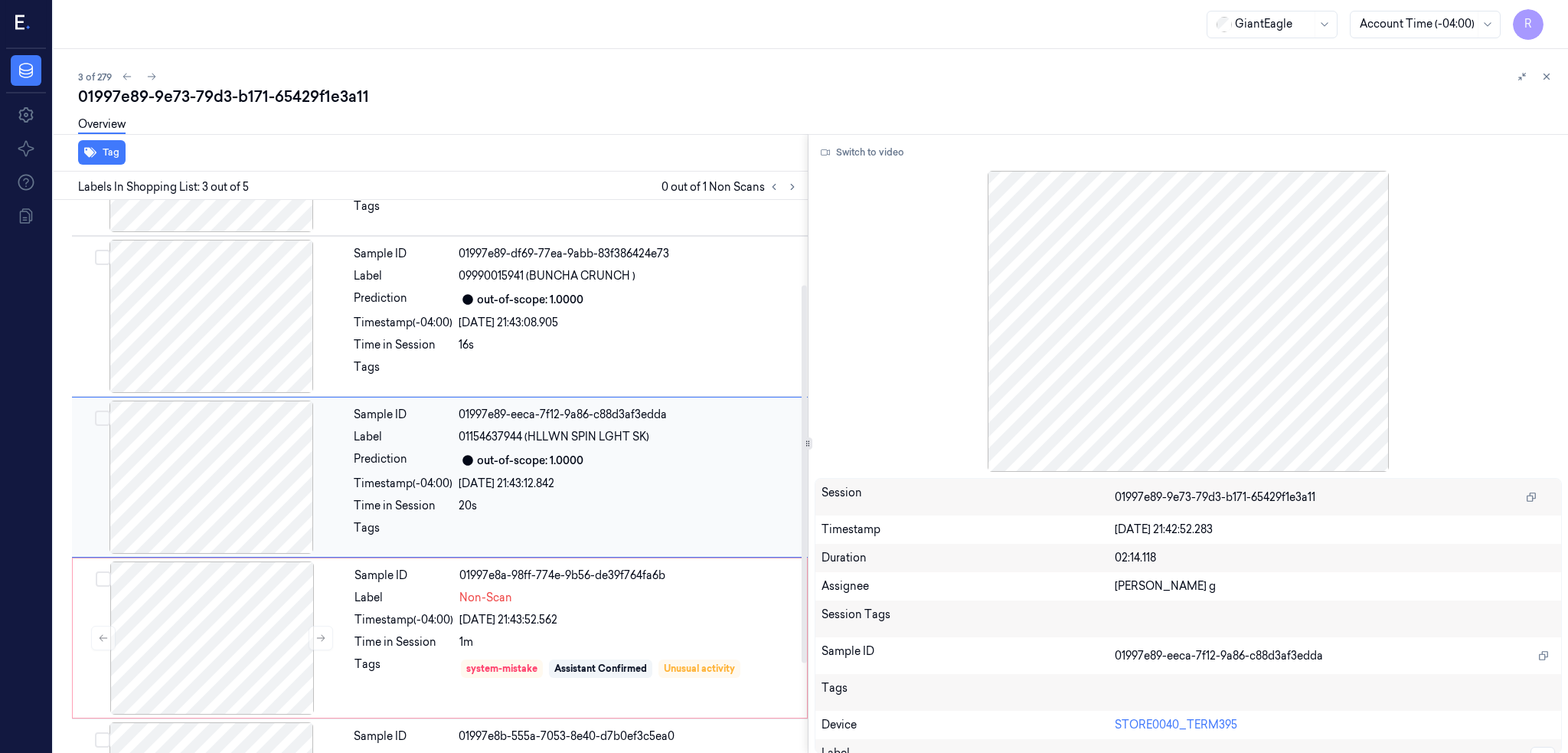
click at [202, 349] on div at bounding box center [211, 316] width 272 height 154
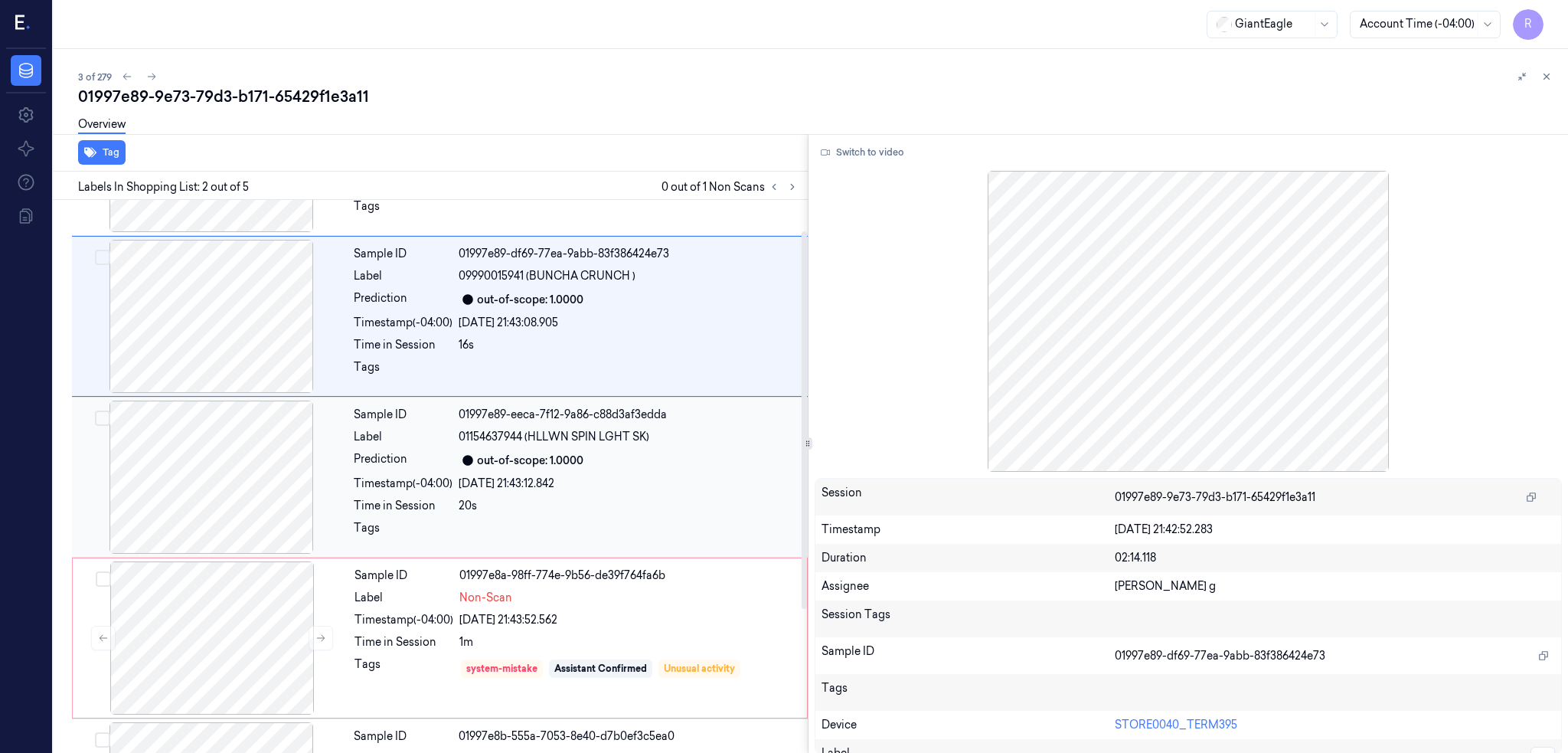
scroll to position [0, 0]
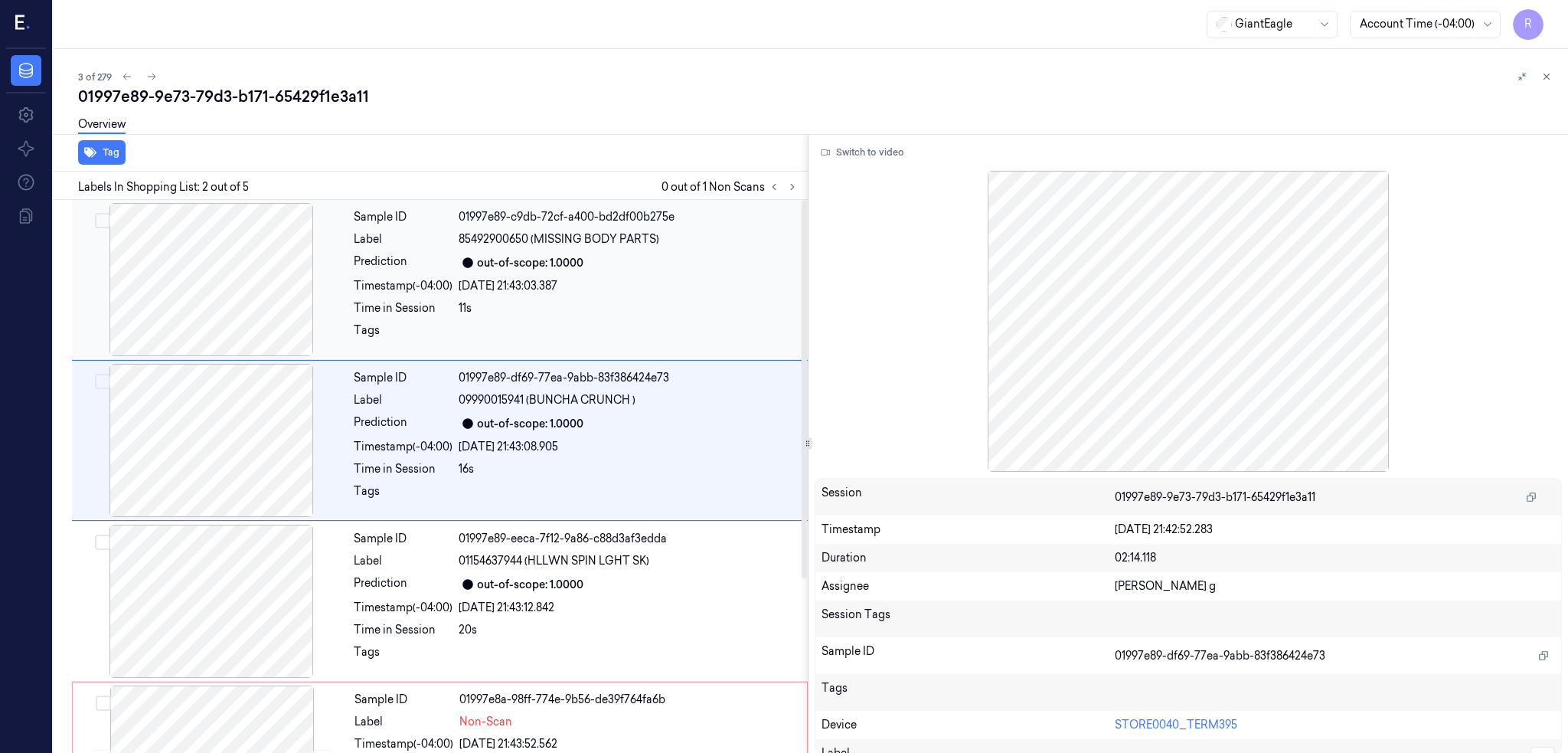
click at [216, 317] on div at bounding box center [211, 279] width 272 height 154
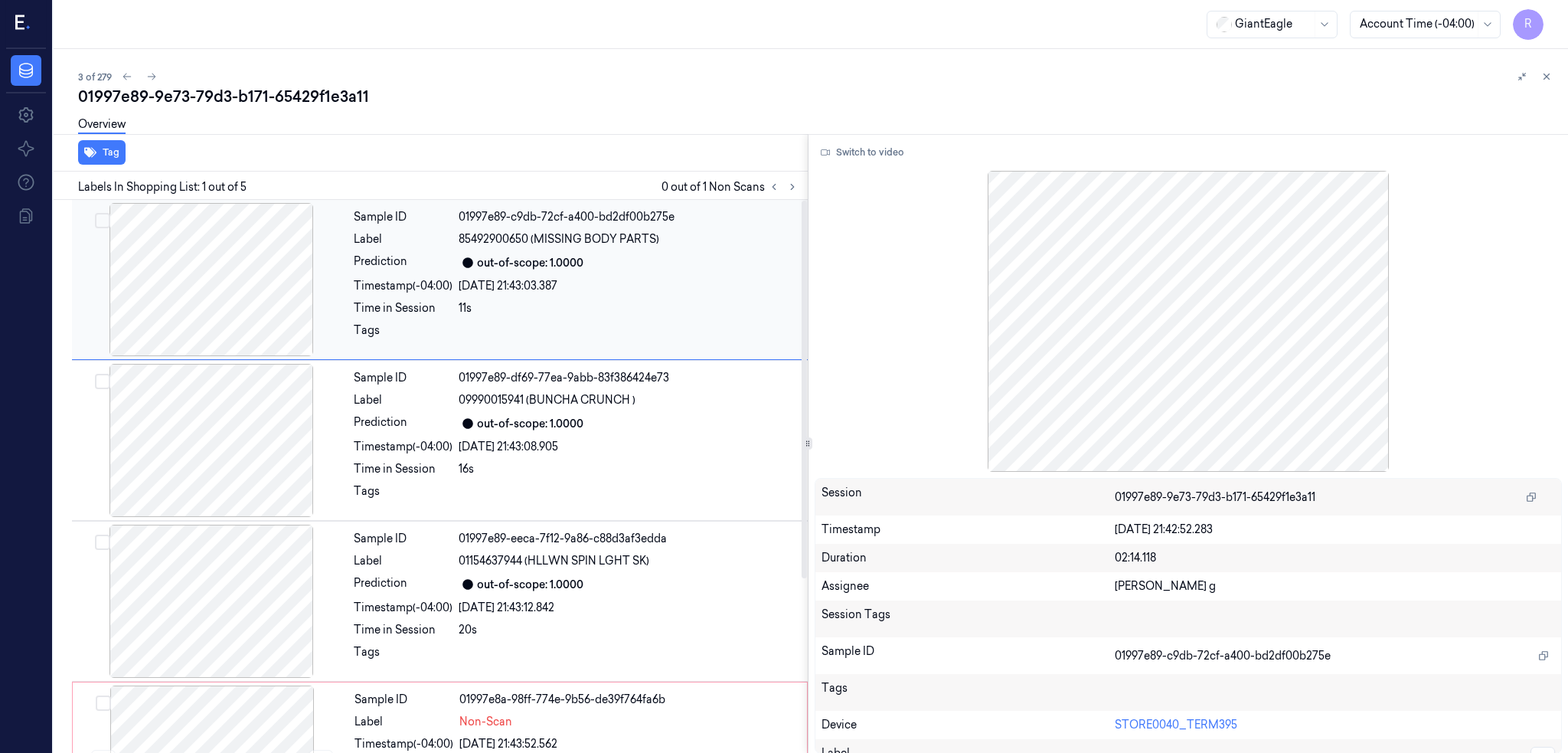
click at [216, 317] on div at bounding box center [211, 279] width 272 height 154
click at [883, 160] on button "Switch to video" at bounding box center [862, 153] width 96 height 25
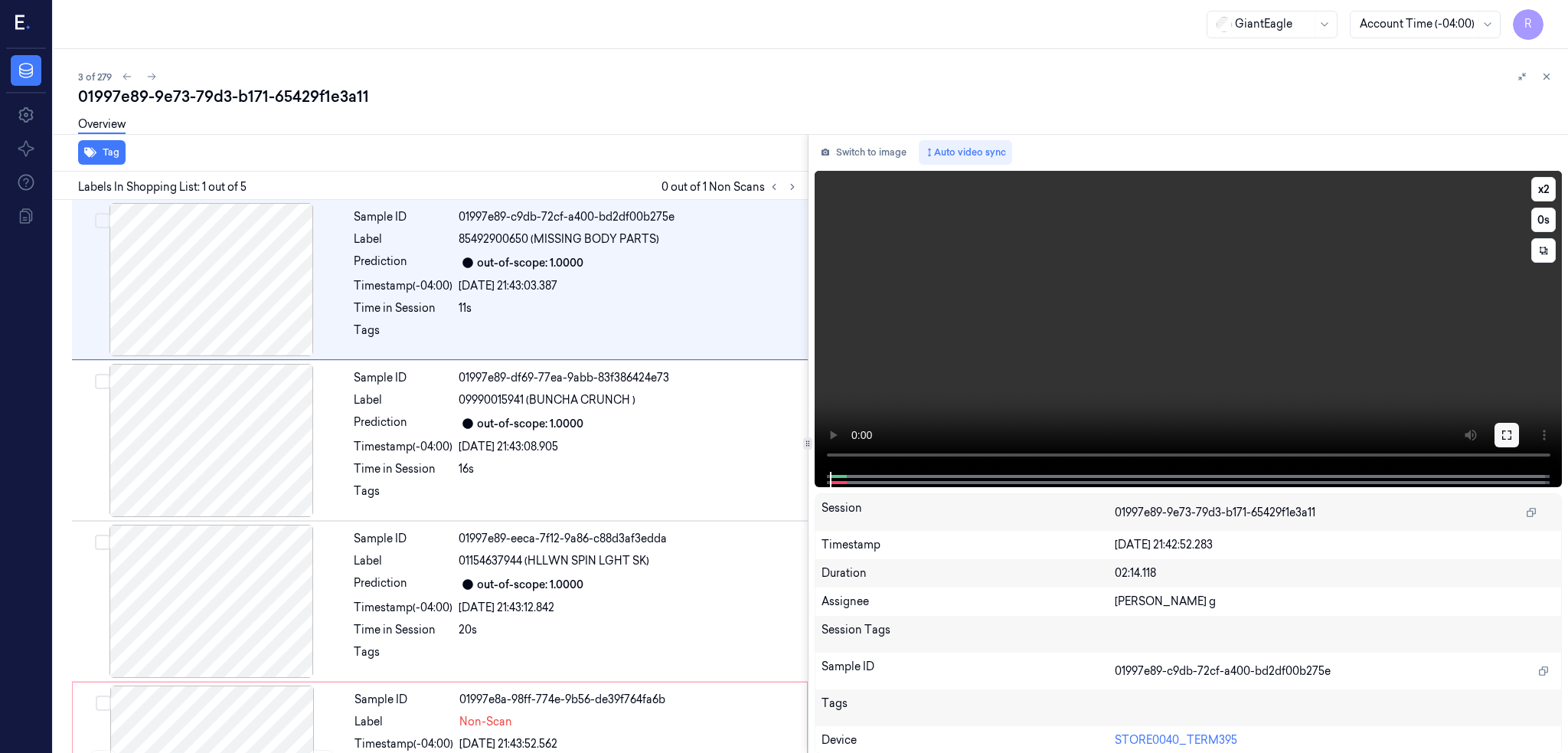
click at [1519, 441] on button at bounding box center [1507, 435] width 25 height 25
click at [212, 268] on div at bounding box center [211, 279] width 272 height 154
click at [801, 177] on button at bounding box center [792, 187] width 18 height 18
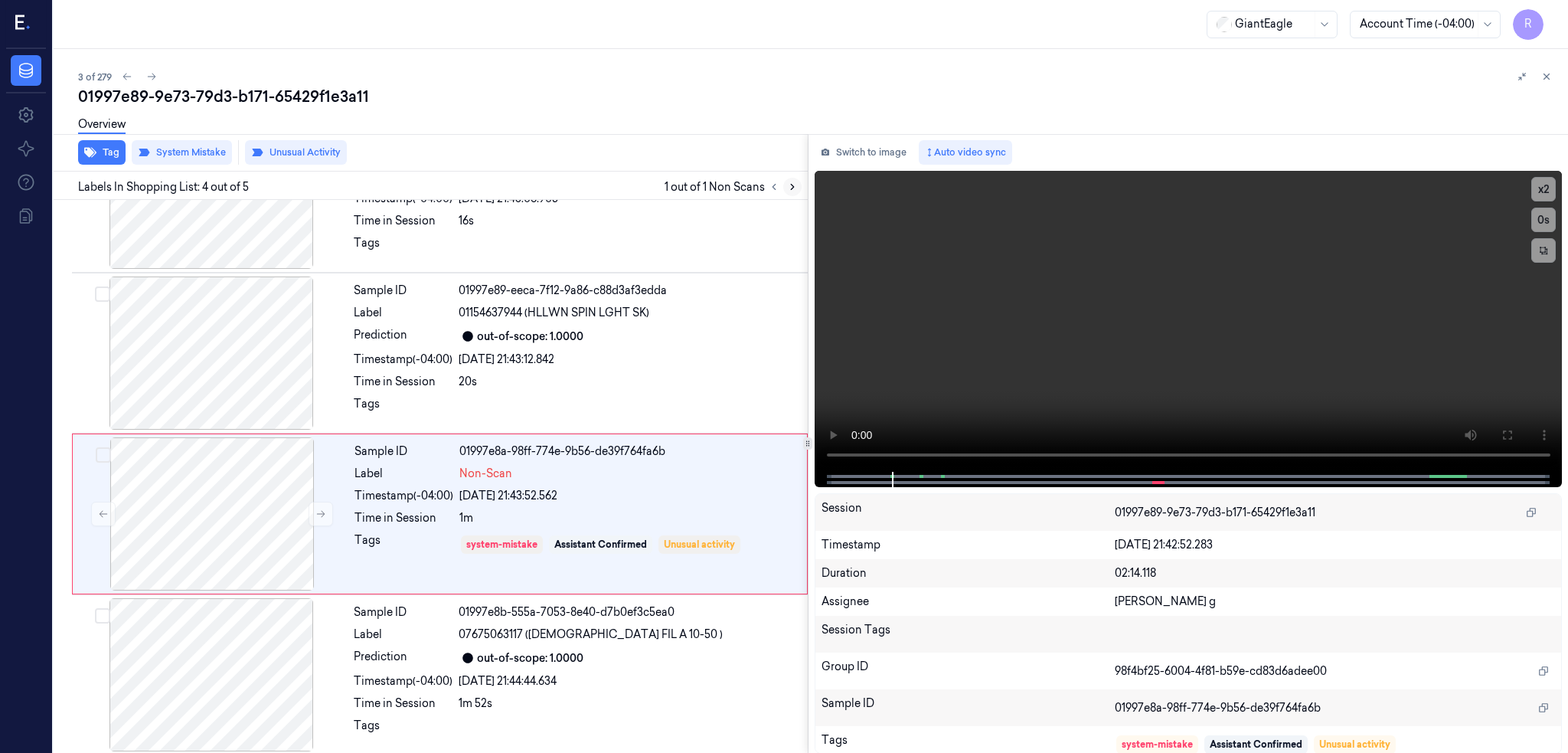
scroll to position [255, 0]
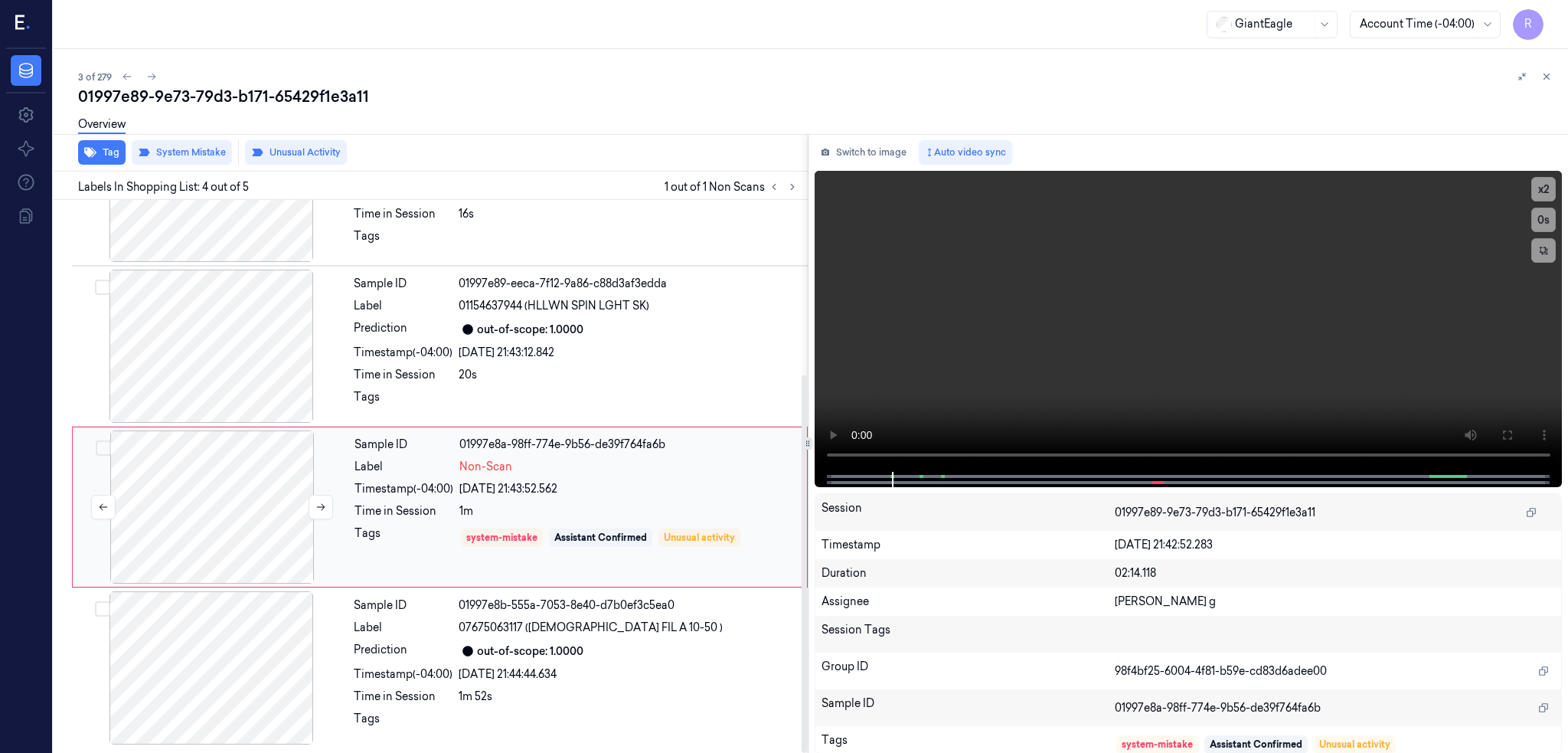
click at [249, 487] on div at bounding box center [212, 507] width 272 height 154
click at [253, 490] on div at bounding box center [212, 507] width 272 height 154
click at [310, 507] on button at bounding box center [321, 507] width 25 height 25
click at [316, 507] on icon at bounding box center [321, 507] width 11 height 11
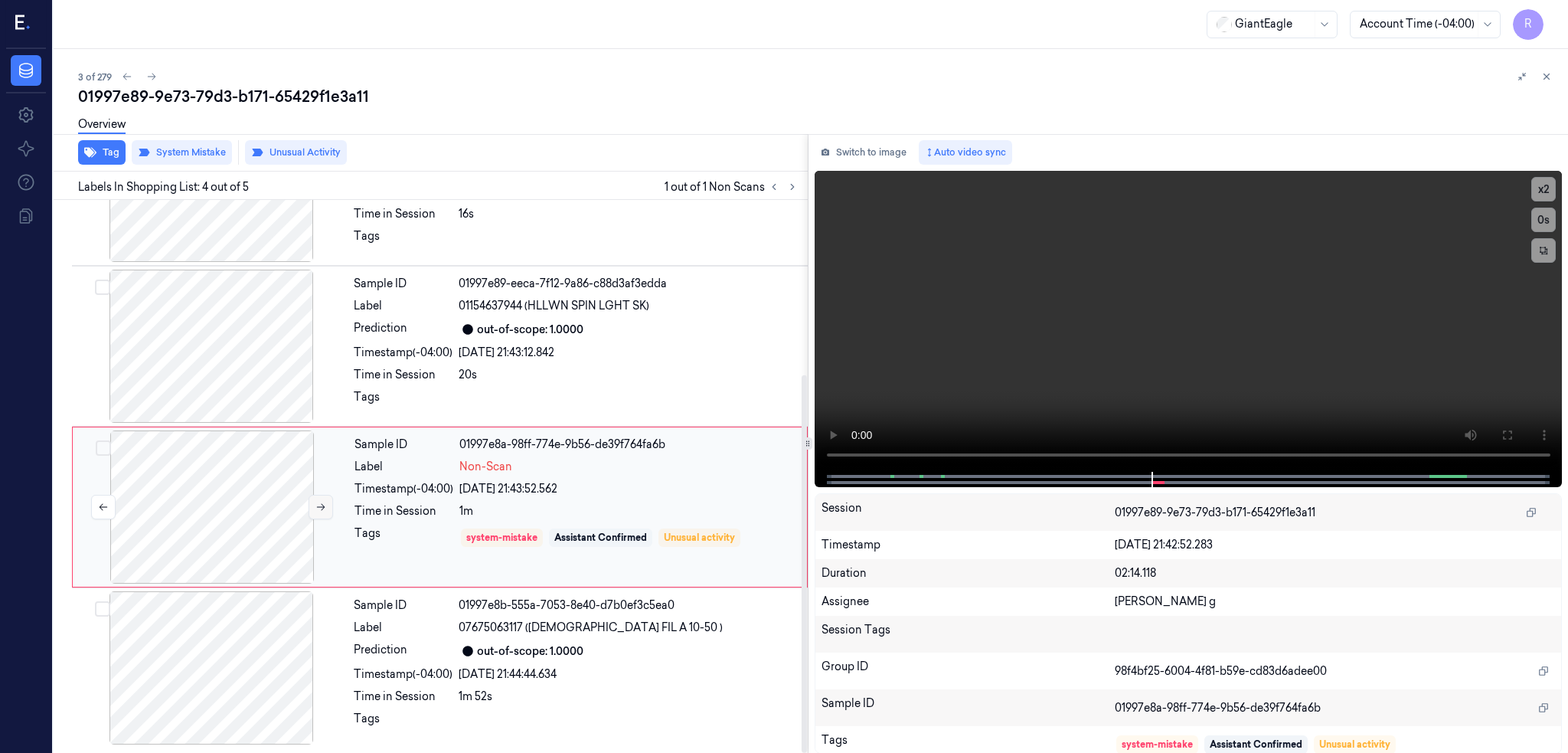
click at [316, 507] on icon at bounding box center [321, 507] width 11 height 11
click at [215, 365] on div at bounding box center [211, 346] width 272 height 154
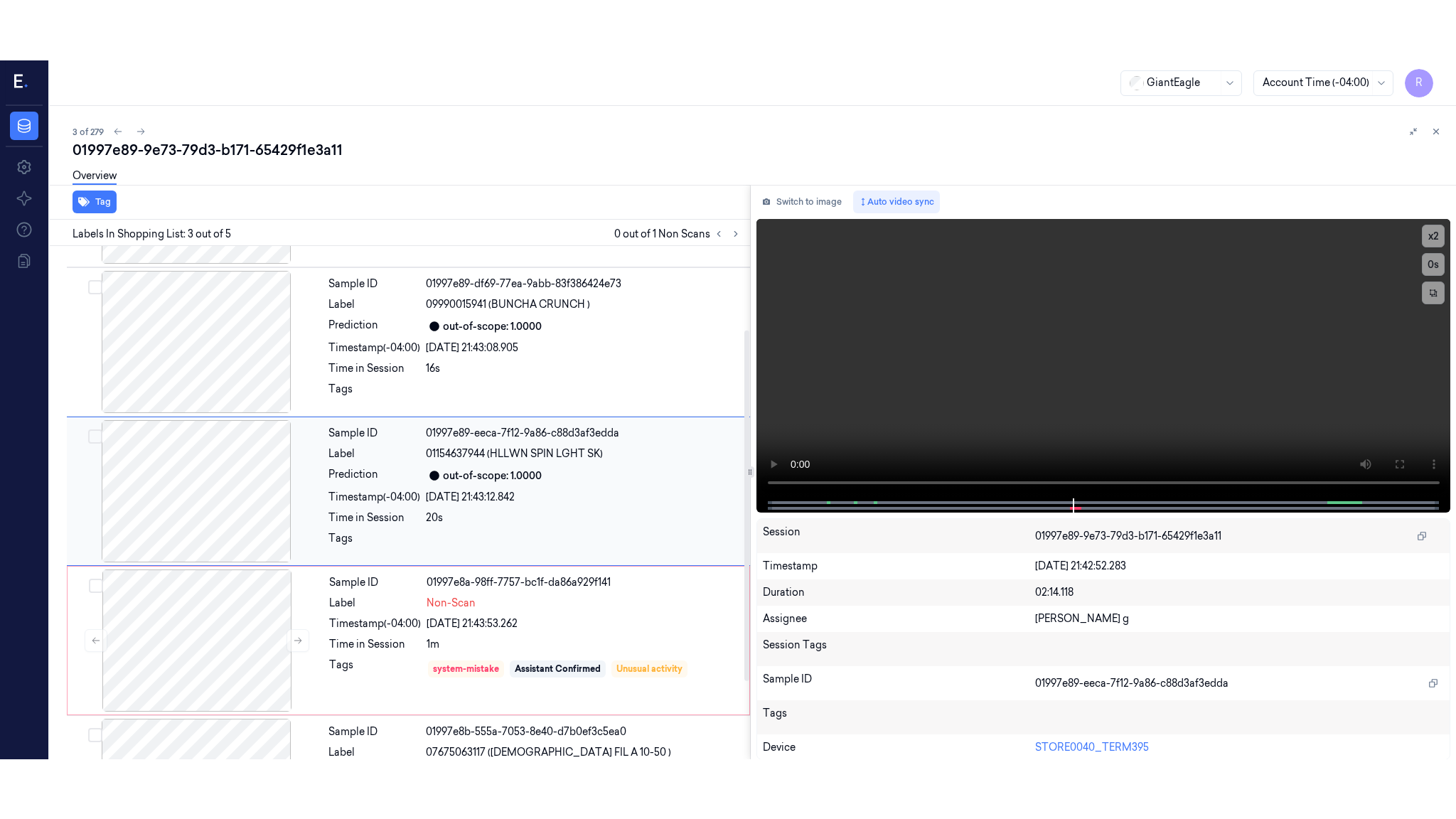
scroll to position [115, 0]
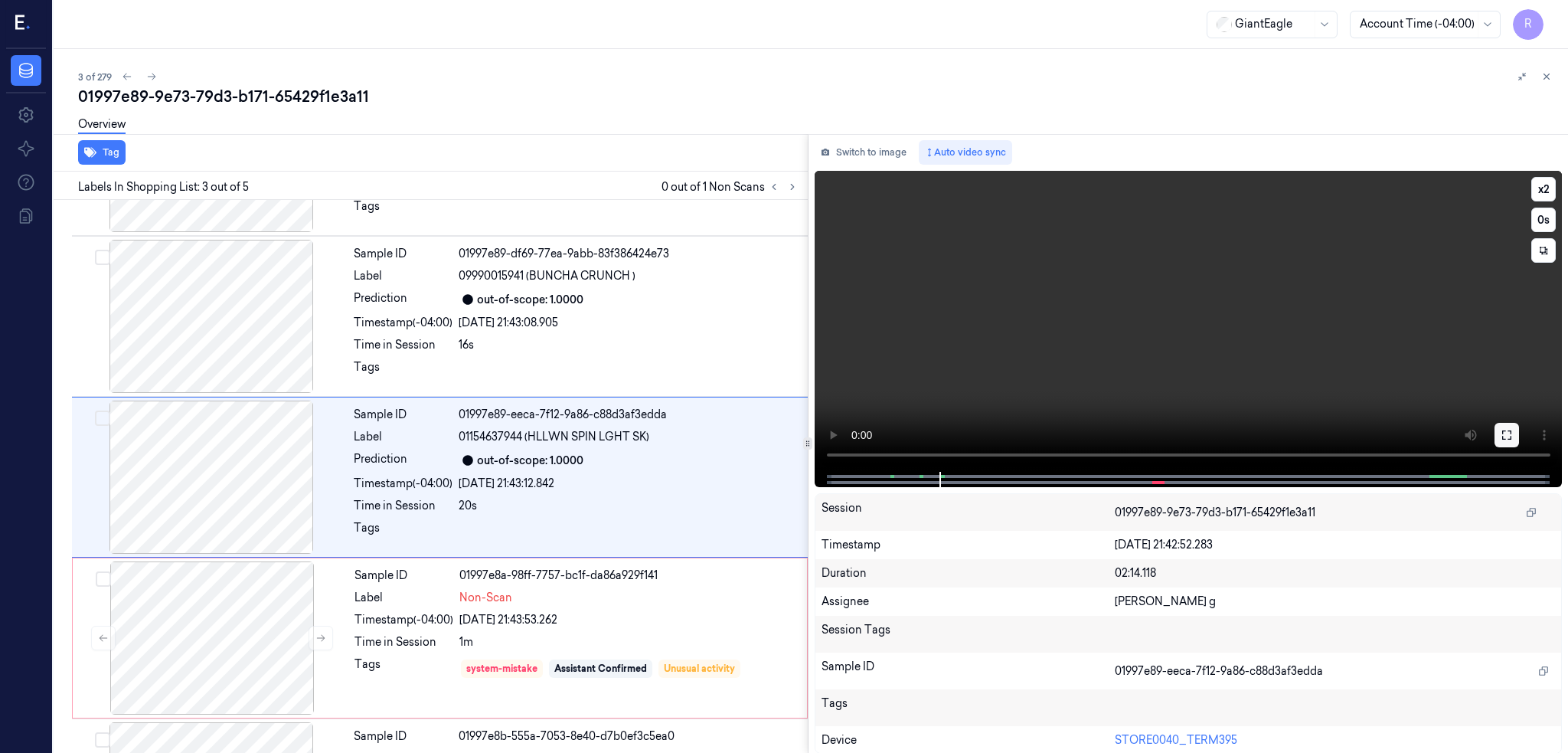
click at [1513, 431] on icon at bounding box center [1507, 435] width 12 height 12
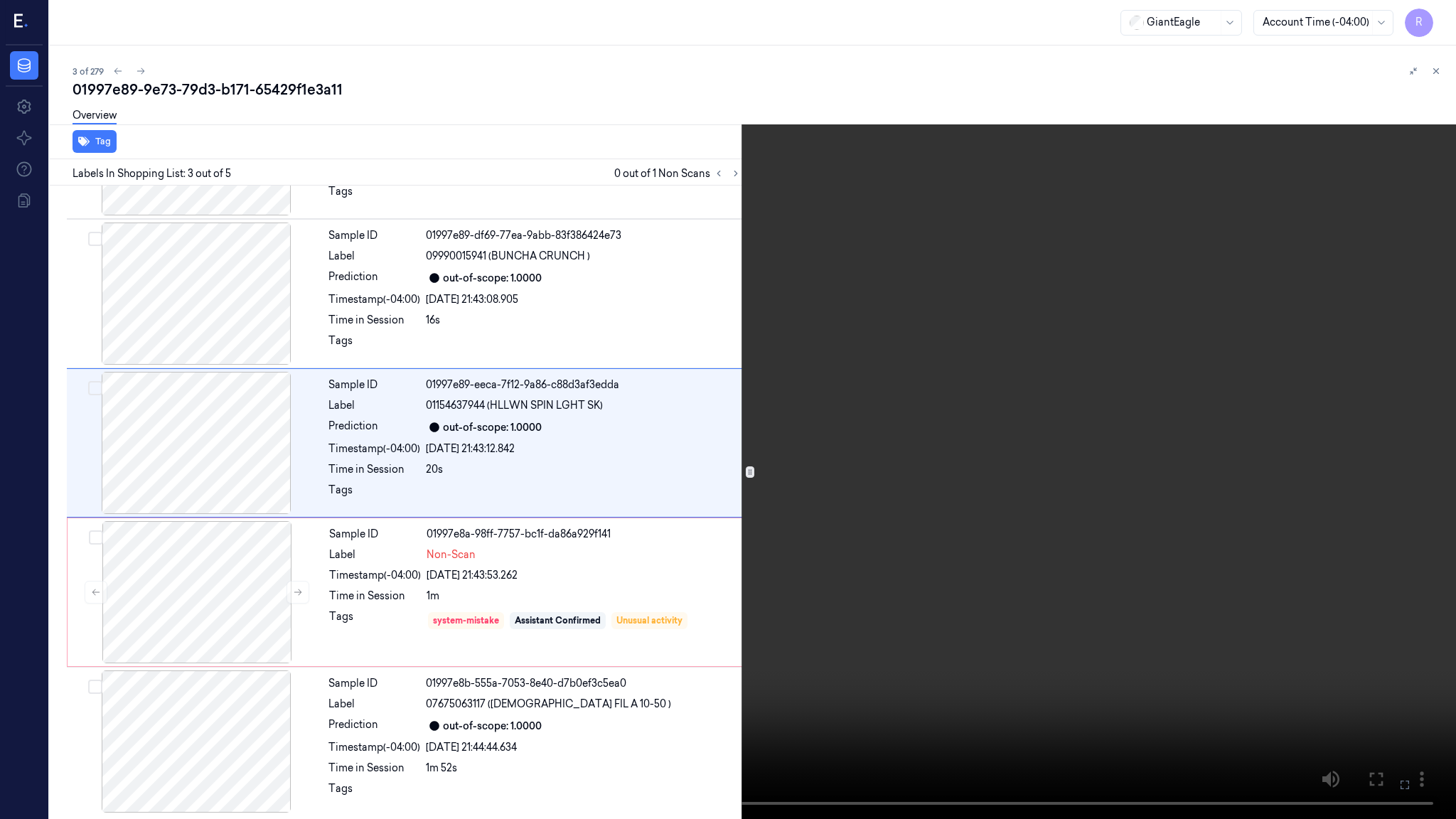
click at [1088, 394] on video at bounding box center [728, 409] width 1456 height 819
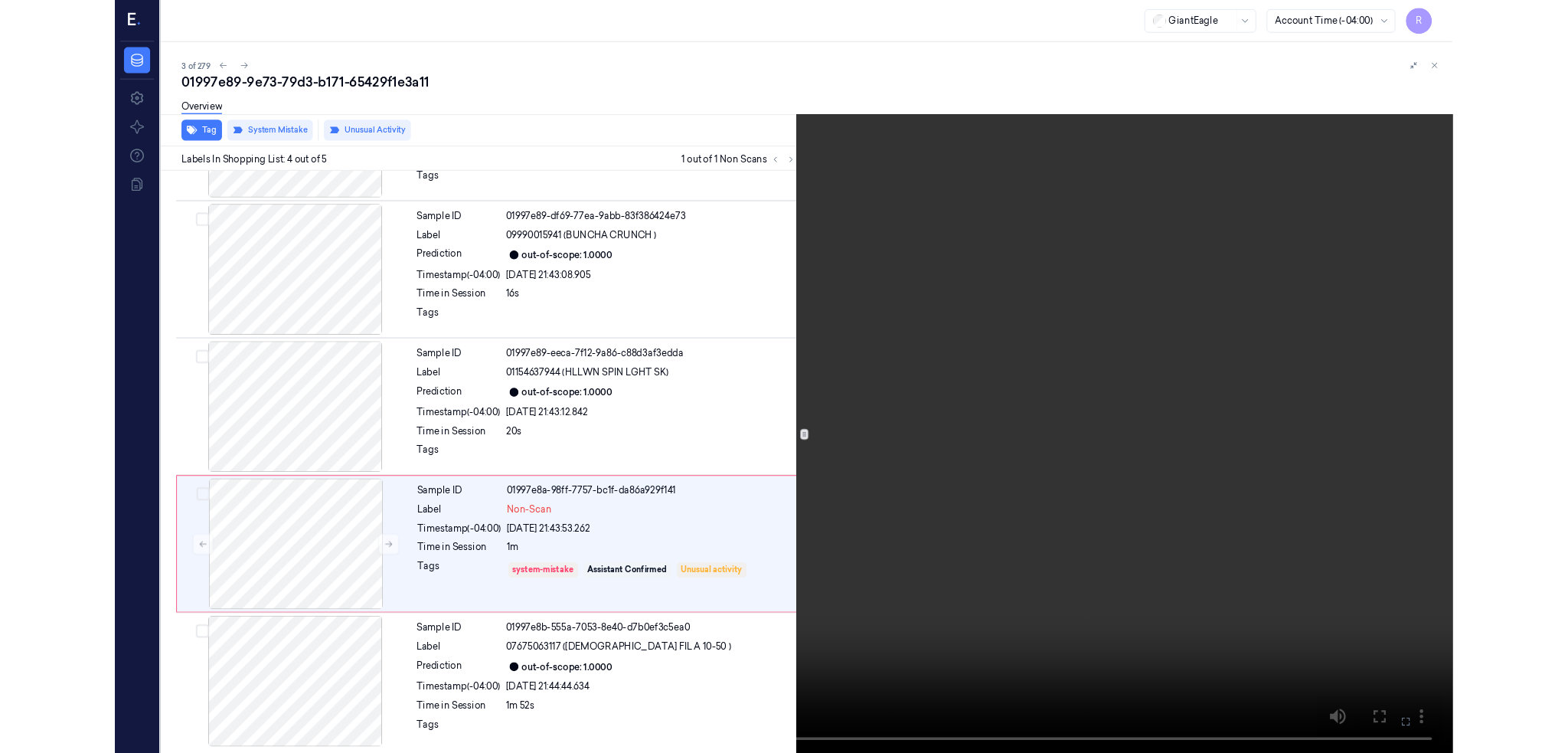
scroll to position [126, 0]
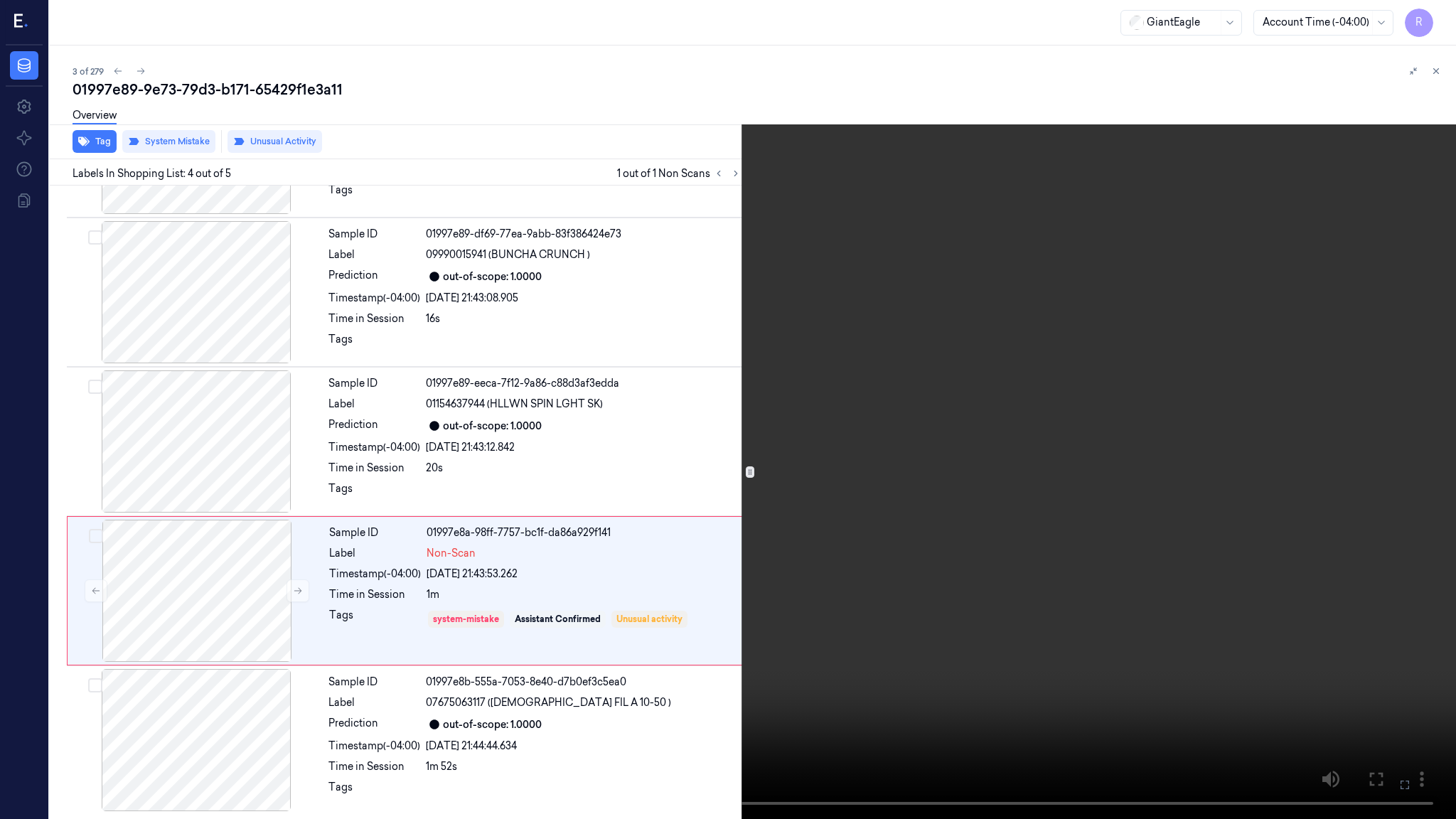
click at [421, 426] on video at bounding box center [728, 409] width 1456 height 819
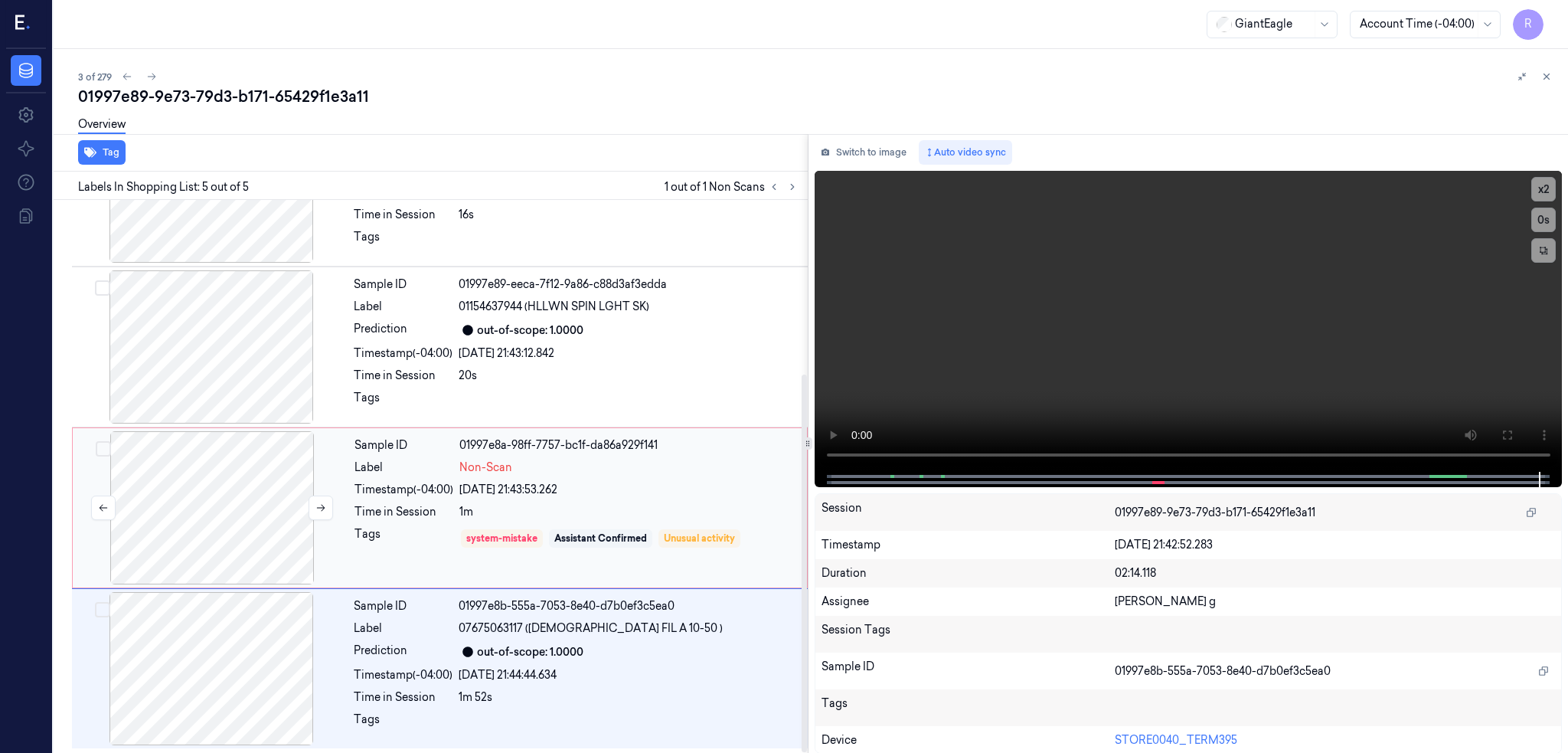
click at [237, 524] on div at bounding box center [212, 508] width 272 height 154
